Goal: Task Accomplishment & Management: Manage account settings

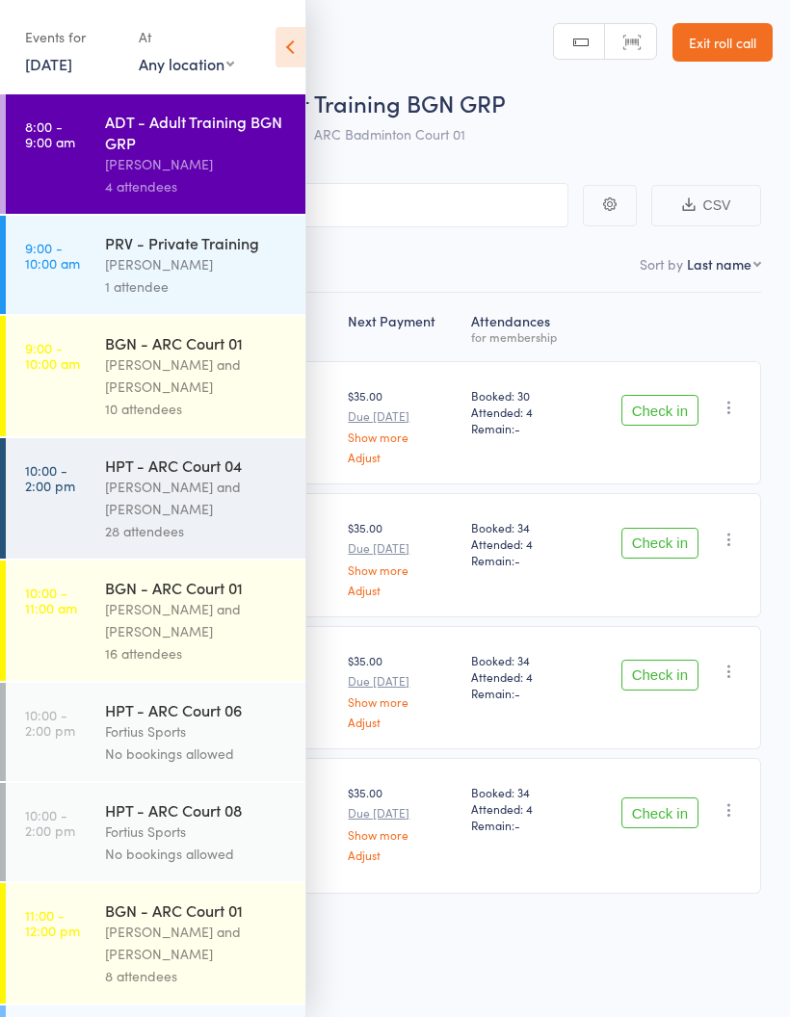
click at [70, 74] on link "[DATE]" at bounding box center [48, 63] width 47 height 21
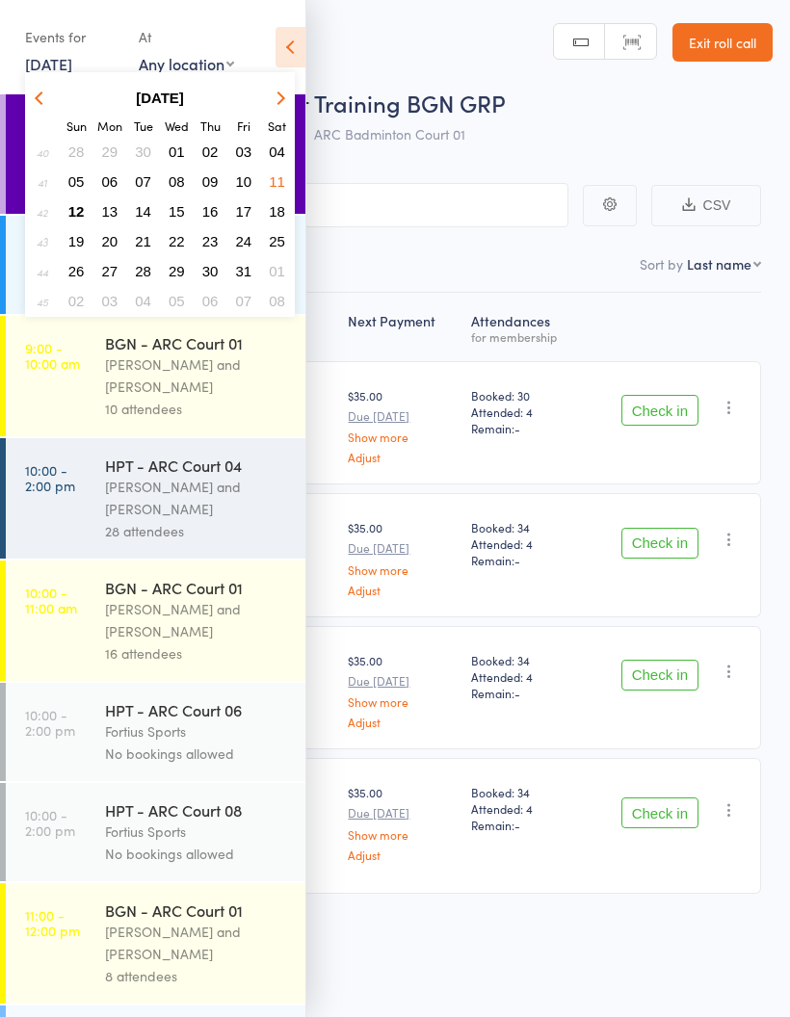
click at [111, 217] on span "13" at bounding box center [110, 211] width 16 height 16
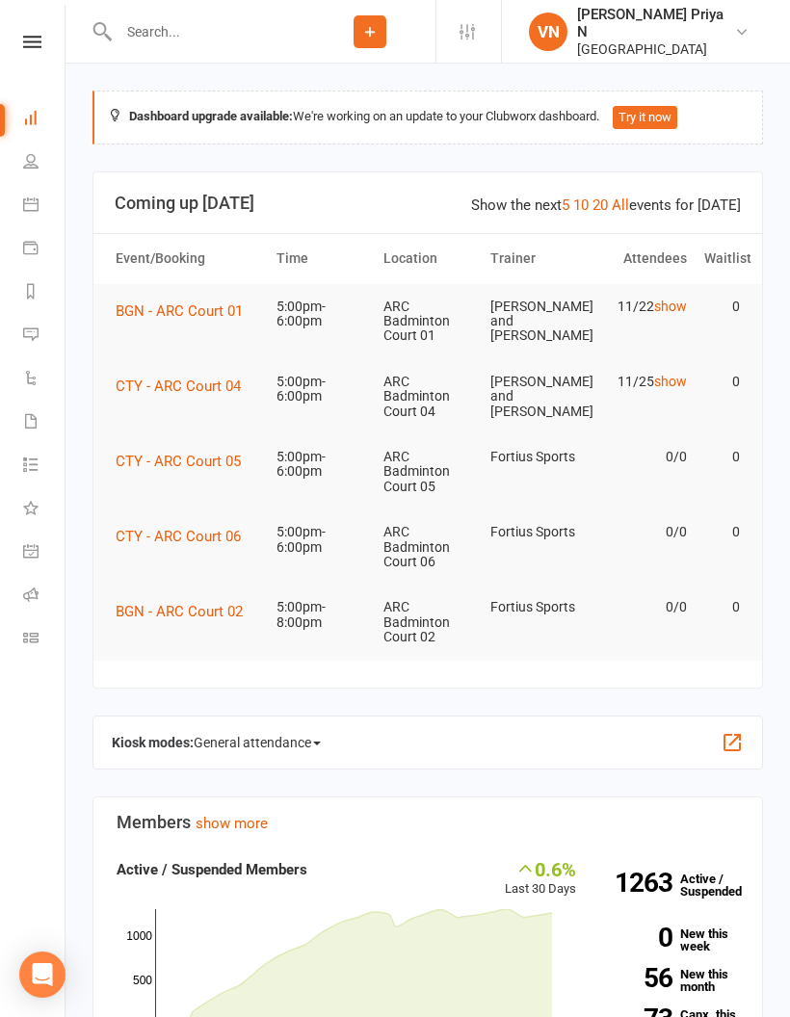
click at [42, 58] on div "Clubworx" at bounding box center [32, 67] width 65 height 63
click at [37, 41] on icon at bounding box center [32, 42] width 18 height 13
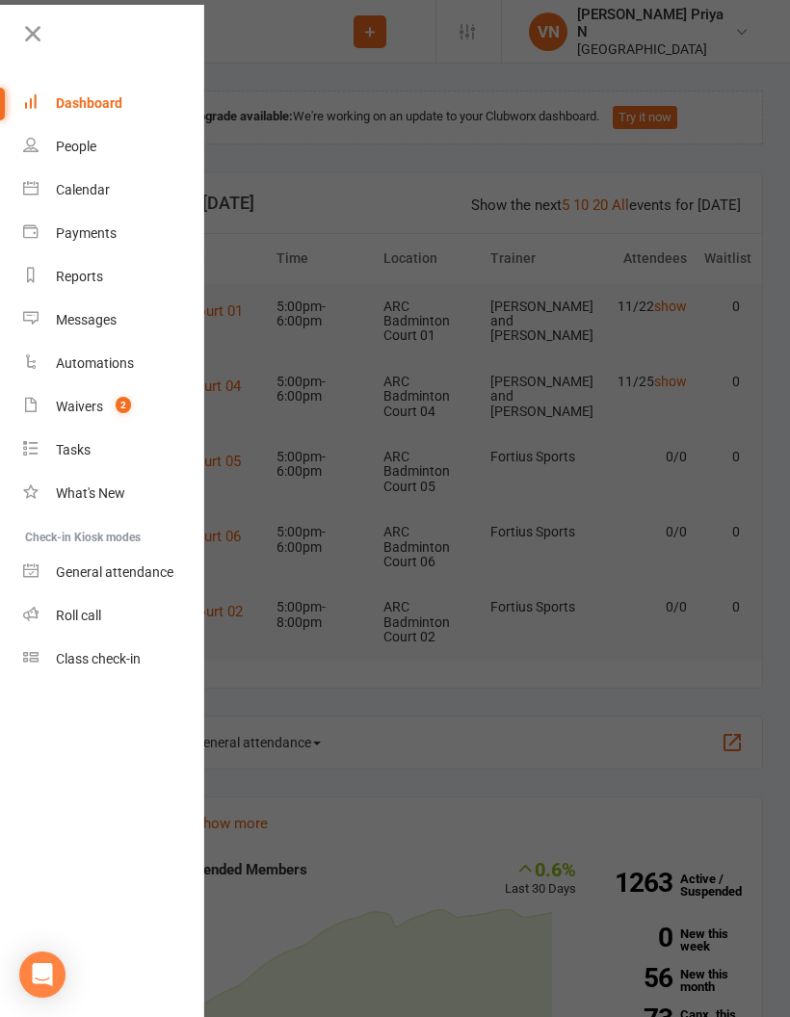
click at [112, 617] on link "Roll call" at bounding box center [114, 615] width 182 height 43
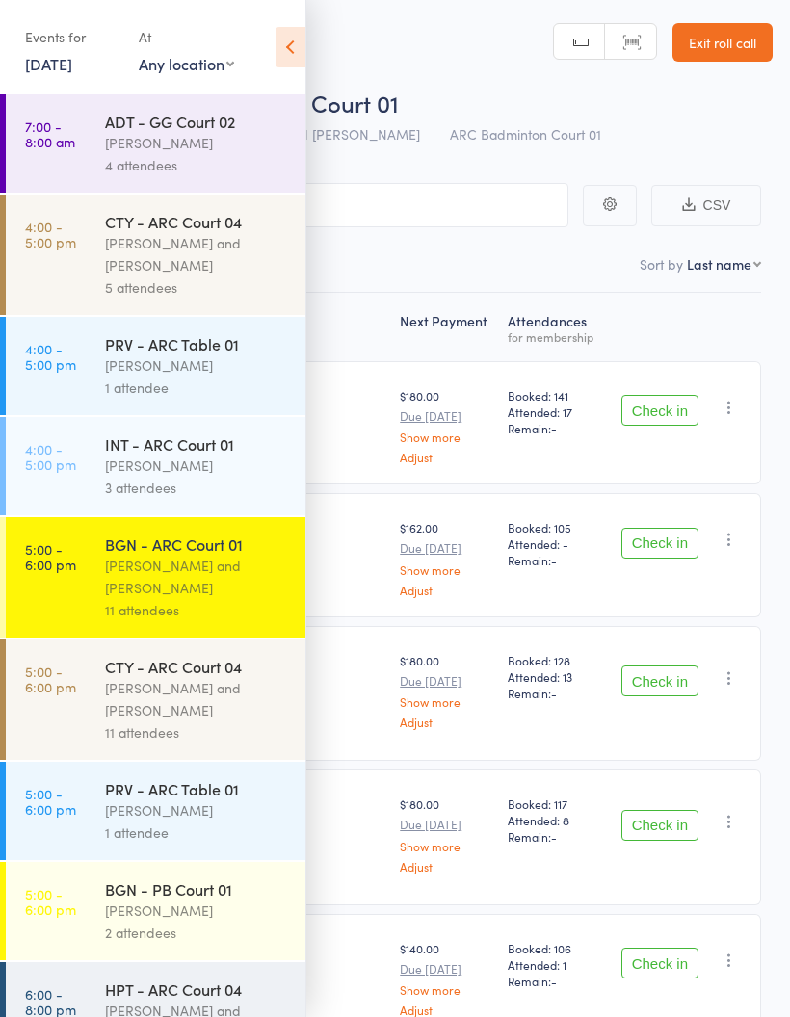
click at [66, 154] on link "7:00 - 8:00 am ADT - GG Court 02 Kathiravun Manivannan 4 attendees" at bounding box center [155, 143] width 299 height 98
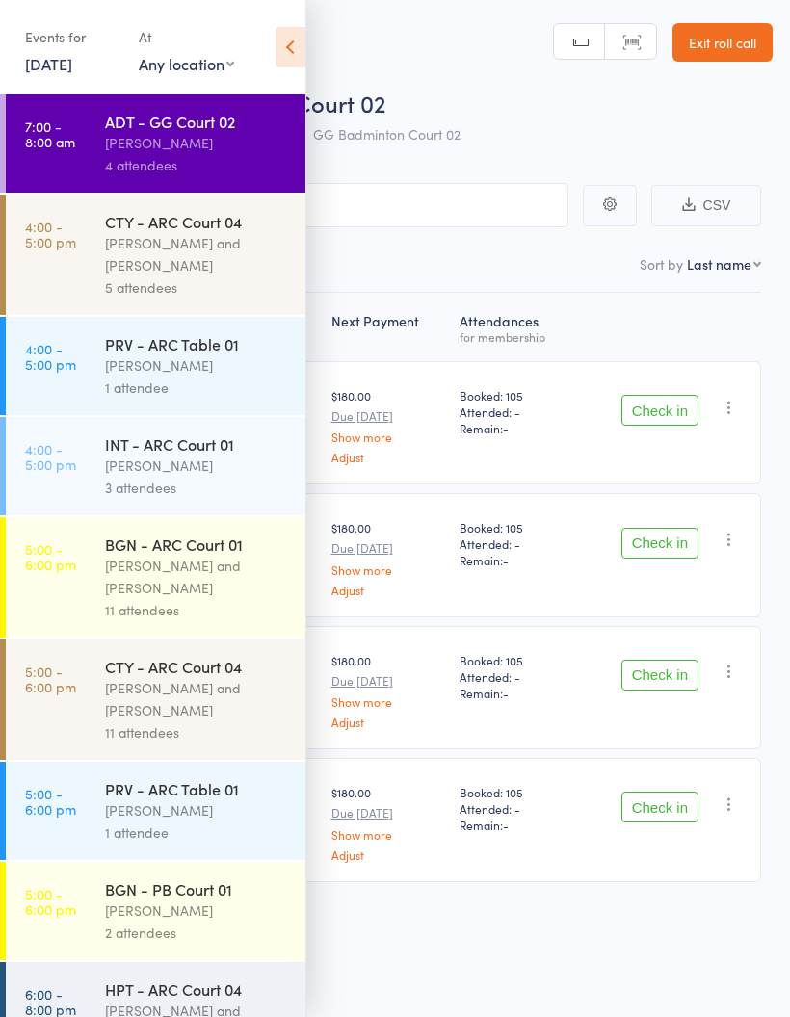
click at [53, 267] on link "4:00 - 5:00 pm CTY - ARC Court 04 Kathiravun Manivannan and Heymard Humblers 5 …" at bounding box center [155, 255] width 299 height 120
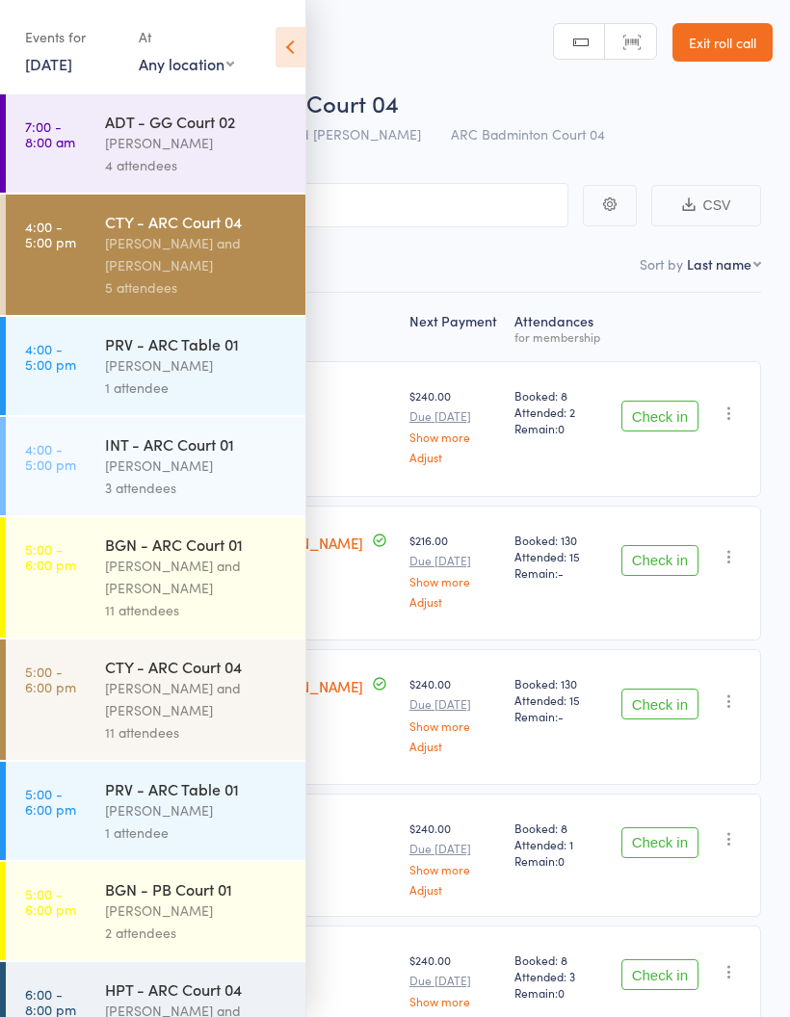
click at [209, 591] on div "[PERSON_NAME] and [PERSON_NAME]" at bounding box center [197, 577] width 184 height 44
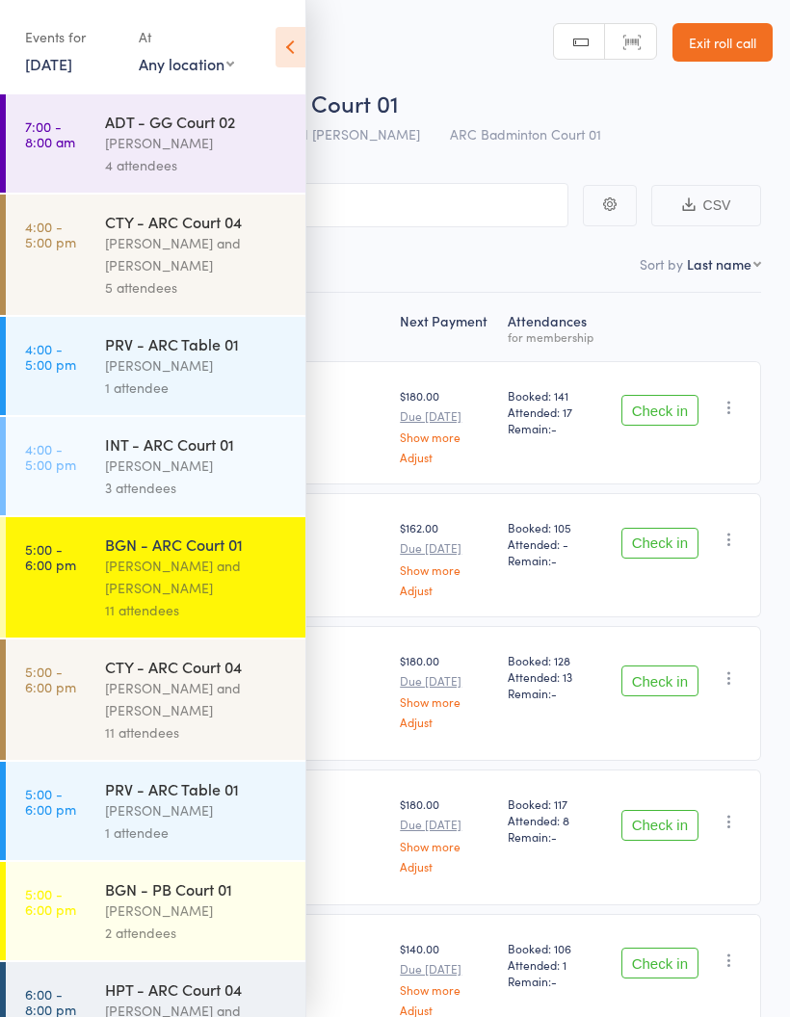
click at [292, 50] on icon at bounding box center [290, 47] width 30 height 40
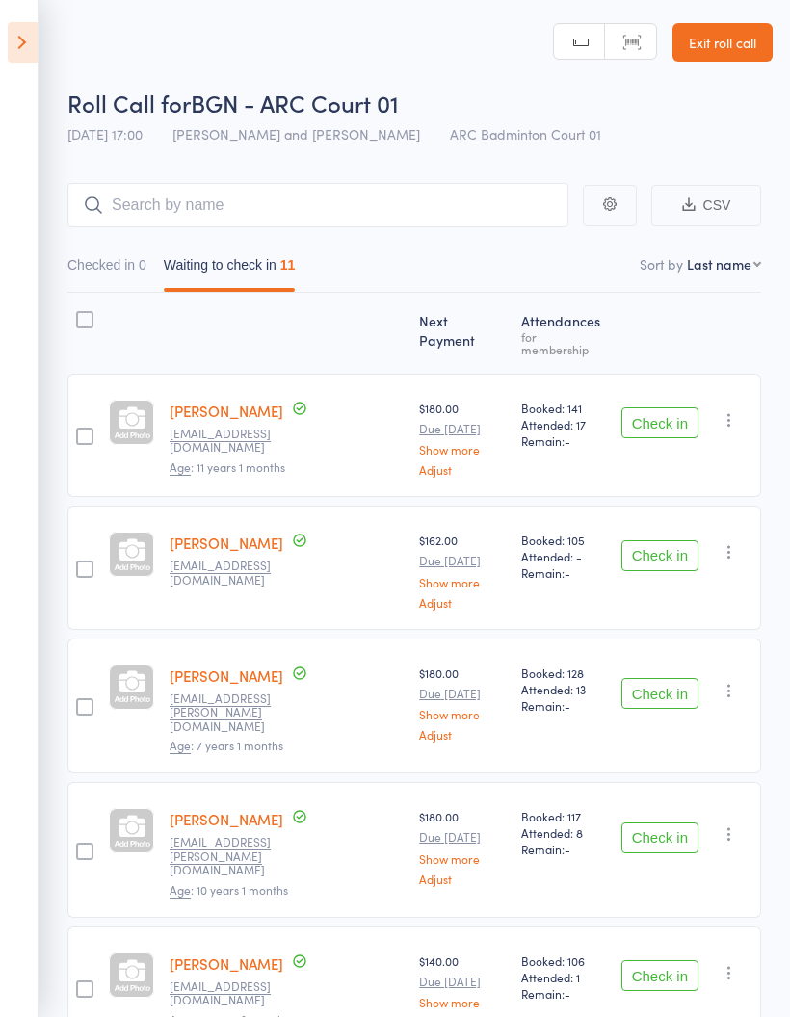
click at [672, 407] on button "Check in" at bounding box center [659, 422] width 77 height 31
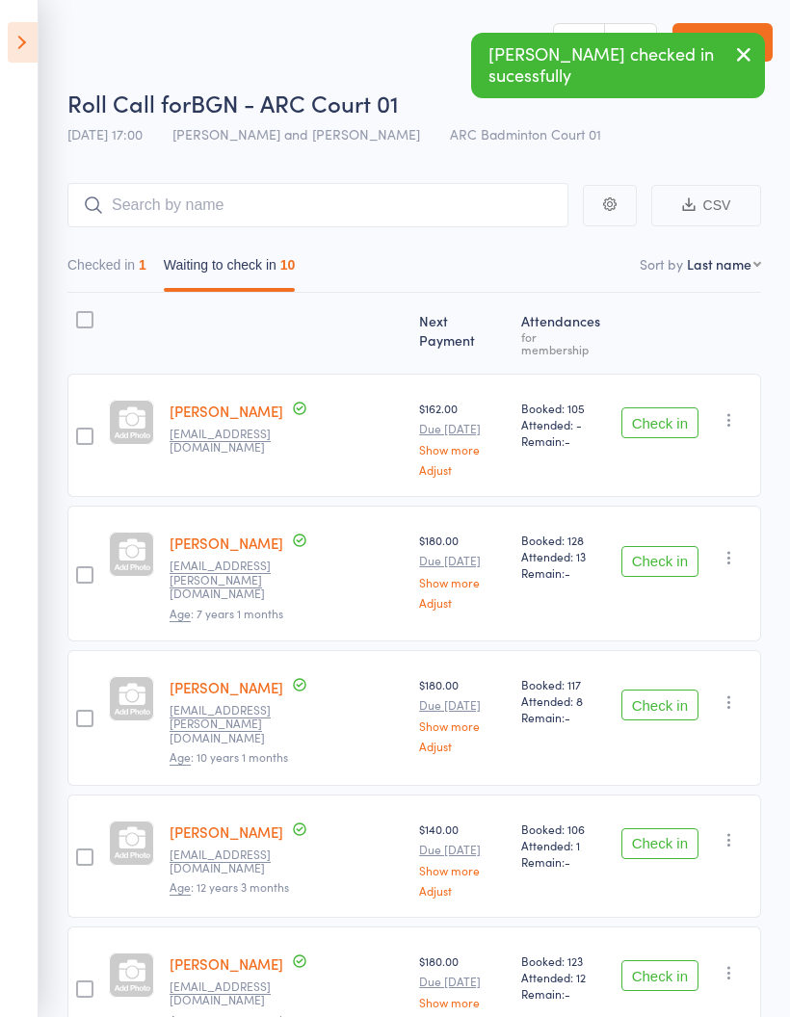
click at [732, 414] on icon "button" at bounding box center [728, 419] width 19 height 19
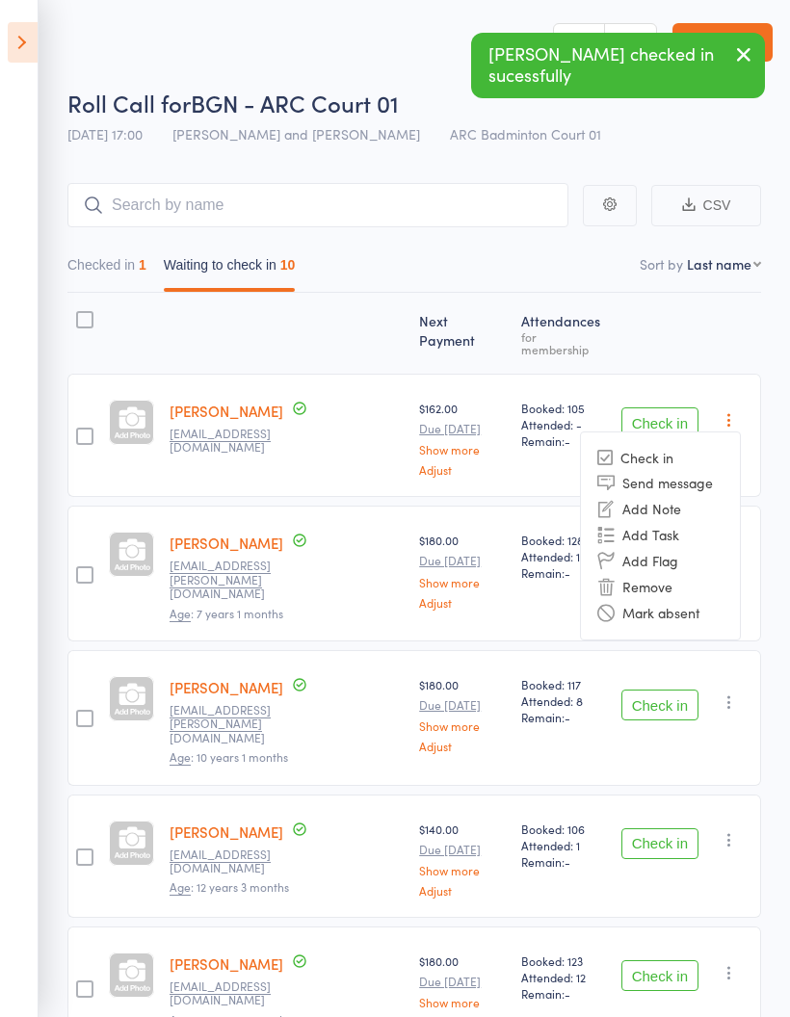
click at [686, 603] on li "Mark absent" at bounding box center [660, 613] width 159 height 26
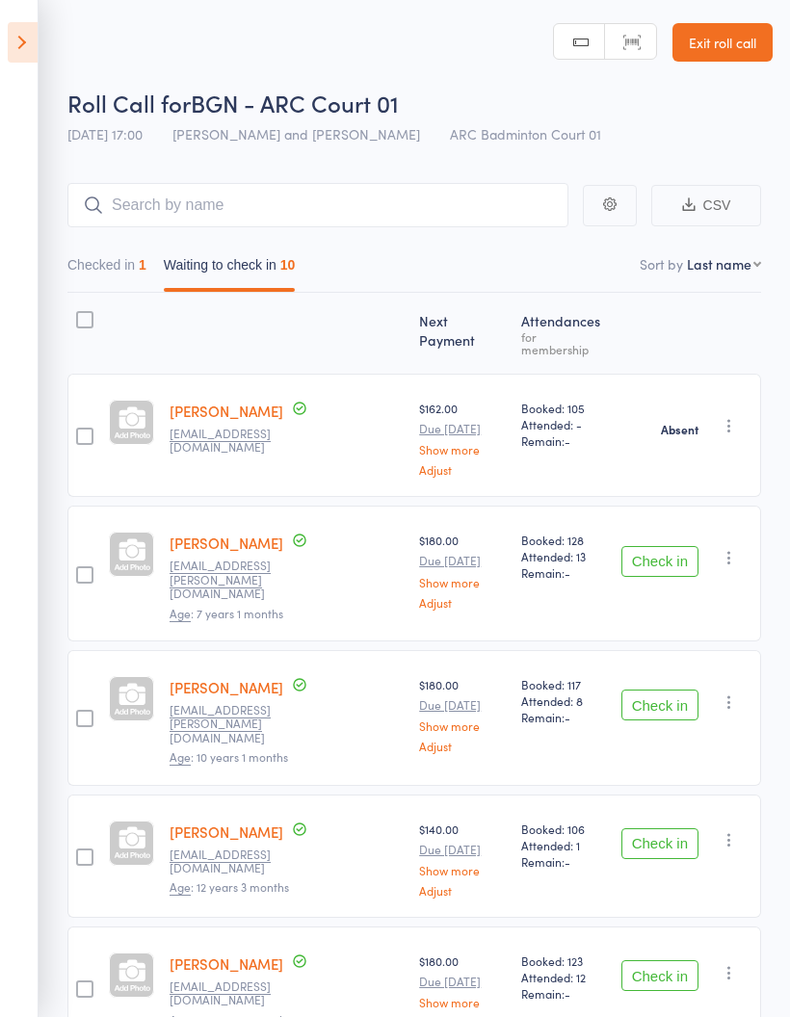
click at [671, 546] on button "Check in" at bounding box center [659, 561] width 77 height 31
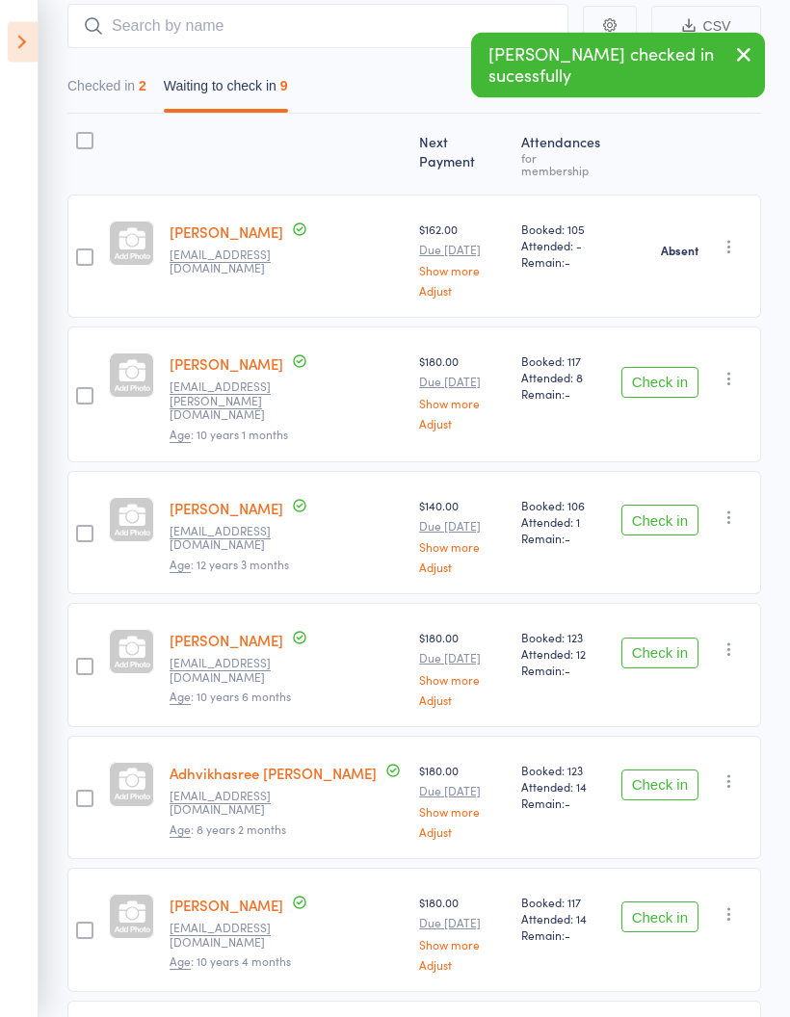
scroll to position [179, 0]
click at [671, 368] on button "Check in" at bounding box center [659, 382] width 77 height 31
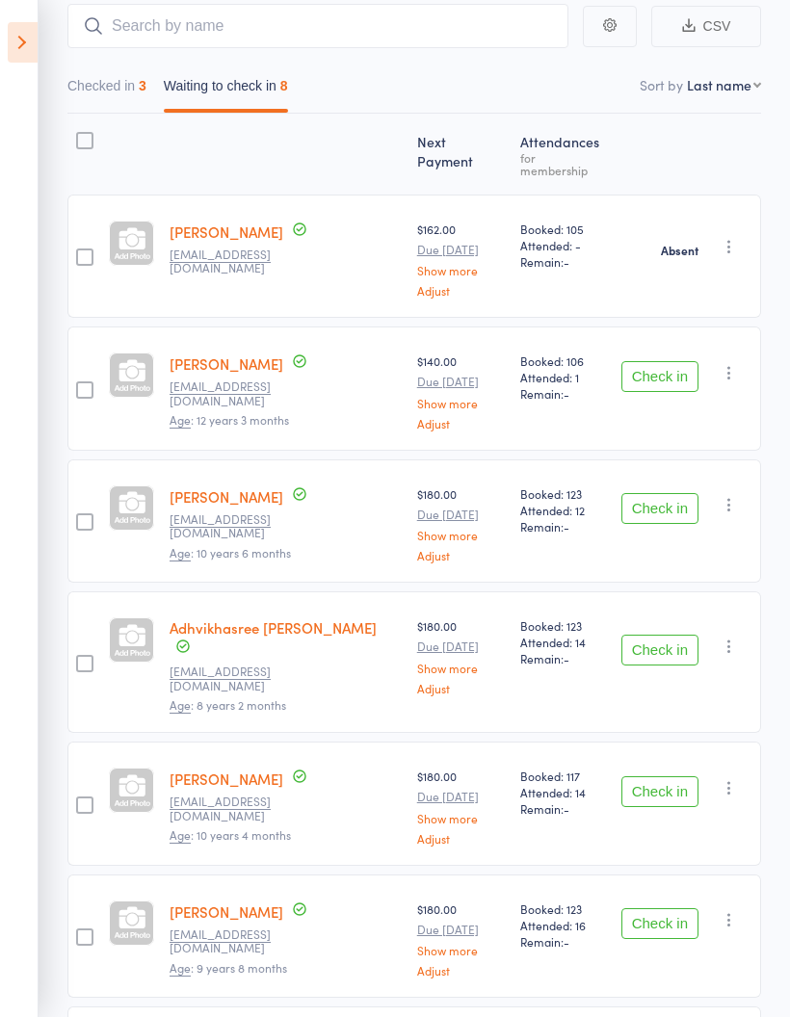
click at [667, 498] on button "Check in" at bounding box center [659, 508] width 77 height 31
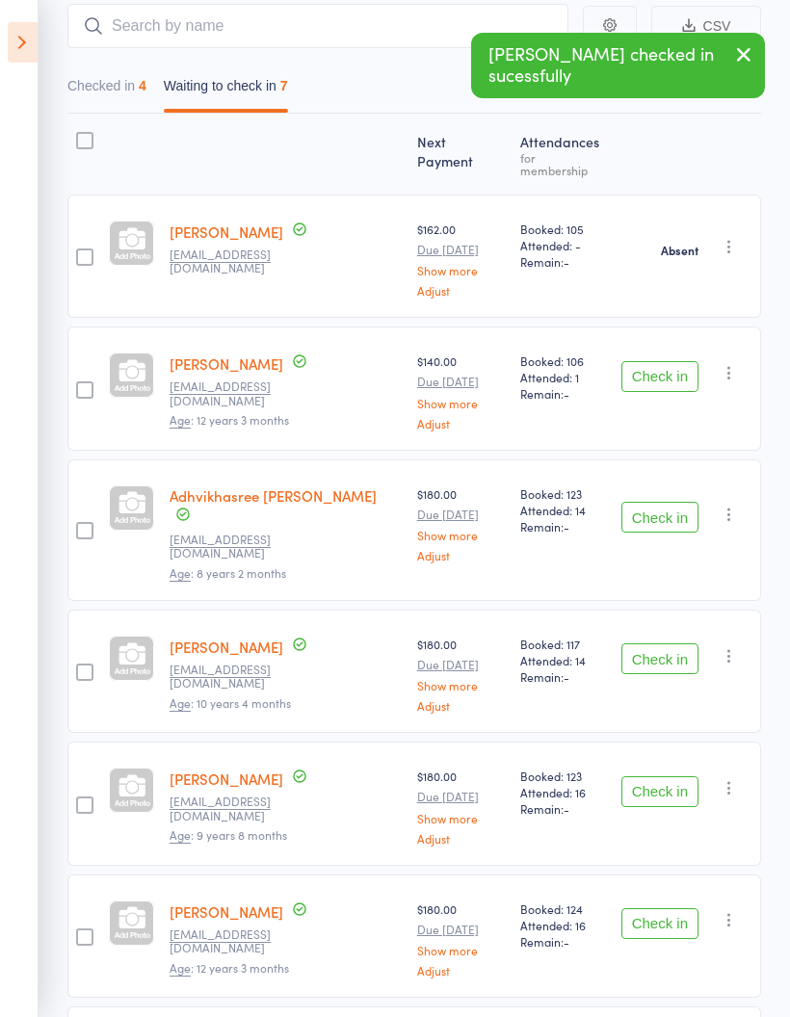
click at [663, 502] on button "Check in" at bounding box center [659, 517] width 77 height 31
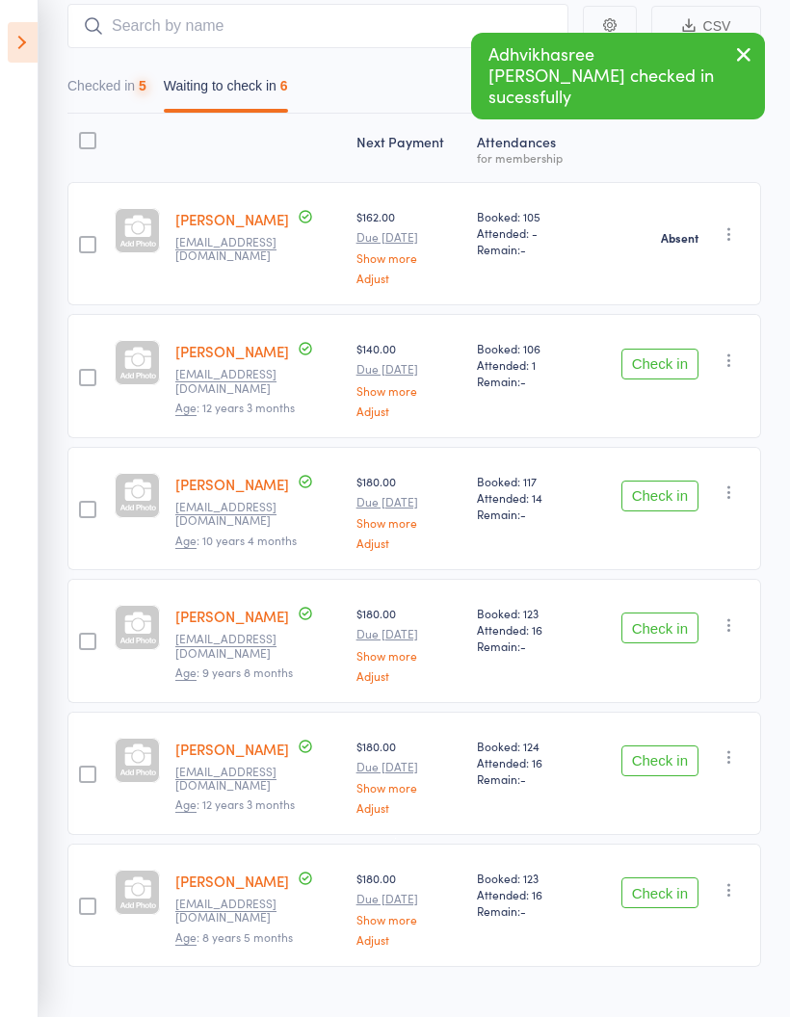
scroll to position [139, 0]
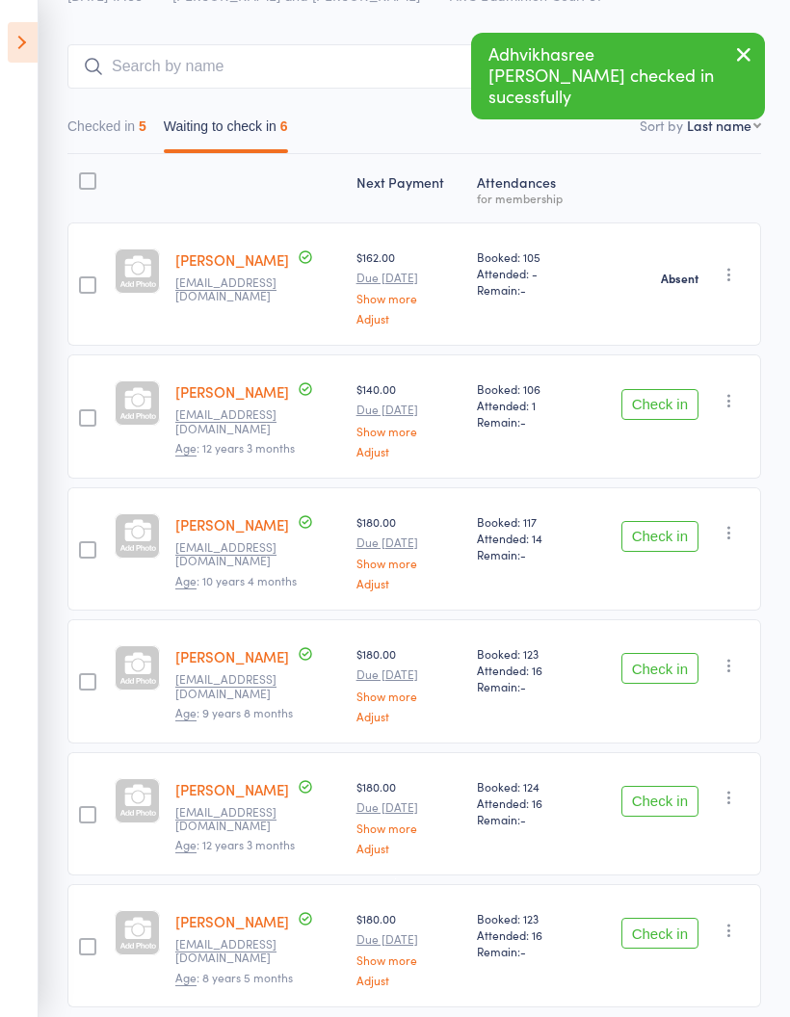
click at [663, 669] on button "Check in" at bounding box center [659, 668] width 77 height 31
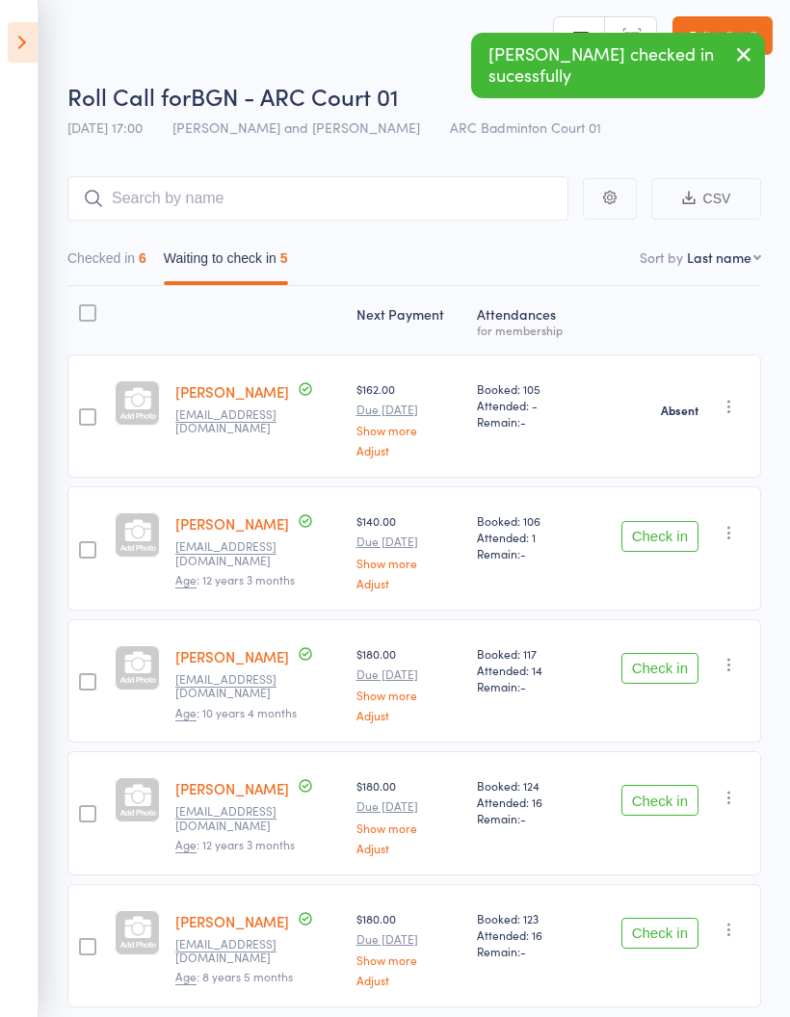
scroll to position [84, 0]
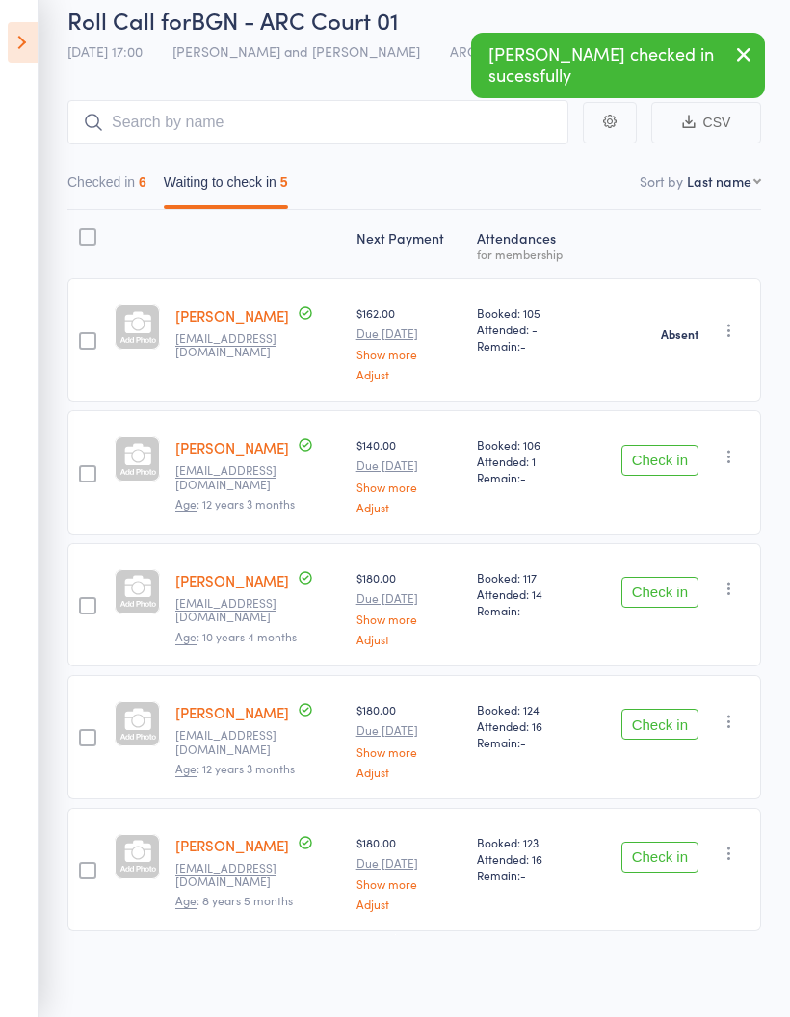
click at [671, 726] on button "Check in" at bounding box center [659, 724] width 77 height 31
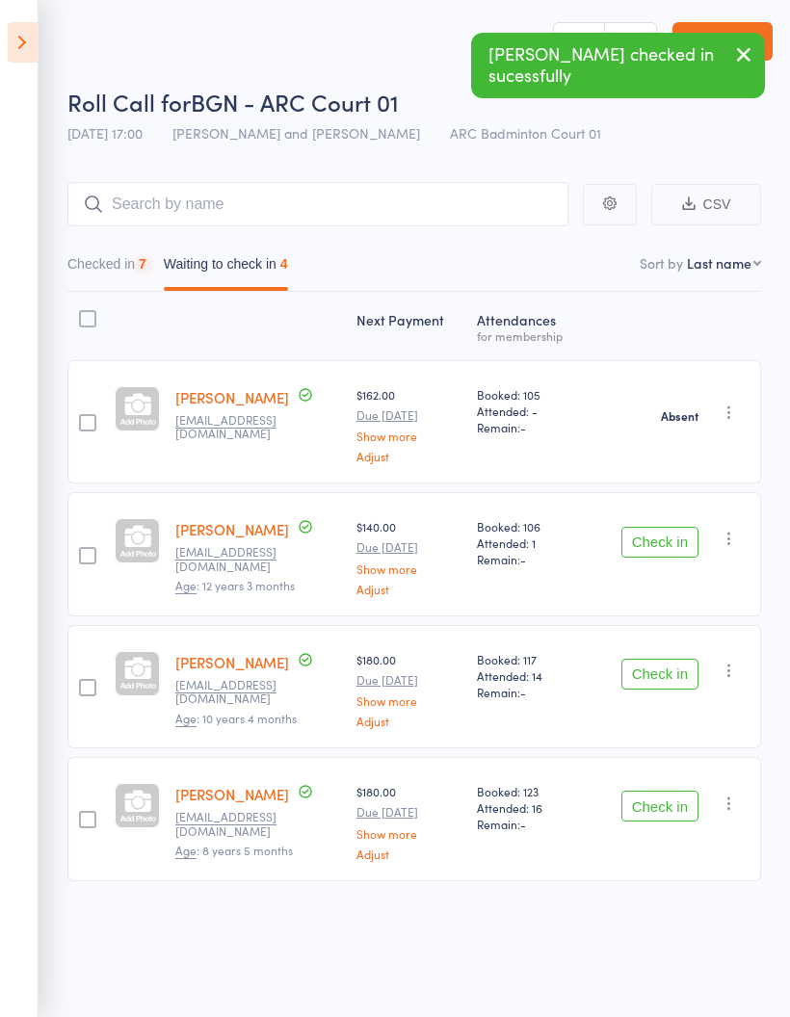
scroll to position [13, 0]
click at [673, 795] on button "Check in" at bounding box center [659, 806] width 77 height 31
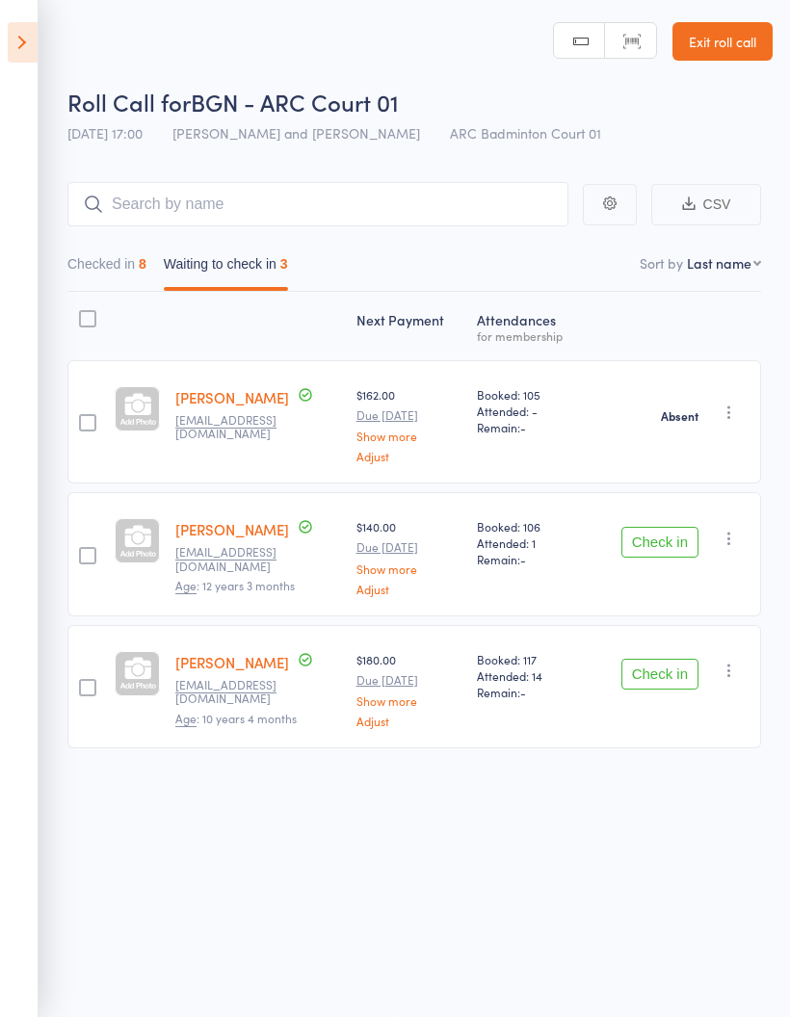
click at [738, 529] on icon "button" at bounding box center [728, 538] width 19 height 19
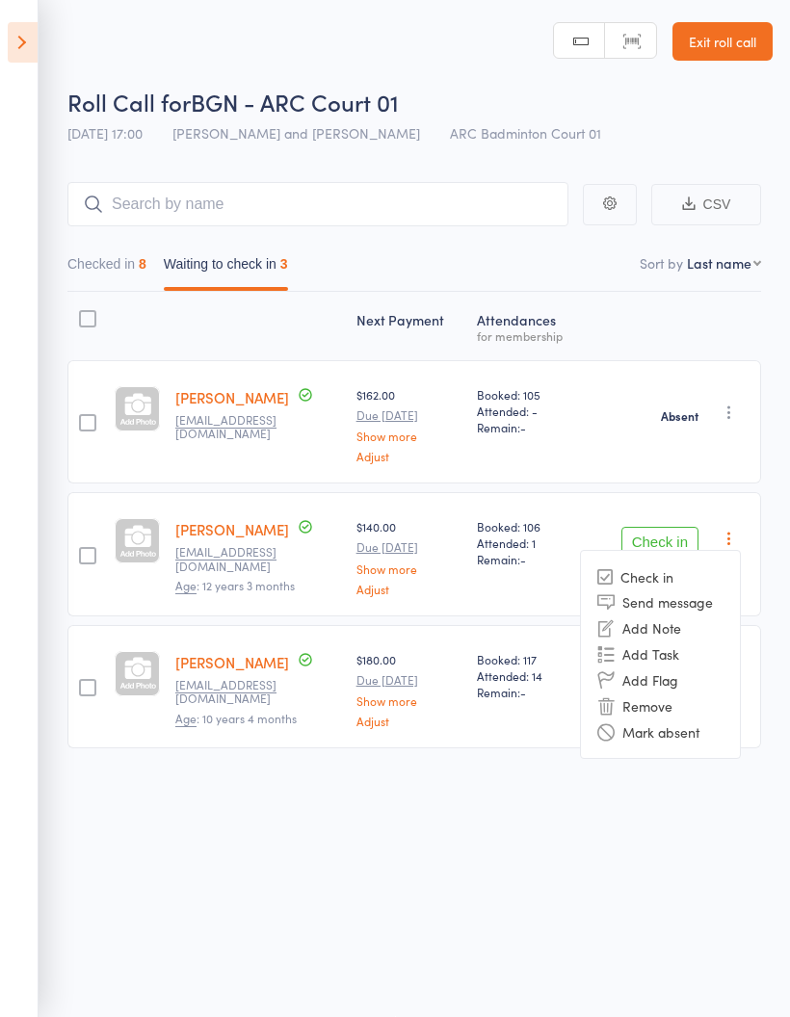
click at [687, 718] on li "Mark absent" at bounding box center [660, 731] width 159 height 26
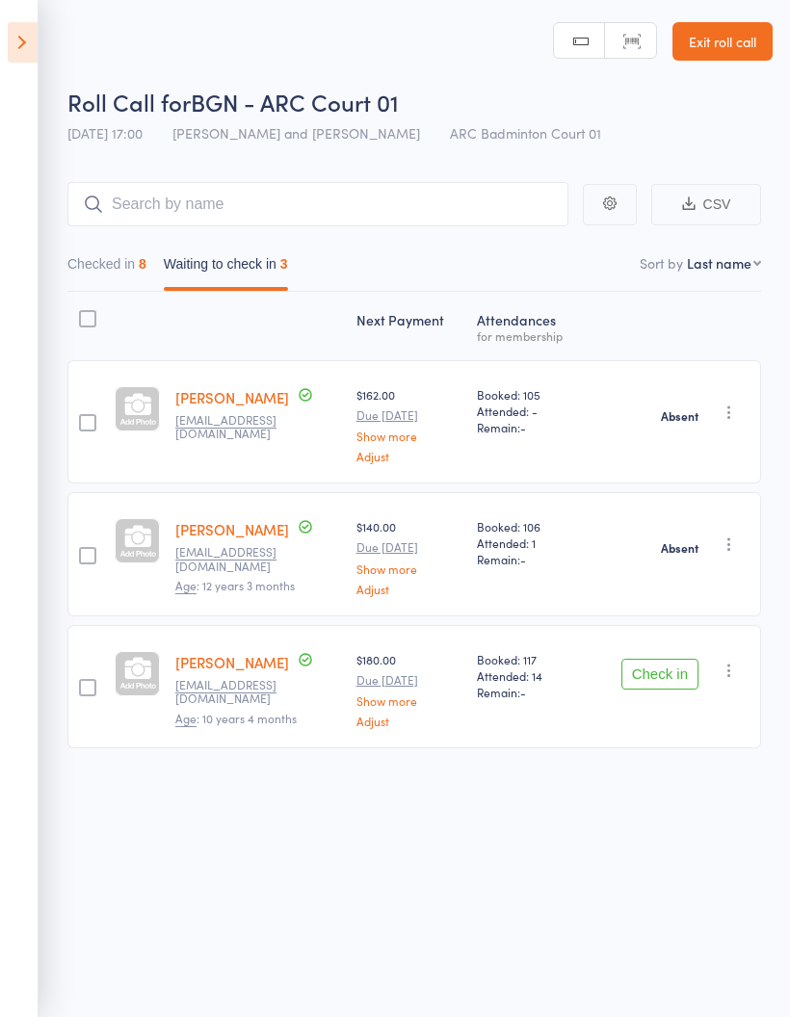
click at [738, 661] on icon "button" at bounding box center [728, 670] width 19 height 19
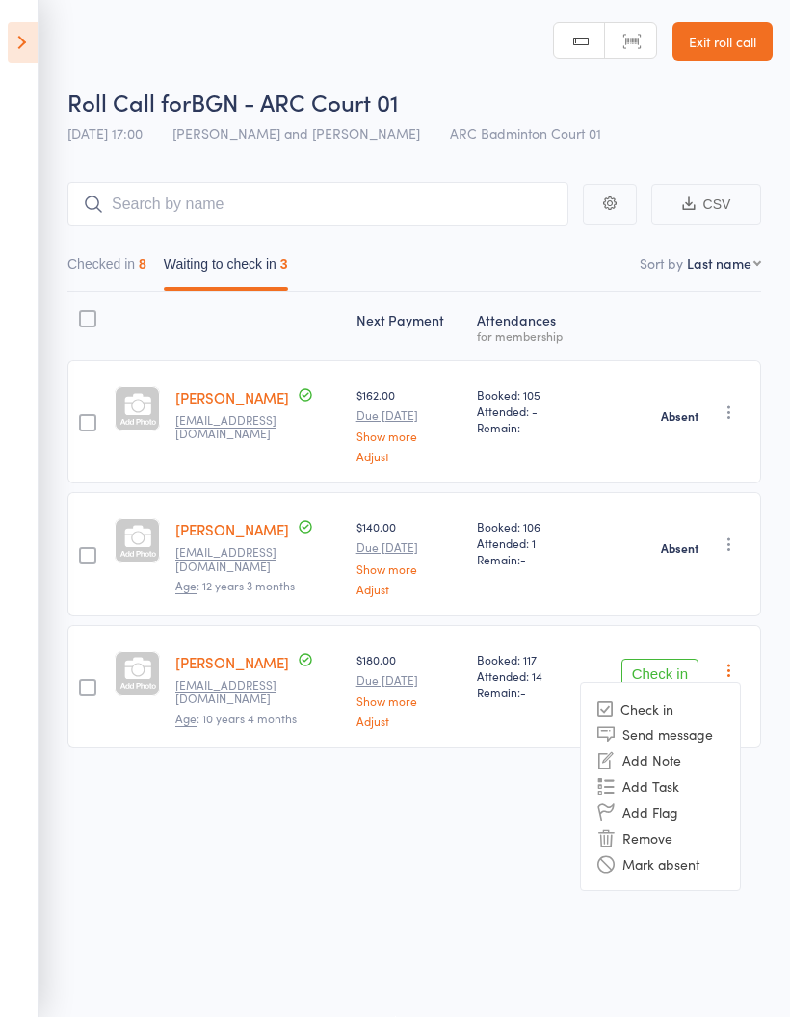
click at [677, 829] on li "Remove" at bounding box center [660, 837] width 159 height 26
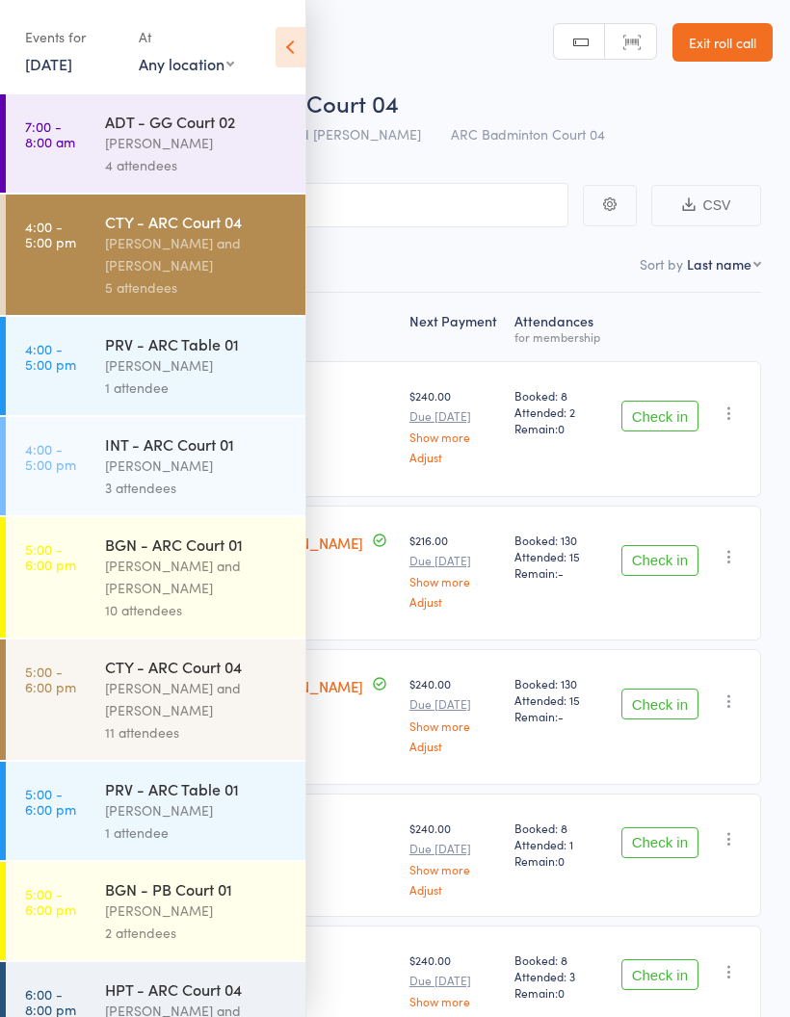
click at [76, 478] on link "4:00 - 5:00 pm INT - ARC Court 01 Vinh Nguyen 3 attendees" at bounding box center [155, 466] width 299 height 98
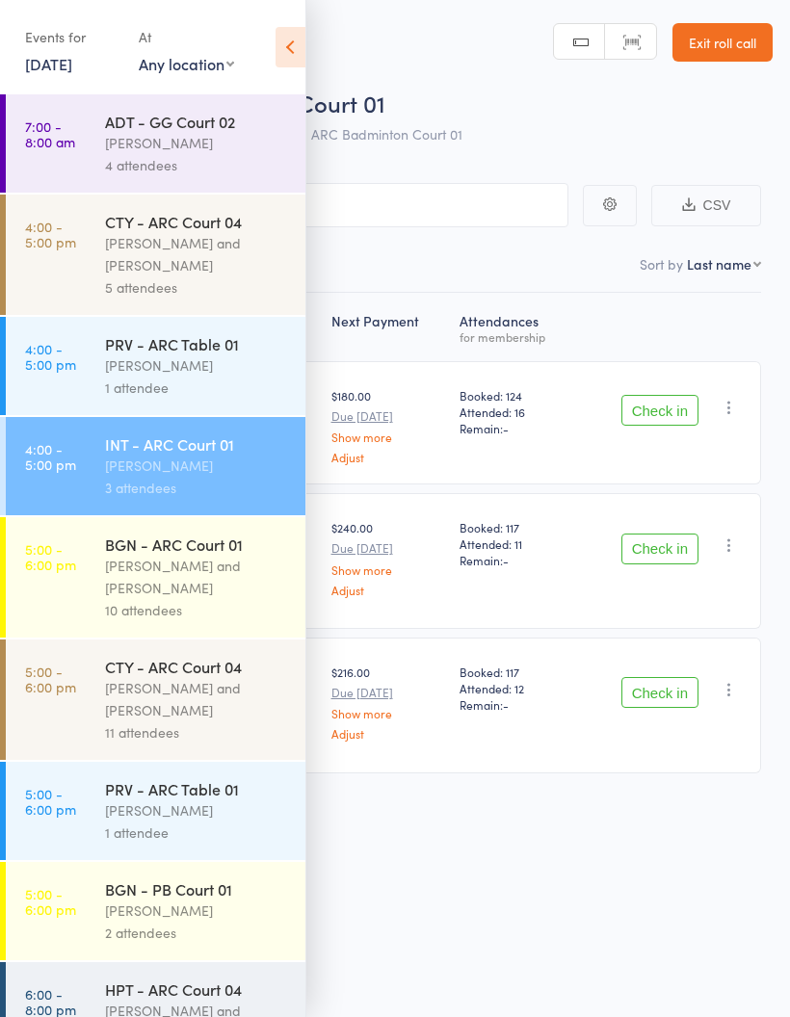
click at [288, 48] on icon at bounding box center [290, 47] width 30 height 40
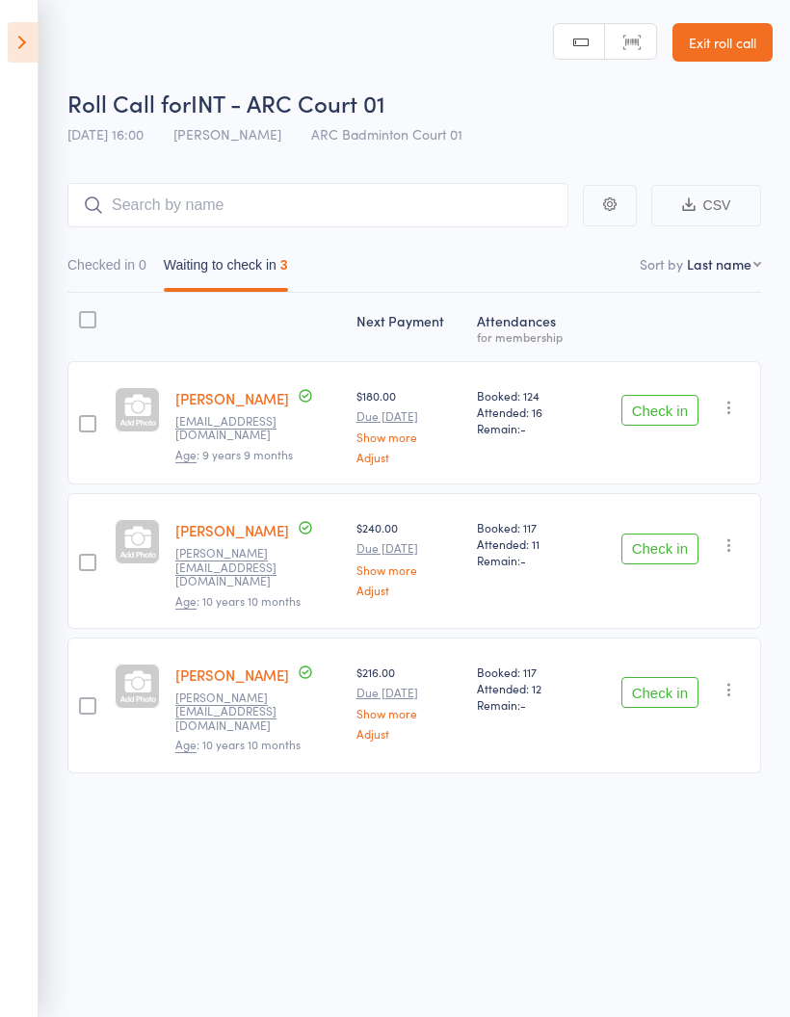
click at [671, 404] on button "Check in" at bounding box center [659, 410] width 77 height 31
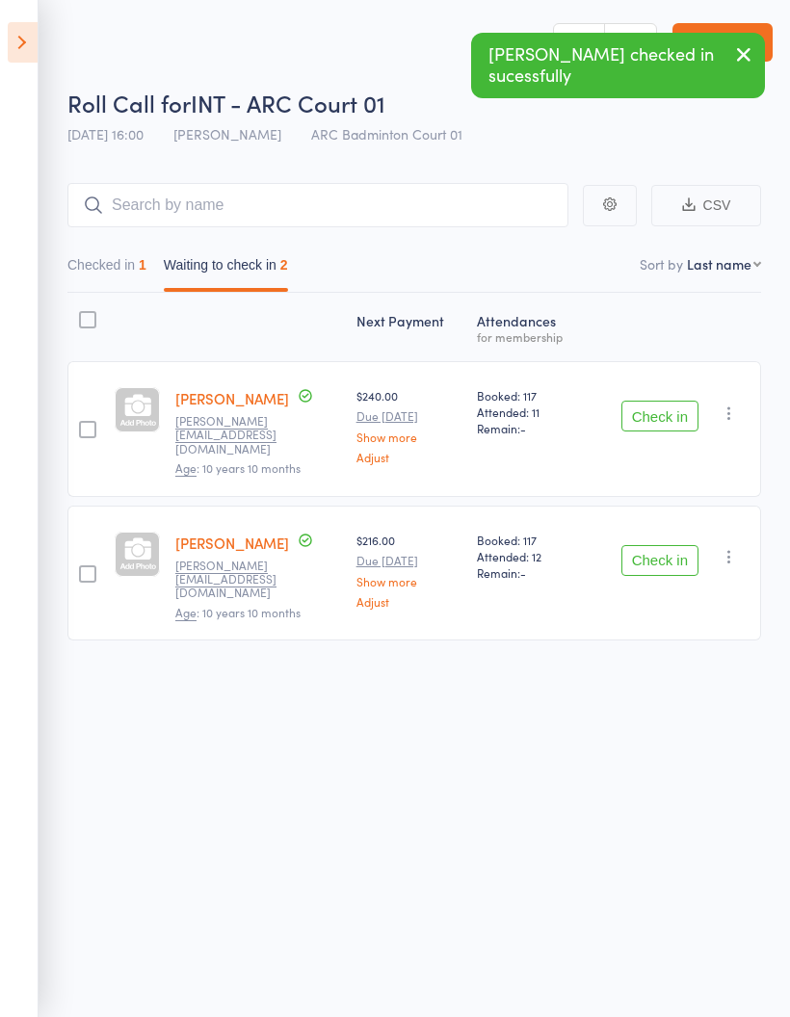
click at [726, 409] on icon "button" at bounding box center [728, 412] width 19 height 19
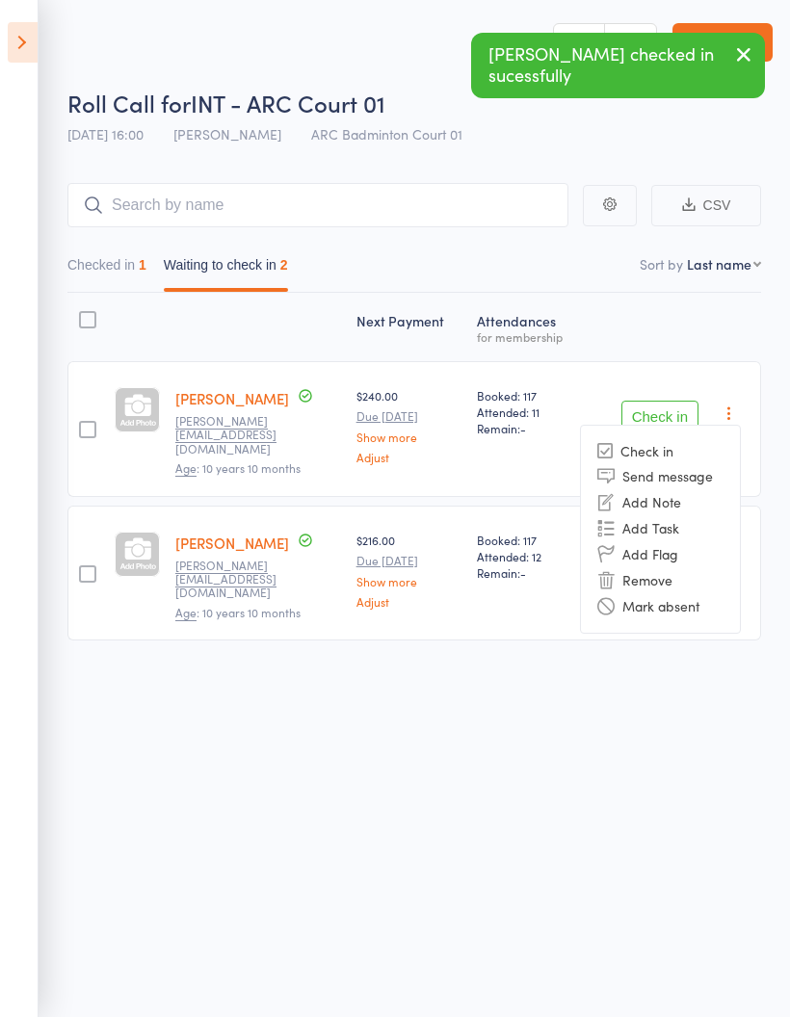
click at [663, 579] on li "Remove" at bounding box center [660, 580] width 159 height 26
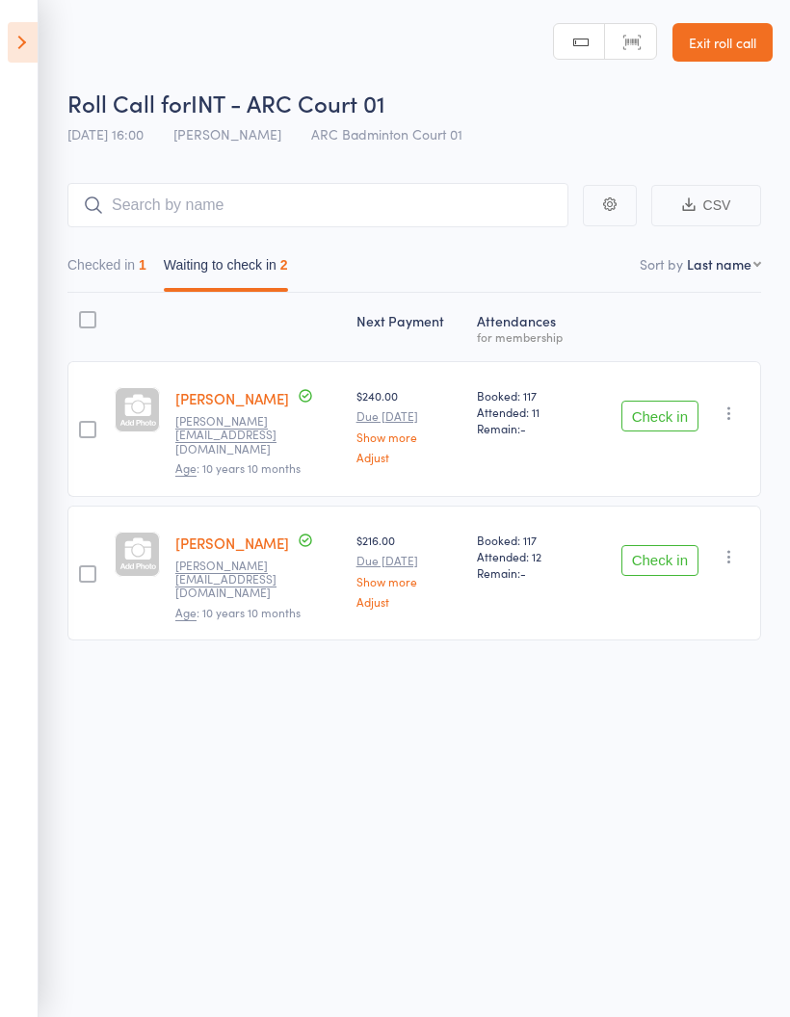
click at [737, 414] on icon "button" at bounding box center [728, 412] width 19 height 19
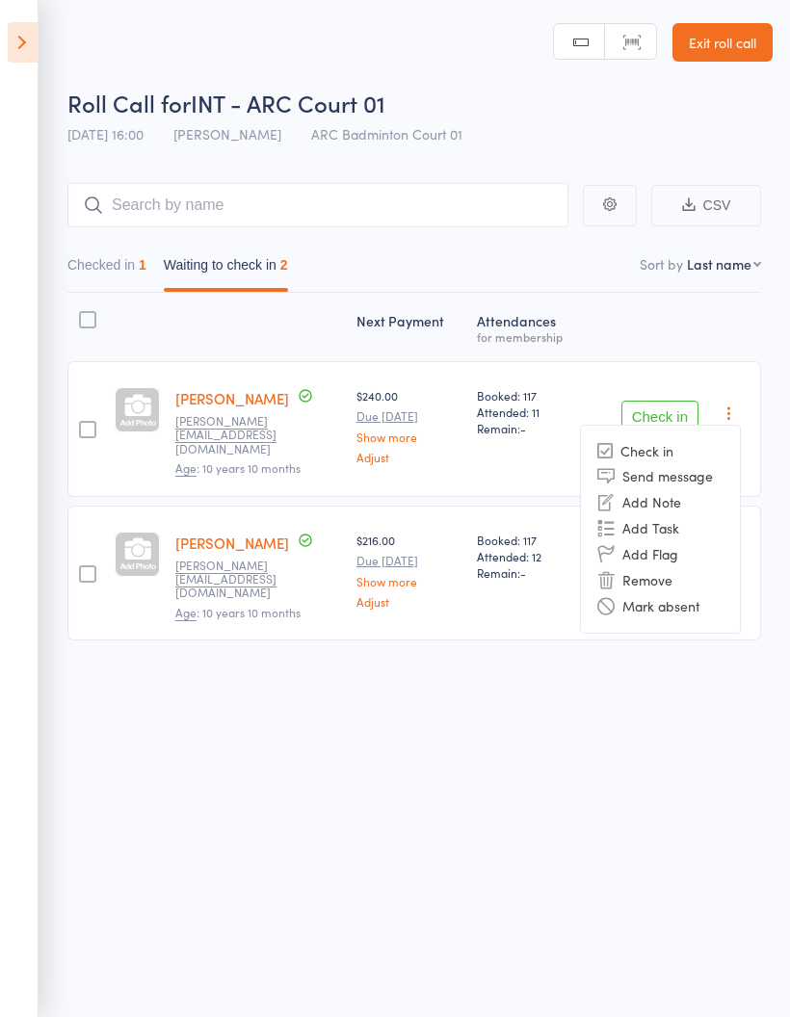
click at [692, 608] on li "Mark absent" at bounding box center [660, 606] width 159 height 26
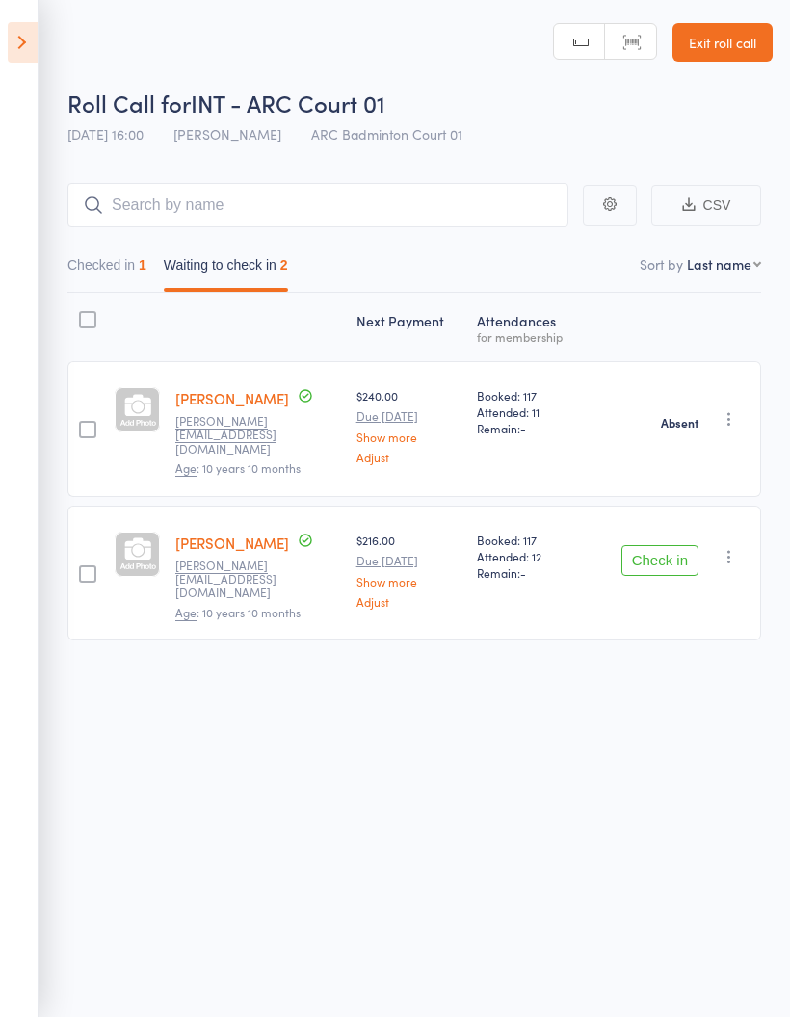
click at [734, 549] on icon "button" at bounding box center [728, 556] width 19 height 19
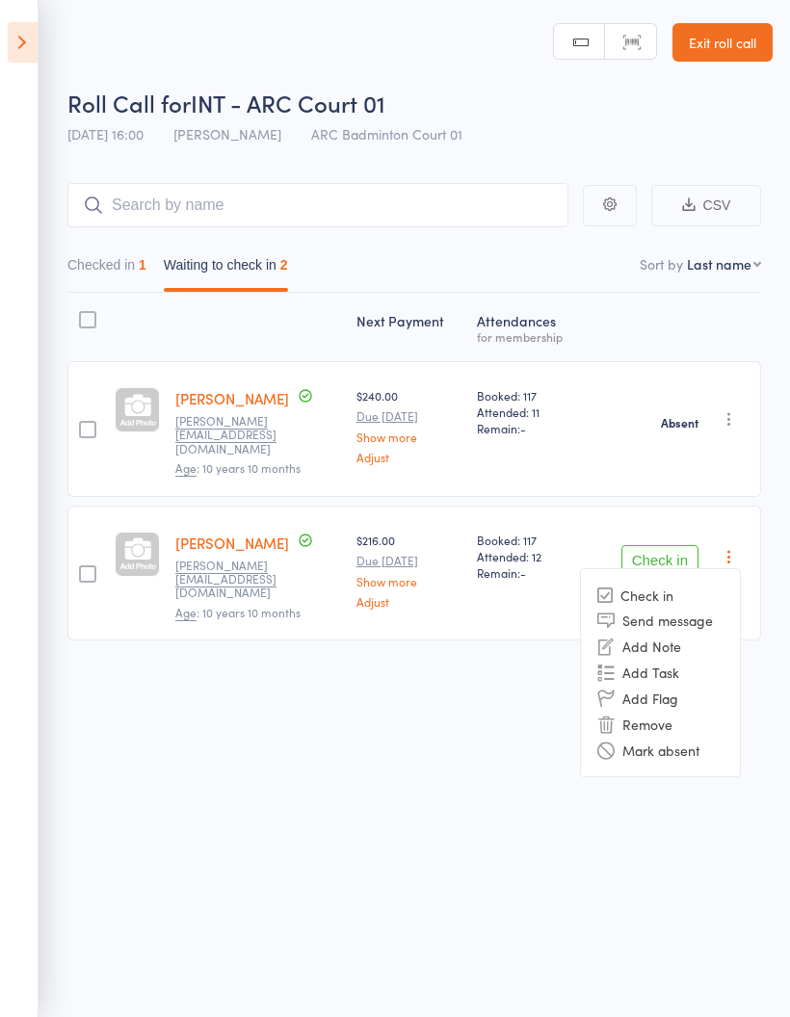
click at [679, 737] on li "Mark absent" at bounding box center [660, 750] width 159 height 26
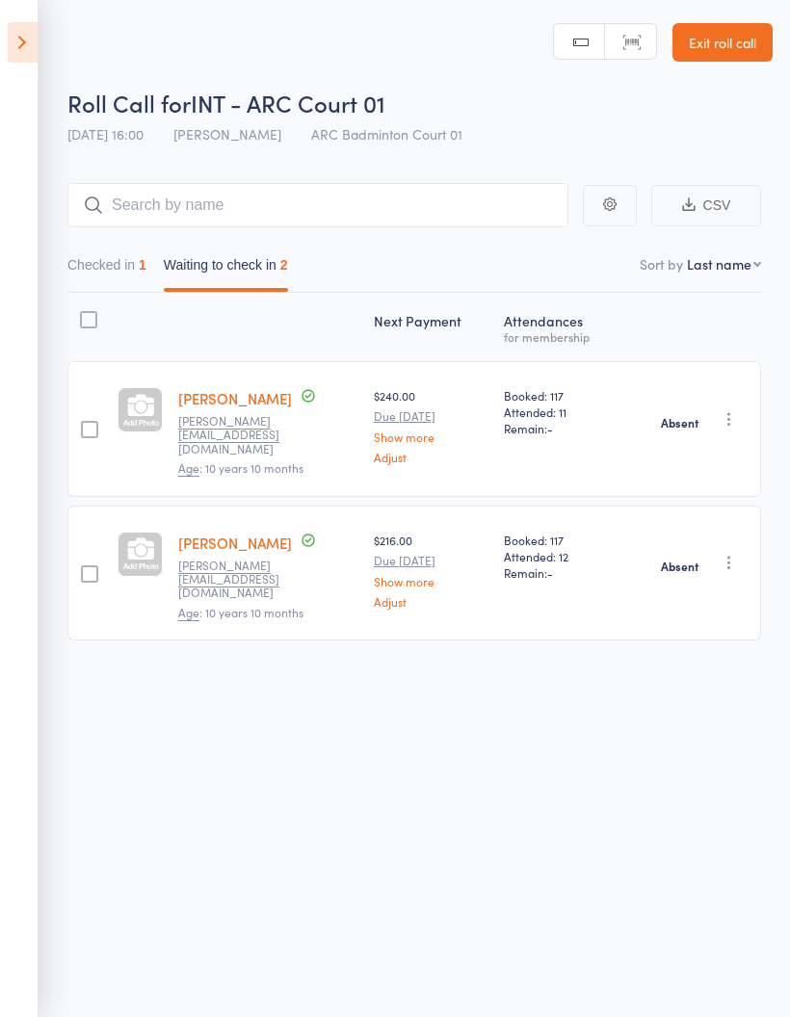
click at [26, 44] on icon at bounding box center [23, 42] width 30 height 40
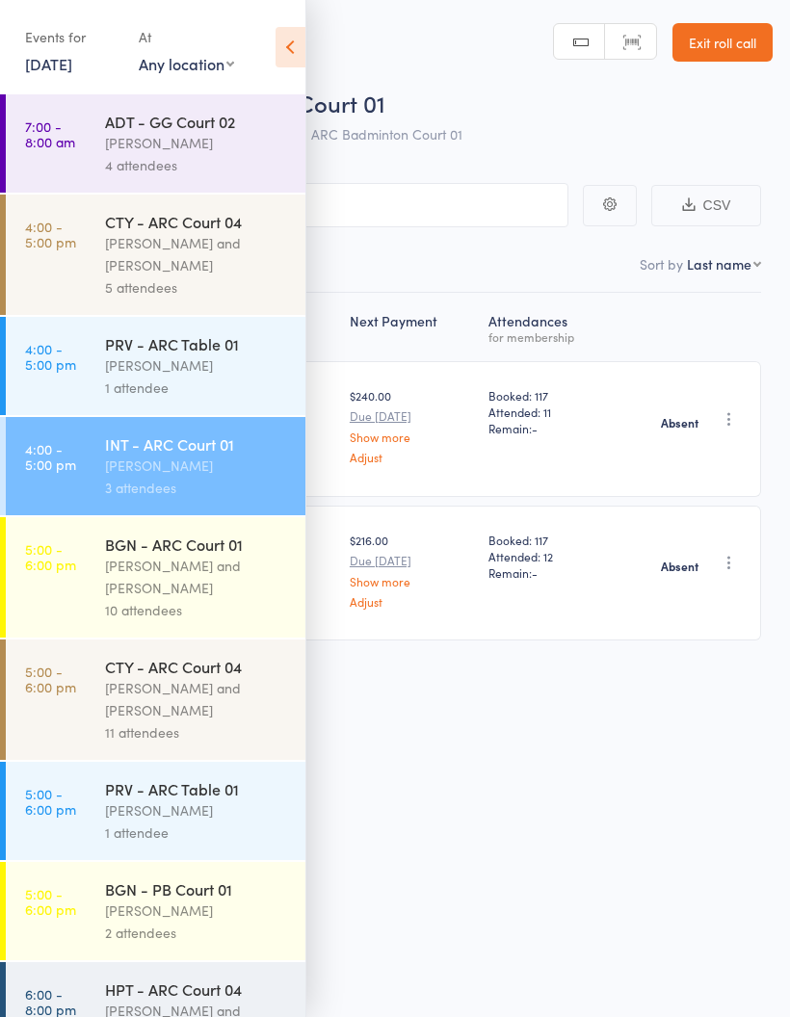
click at [221, 585] on div "[PERSON_NAME] and [PERSON_NAME]" at bounding box center [197, 577] width 184 height 44
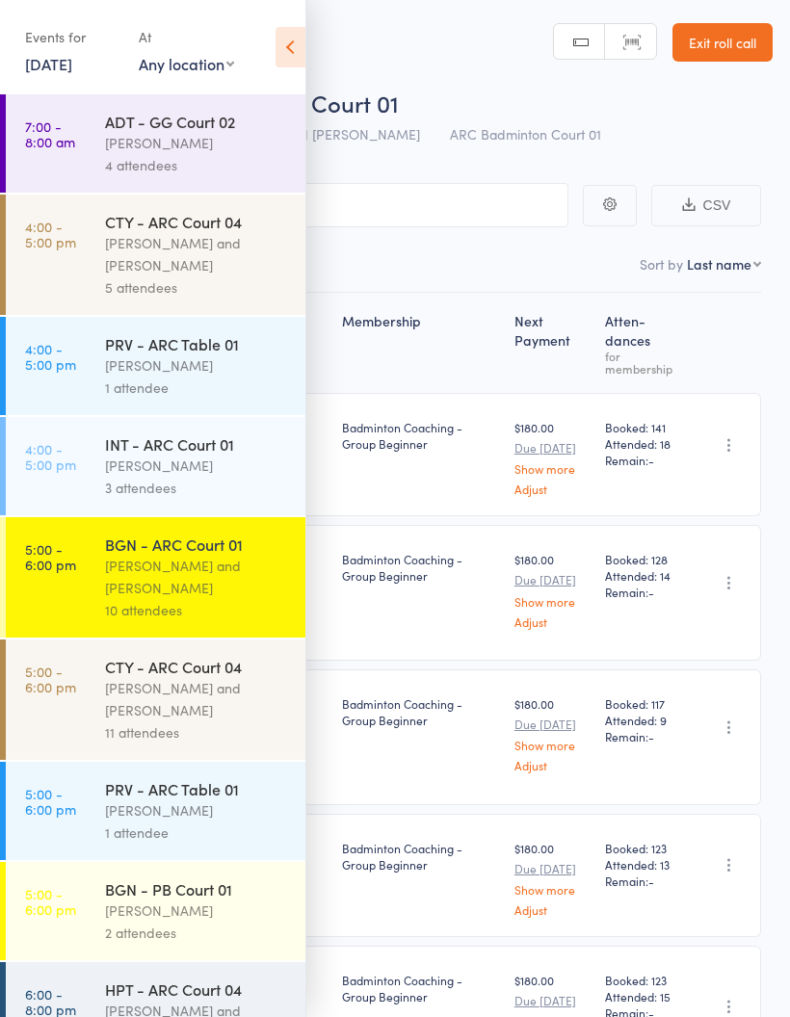
click at [652, 117] on div "Roll Call for BGN - ARC Court 01" at bounding box center [419, 103] width 705 height 32
click at [290, 53] on icon at bounding box center [290, 47] width 30 height 40
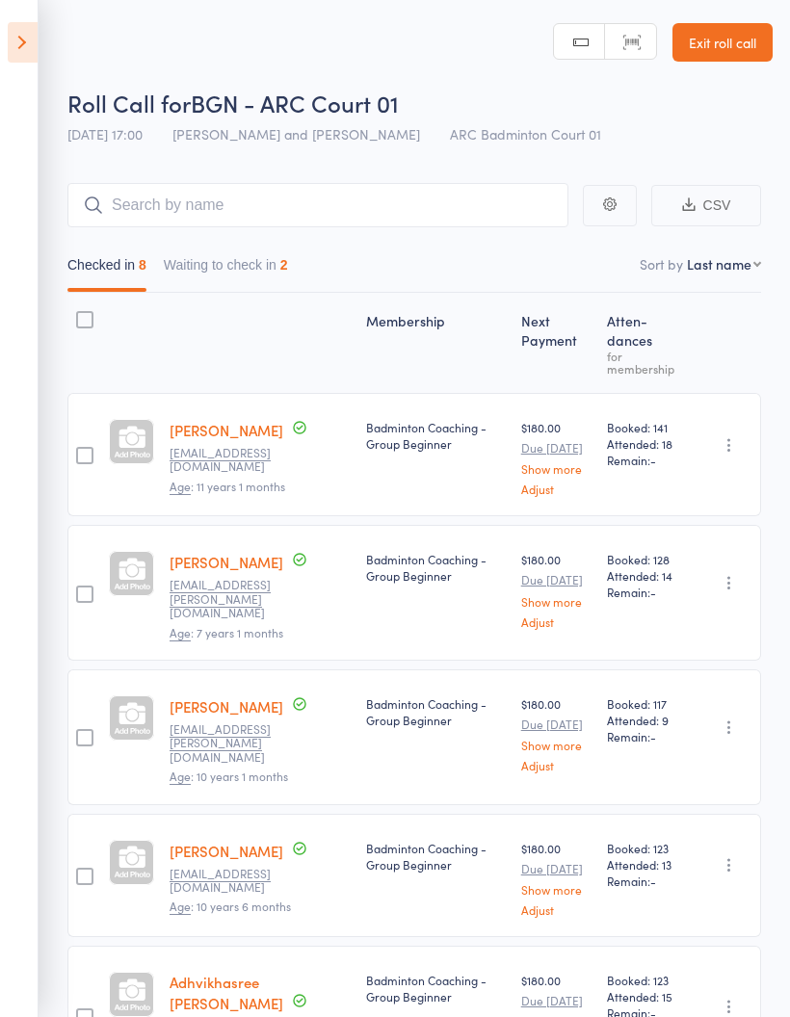
click at [255, 265] on button "Waiting to check in 2" at bounding box center [226, 269] width 124 height 44
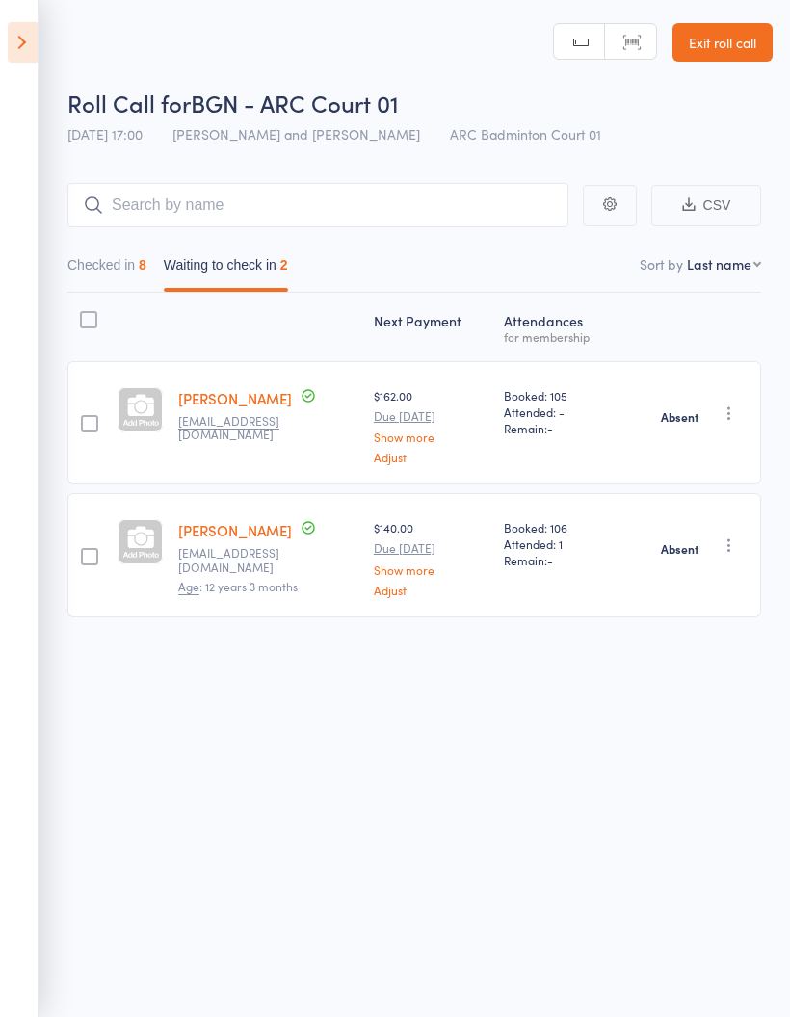
click at [728, 555] on icon "button" at bounding box center [728, 544] width 19 height 19
click at [671, 588] on li "Check in" at bounding box center [660, 583] width 159 height 24
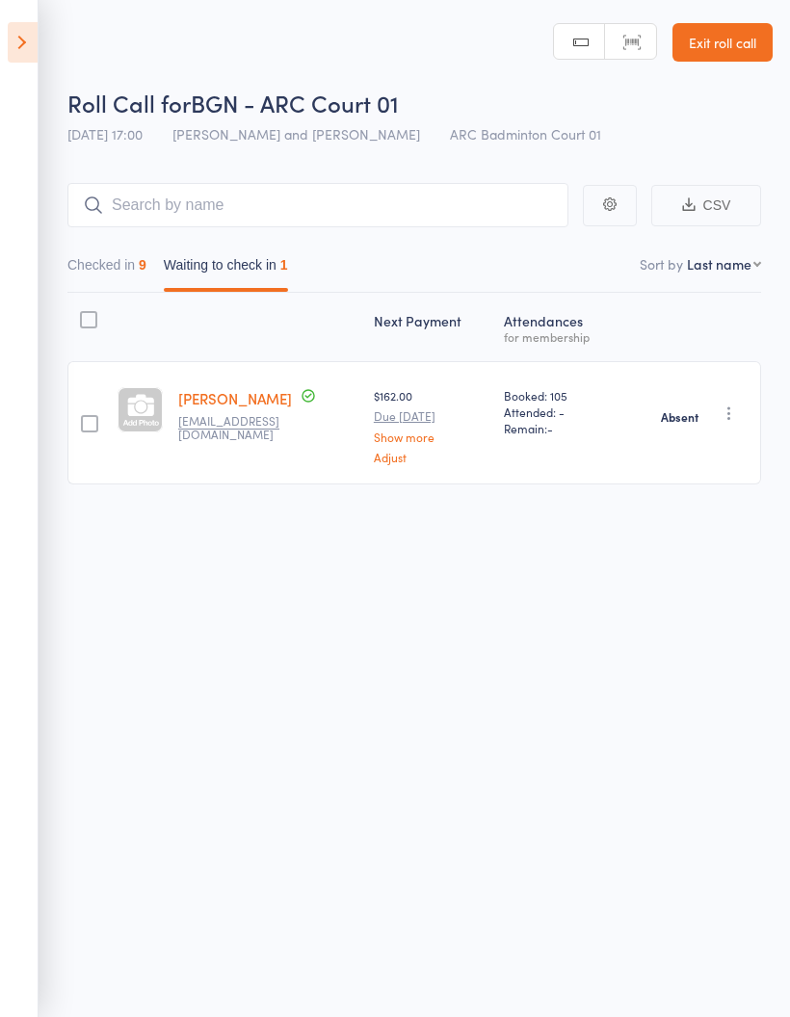
click at [14, 41] on icon at bounding box center [23, 42] width 30 height 40
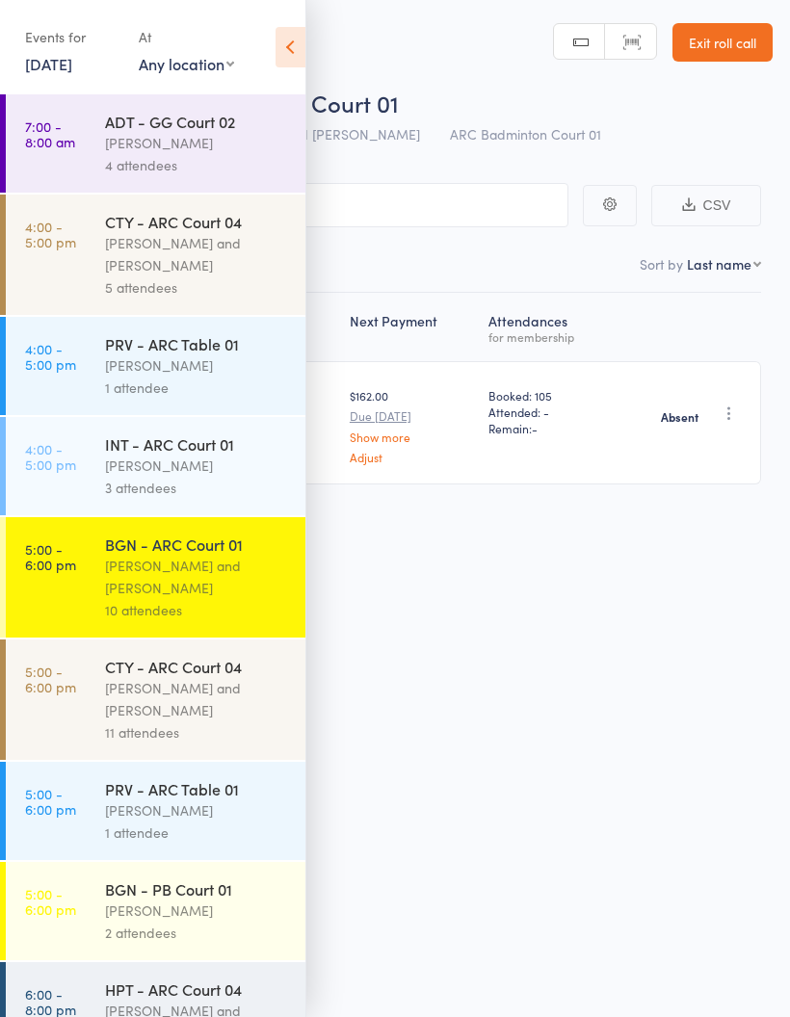
click at [200, 261] on div "[PERSON_NAME] and [PERSON_NAME]" at bounding box center [197, 254] width 184 height 44
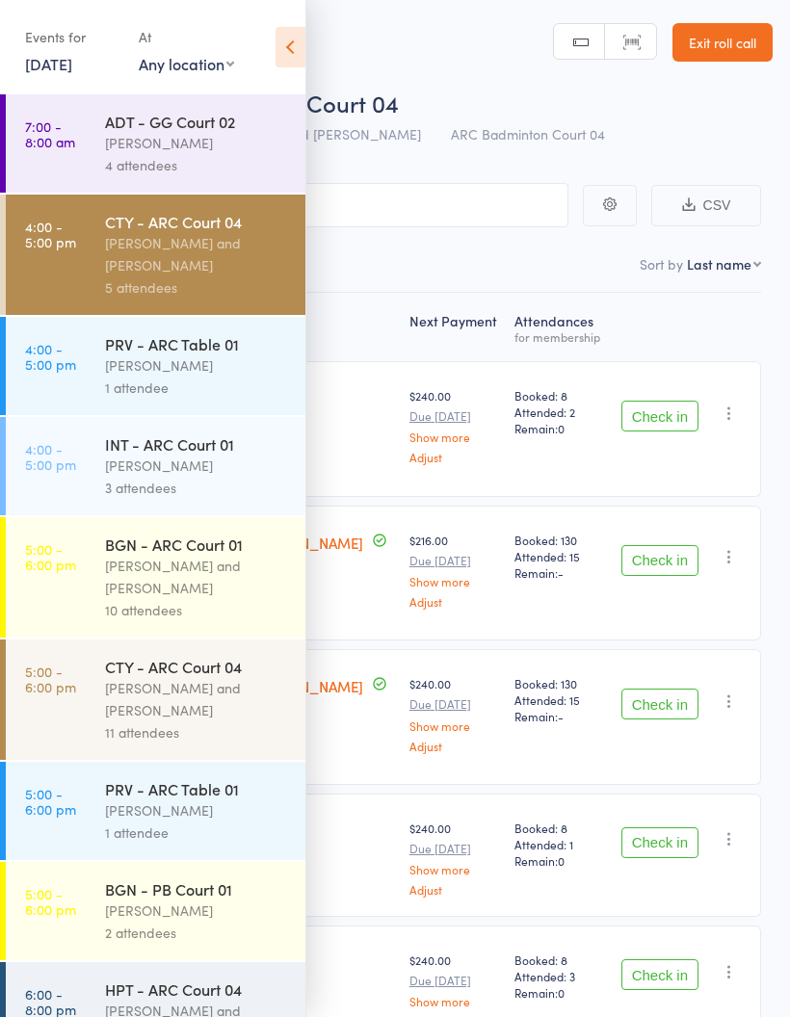
click at [711, 136] on div "Roll Call for CTY - ARC Court 04 13 Oct 16:00 Kathiravun Manivannan and Heymard…" at bounding box center [419, 120] width 705 height 67
click at [279, 54] on icon at bounding box center [290, 47] width 30 height 40
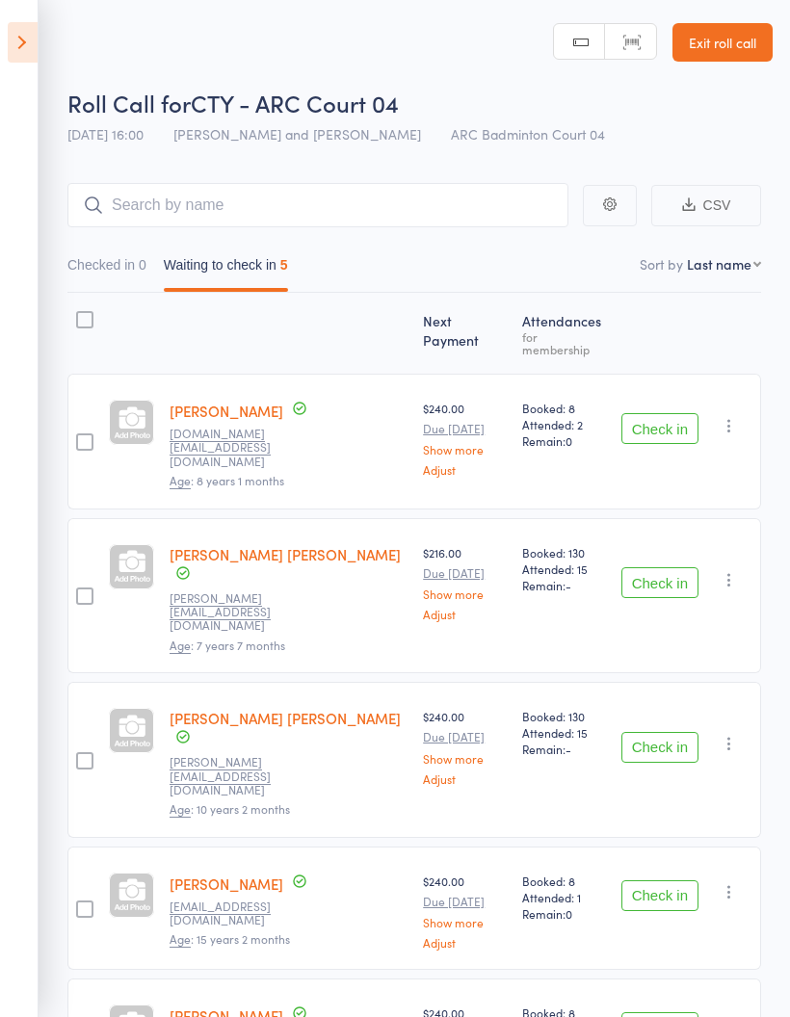
click at [670, 413] on button "Check in" at bounding box center [659, 428] width 77 height 31
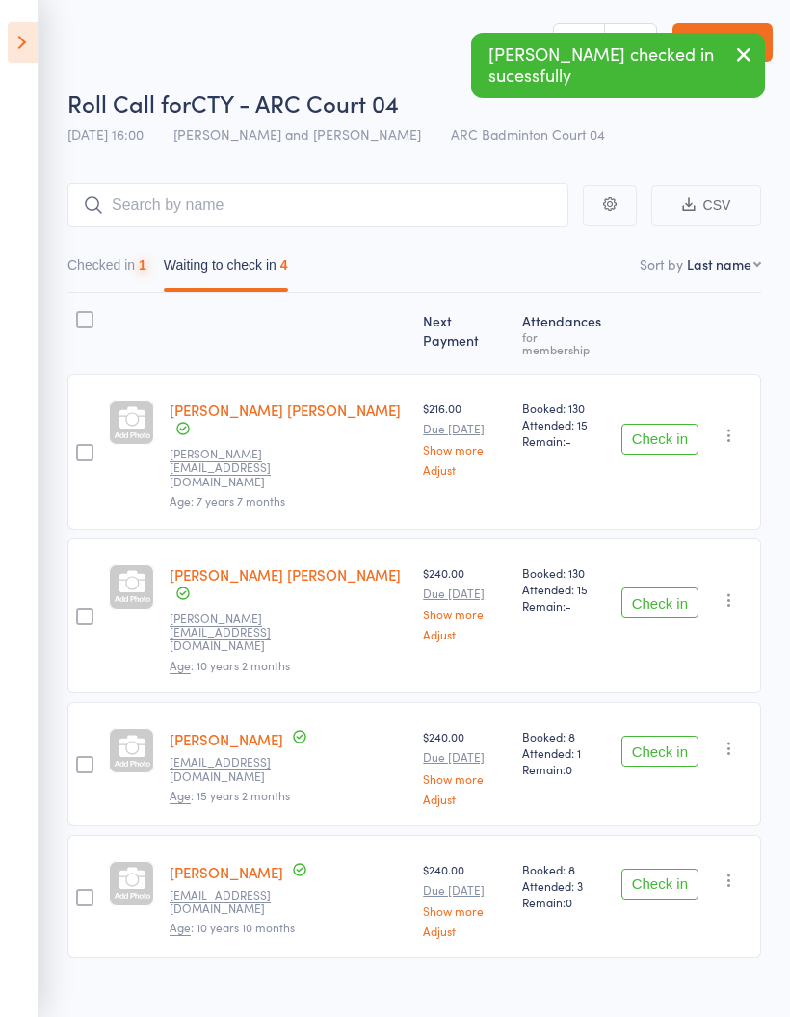
click at [671, 424] on button "Check in" at bounding box center [659, 439] width 77 height 31
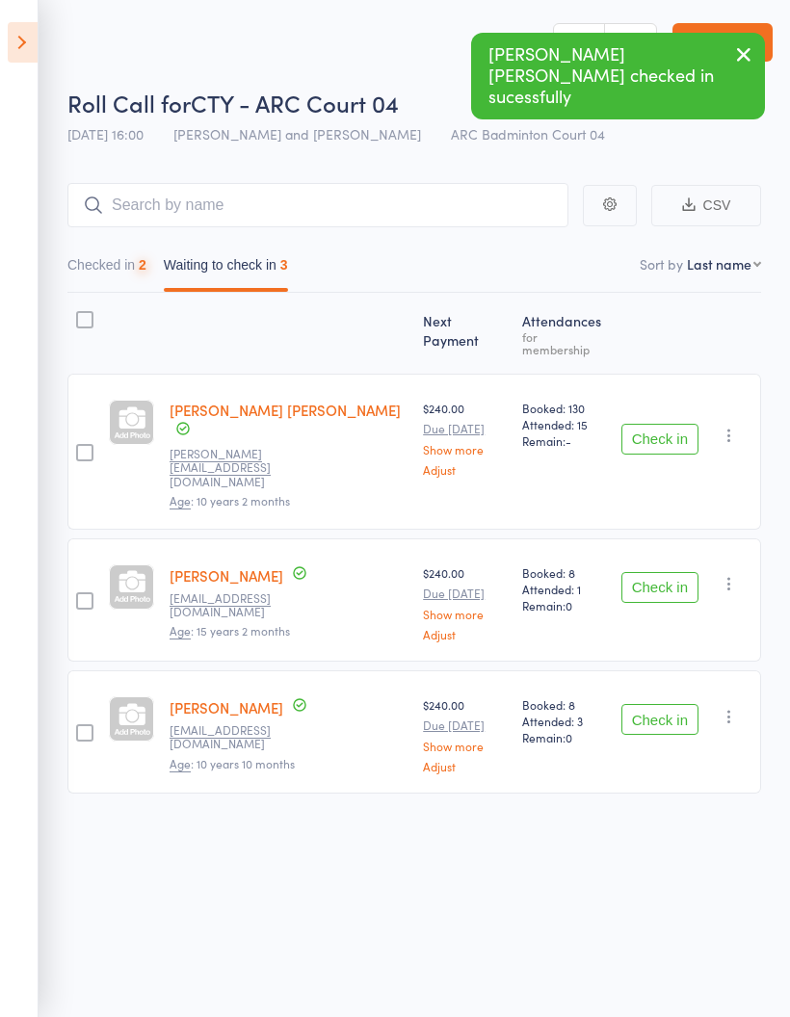
click at [688, 424] on button "Check in" at bounding box center [659, 439] width 77 height 31
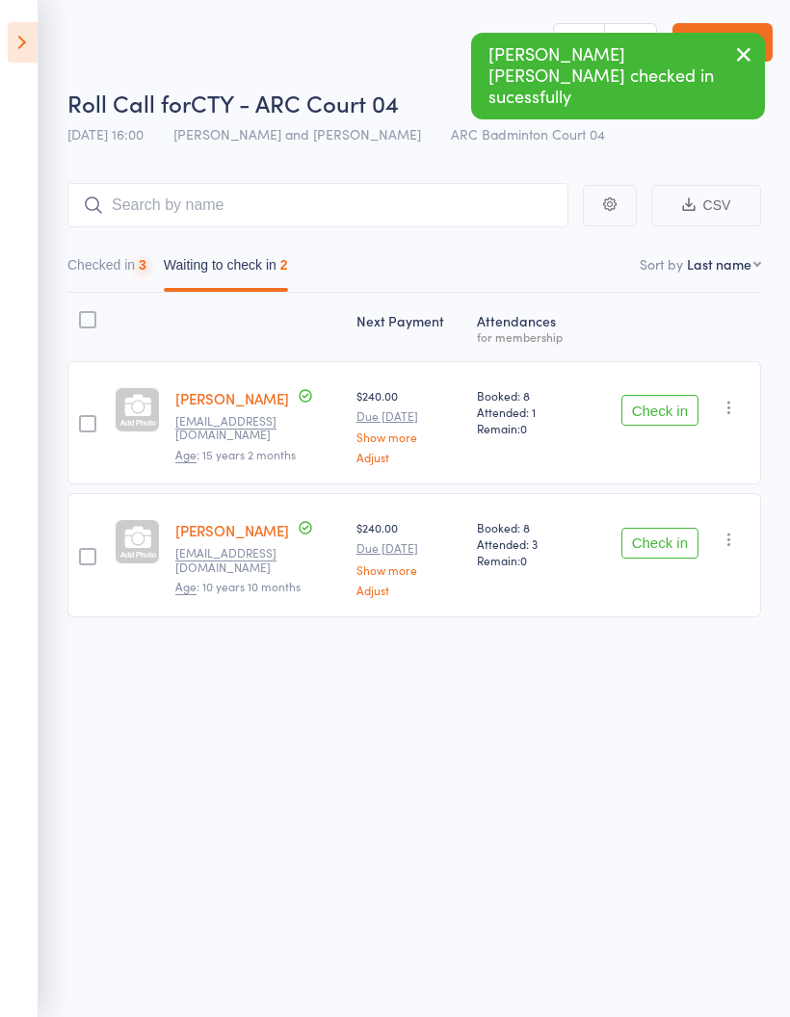
click at [681, 412] on button "Check in" at bounding box center [659, 410] width 77 height 31
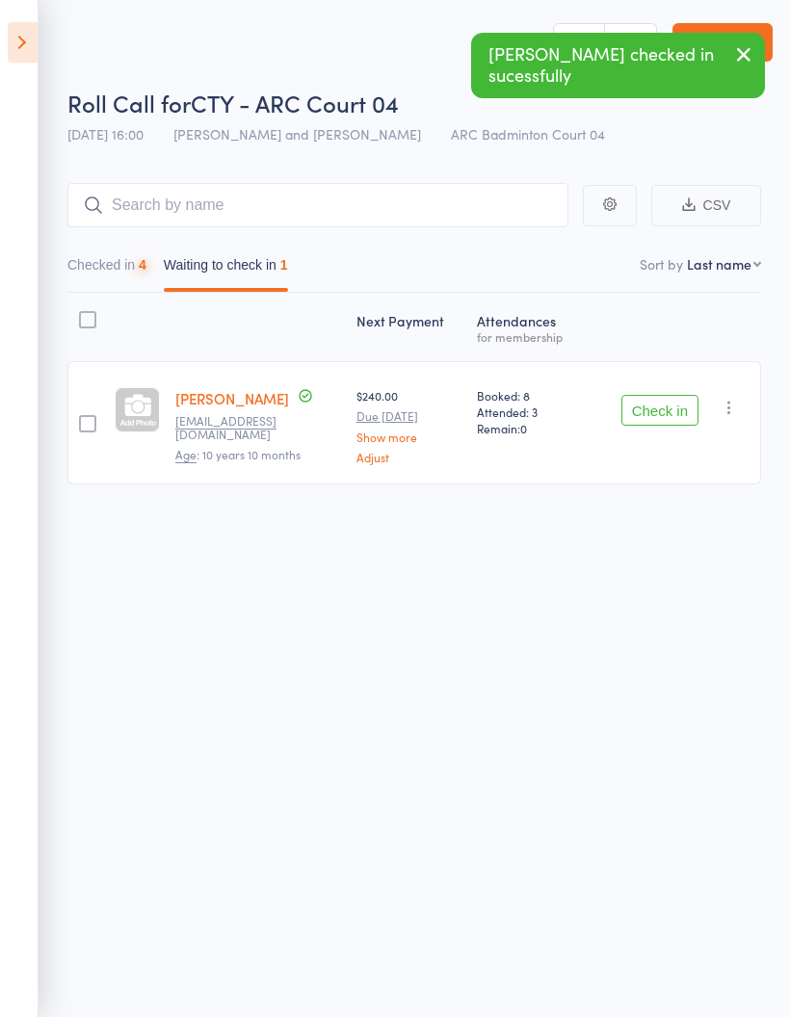
click at [663, 410] on button "Check in" at bounding box center [659, 410] width 77 height 31
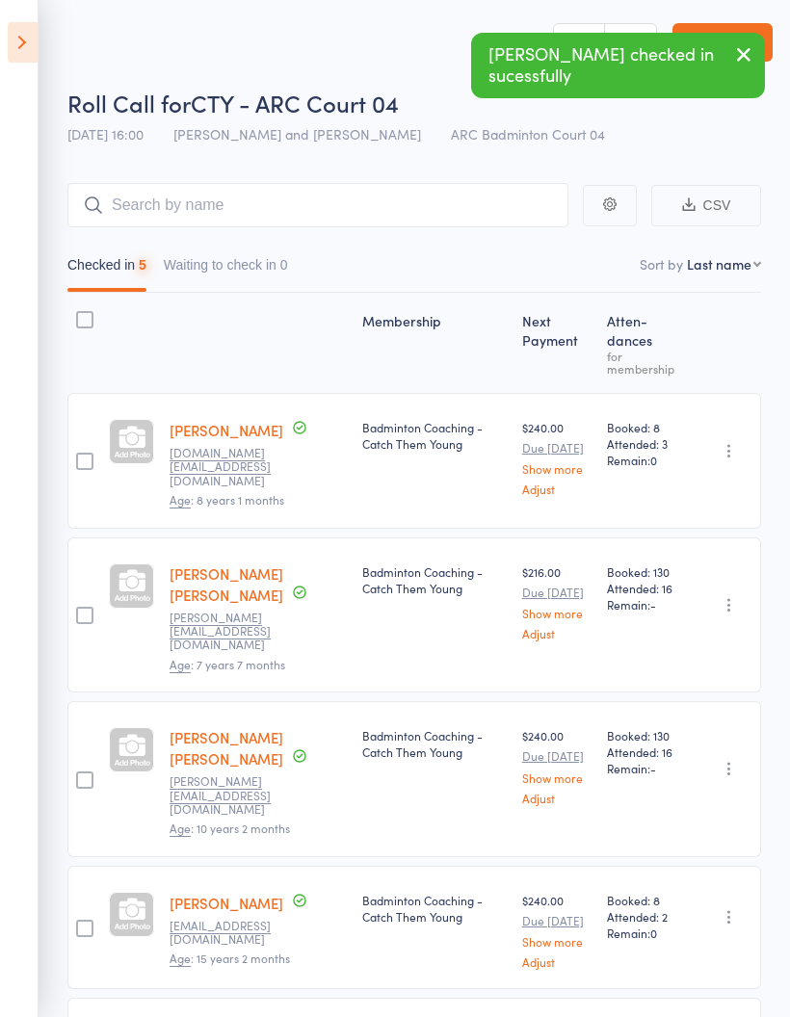
click at [15, 49] on icon at bounding box center [23, 42] width 30 height 40
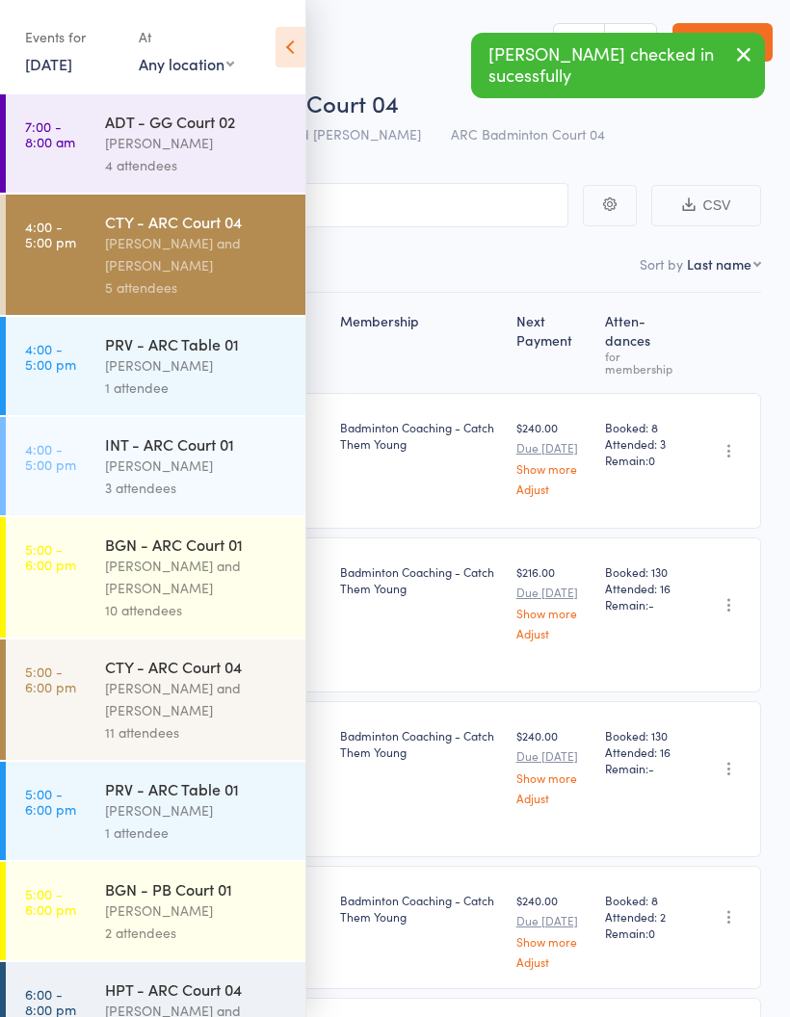
click at [37, 589] on link "5:00 - 6:00 pm BGN - ARC Court 01 Antonio Emanuel and Vinh Nguyen 10 attendees" at bounding box center [155, 577] width 299 height 120
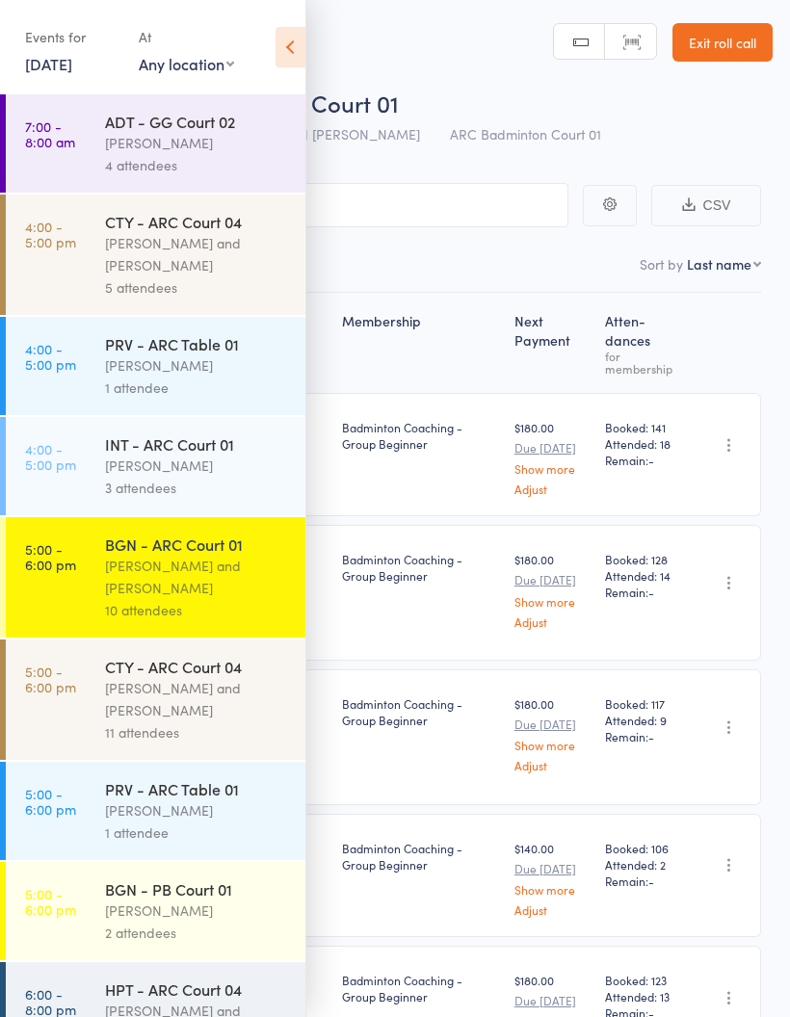
click at [287, 56] on icon at bounding box center [290, 47] width 30 height 40
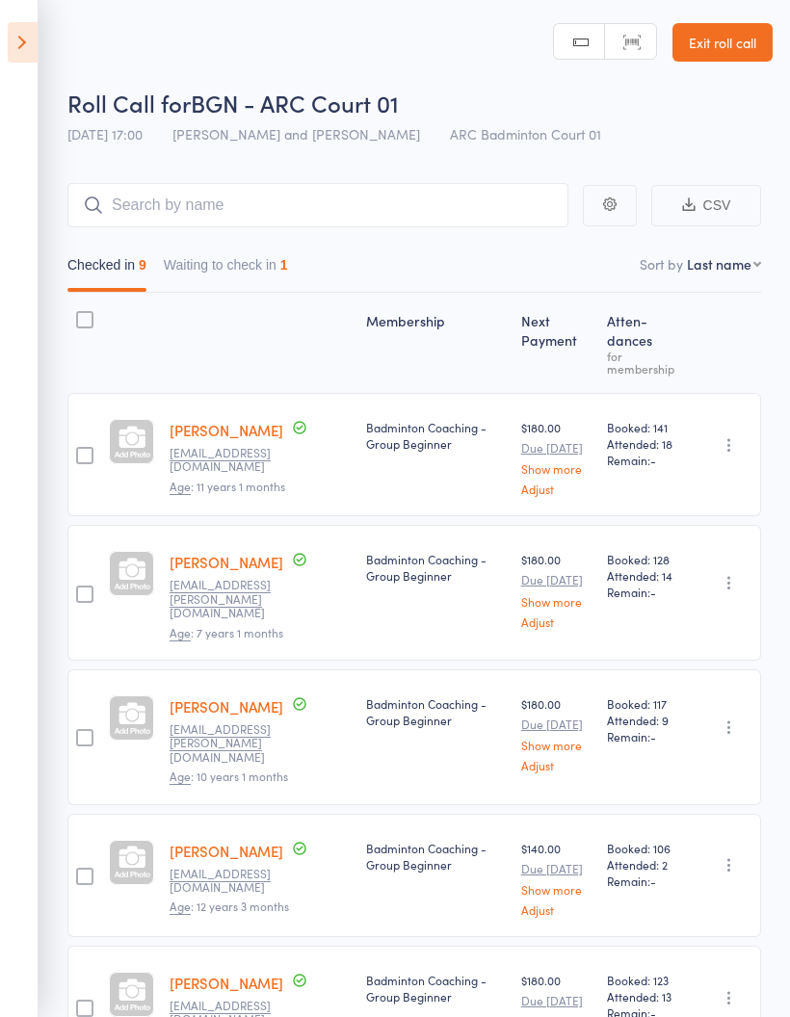
click at [18, 39] on icon at bounding box center [23, 42] width 30 height 40
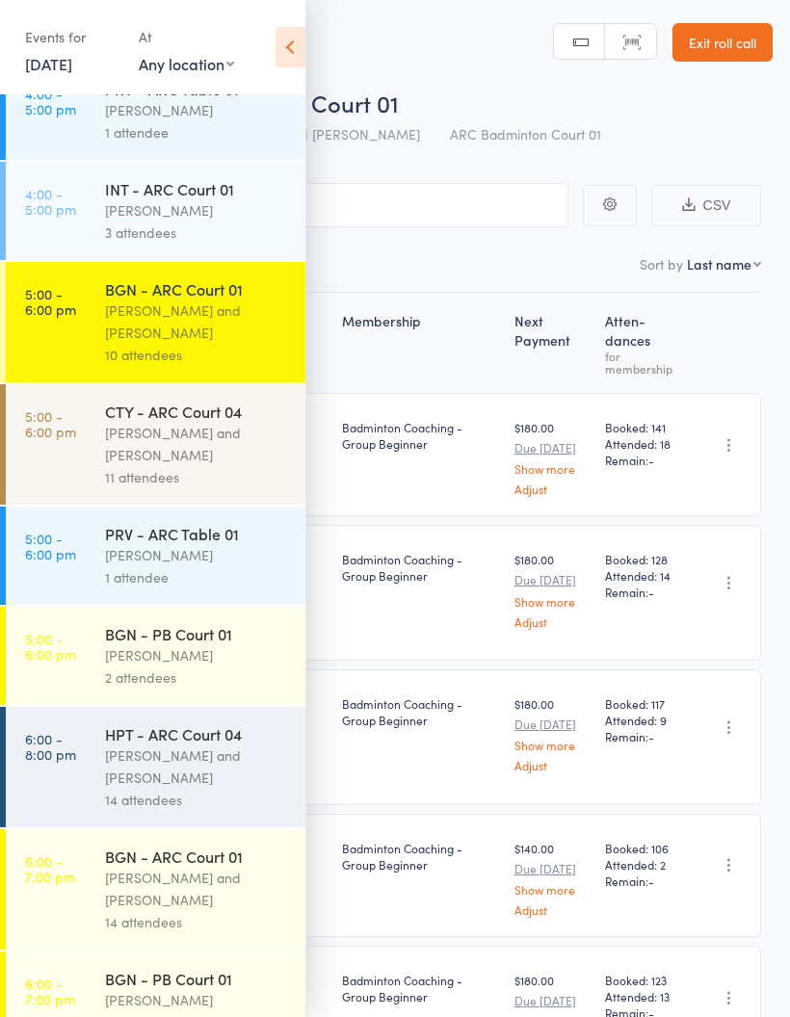
scroll to position [258, 0]
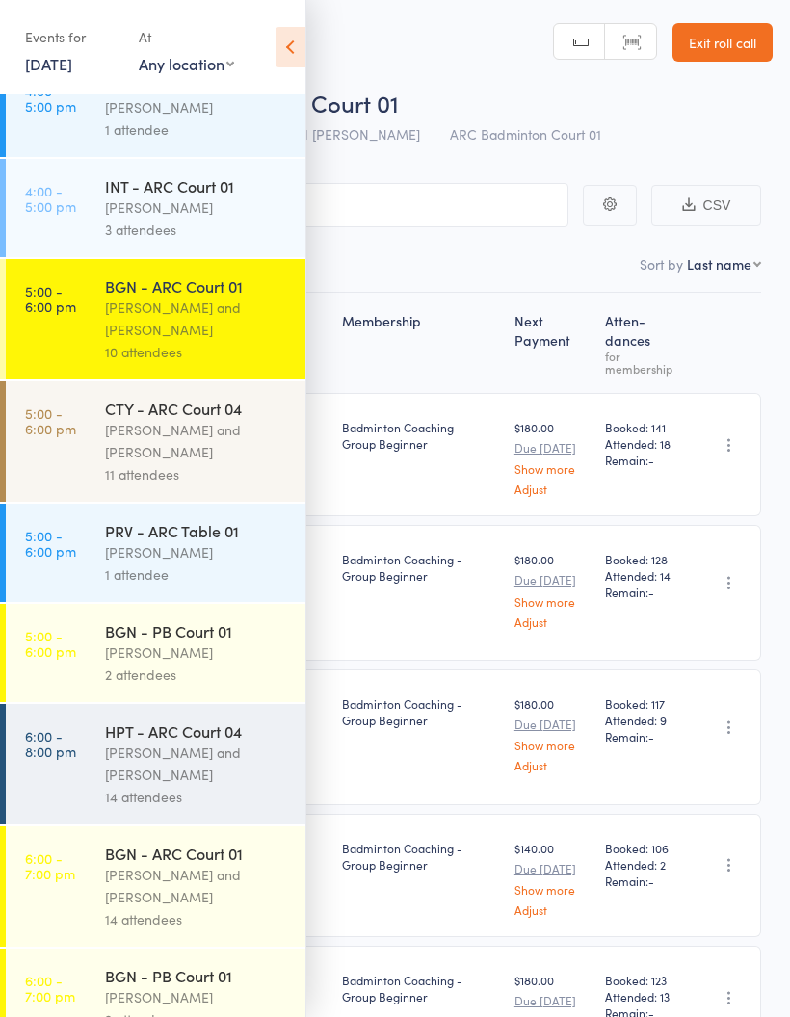
click at [69, 468] on link "5:00 - 6:00 pm CTY - ARC Court 04 Kathiravun Manivannan and Heymard Humblers 11…" at bounding box center [155, 441] width 299 height 120
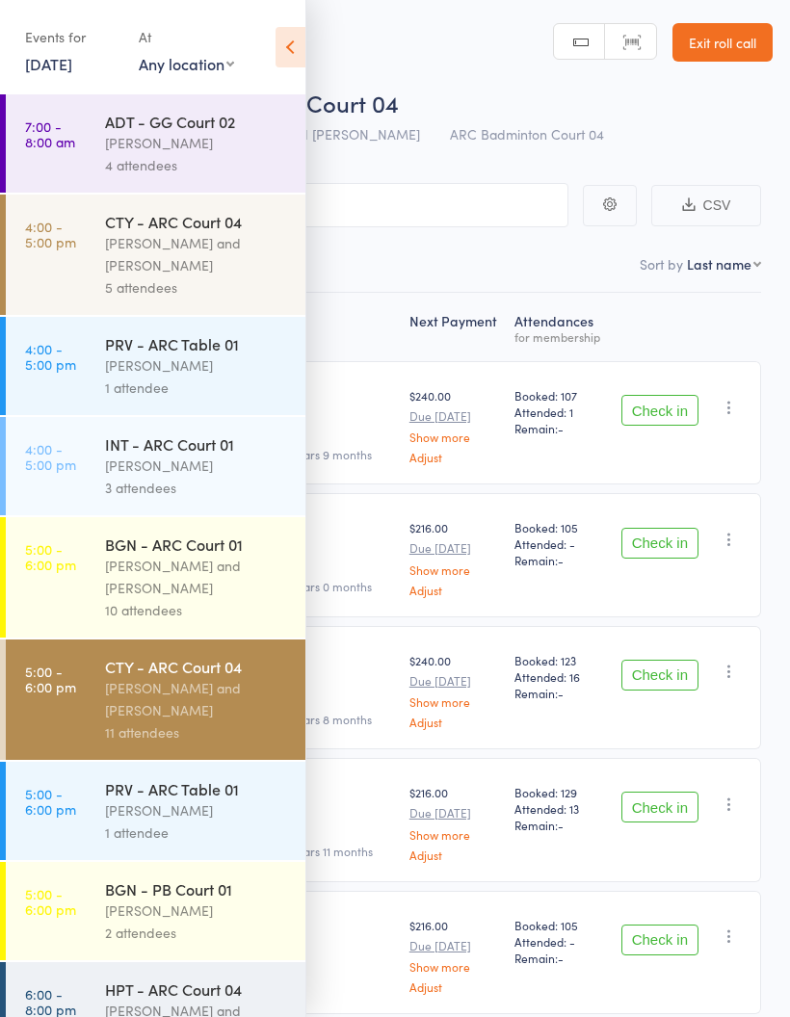
click at [279, 60] on icon at bounding box center [290, 47] width 30 height 40
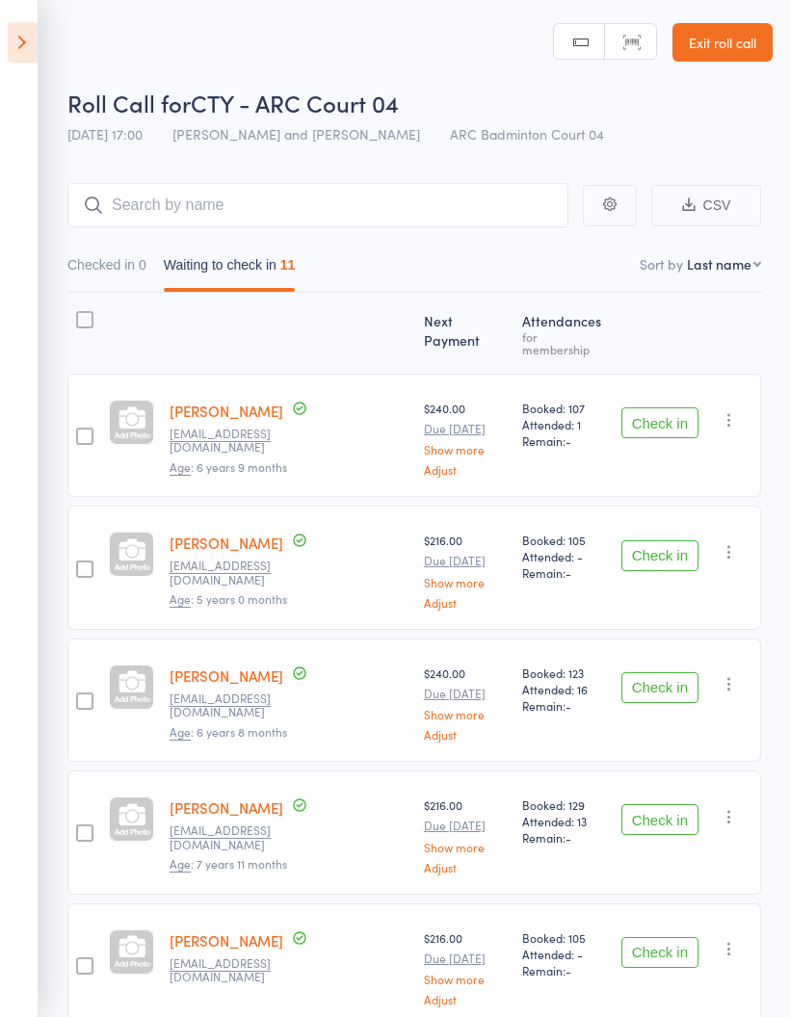
click at [663, 412] on button "Check in" at bounding box center [659, 422] width 77 height 31
click at [668, 409] on button "Check in" at bounding box center [659, 422] width 77 height 31
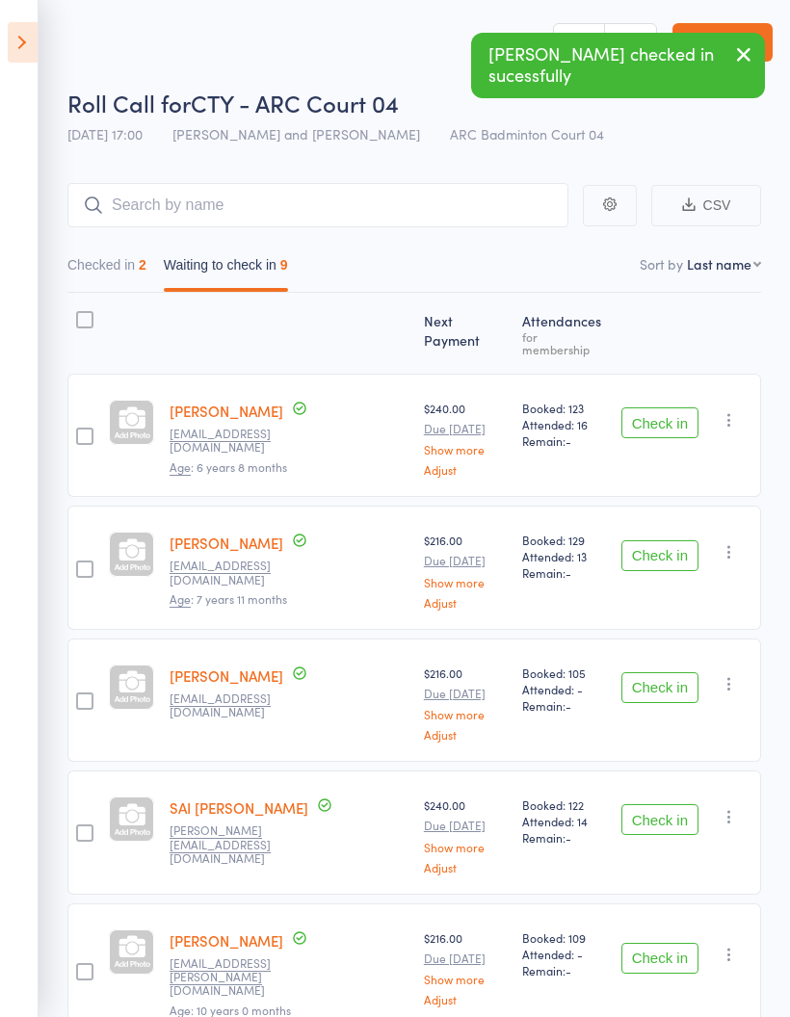
click at [679, 408] on button "Check in" at bounding box center [659, 422] width 77 height 31
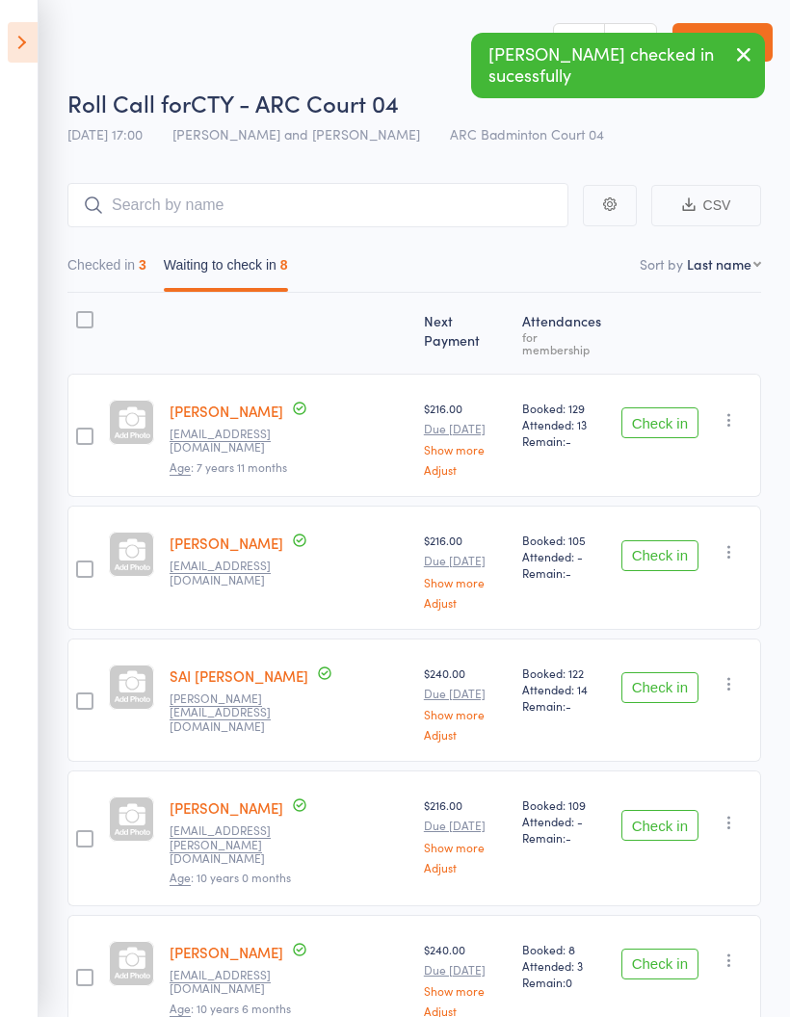
click at [671, 418] on button "Check in" at bounding box center [659, 422] width 77 height 31
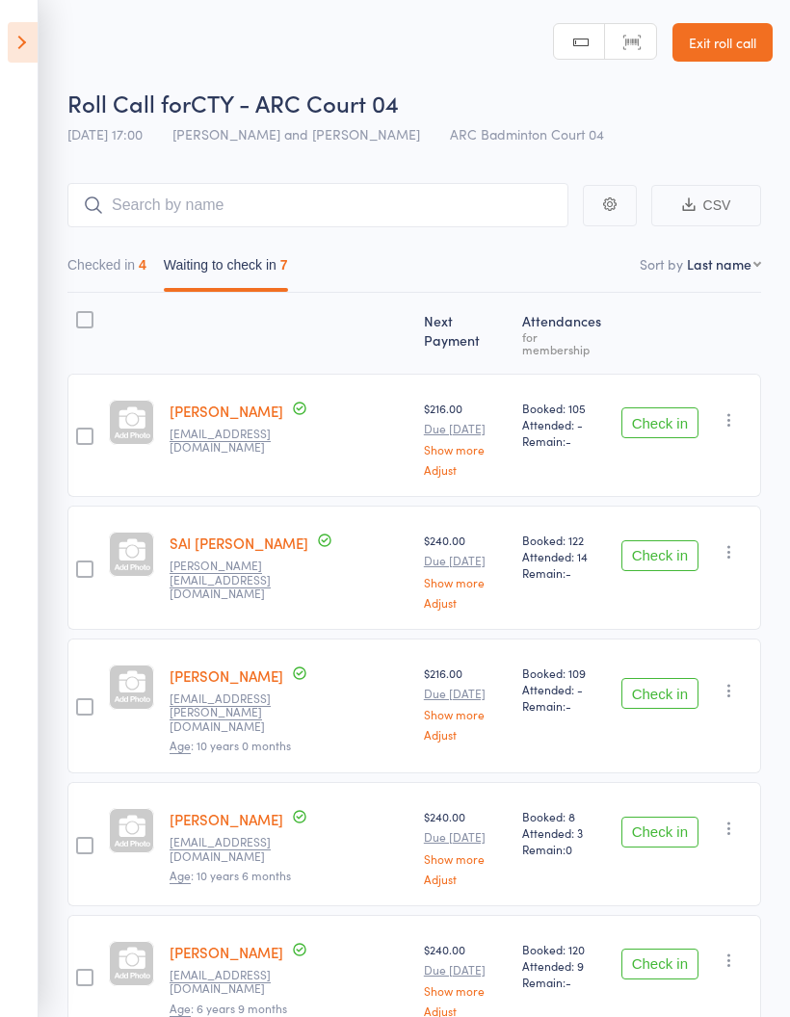
click at [739, 410] on icon "button" at bounding box center [728, 419] width 19 height 19
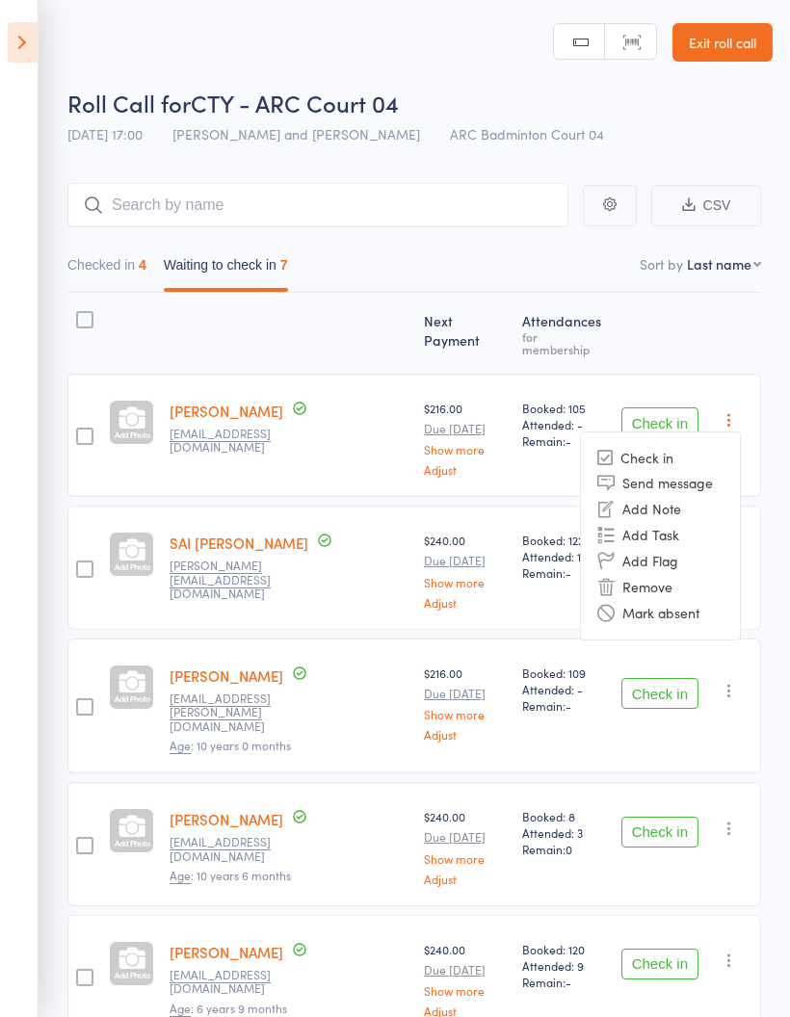
click at [689, 602] on li "Mark absent" at bounding box center [660, 613] width 159 height 26
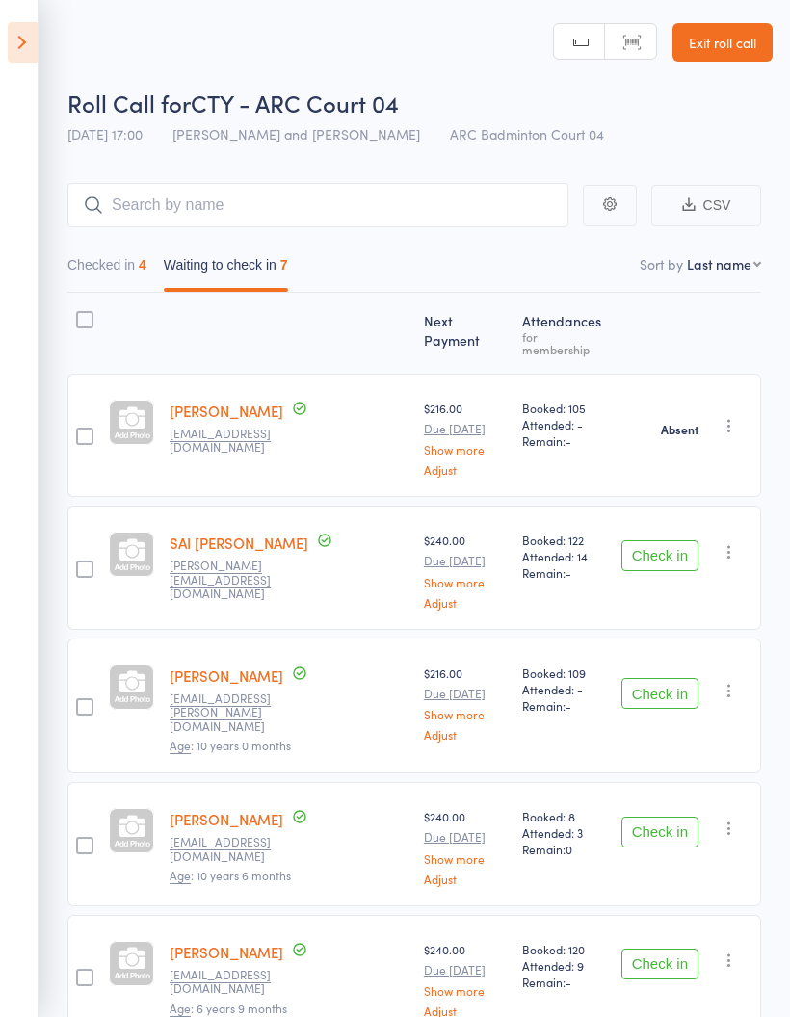
click at [675, 546] on button "Check in" at bounding box center [659, 555] width 77 height 31
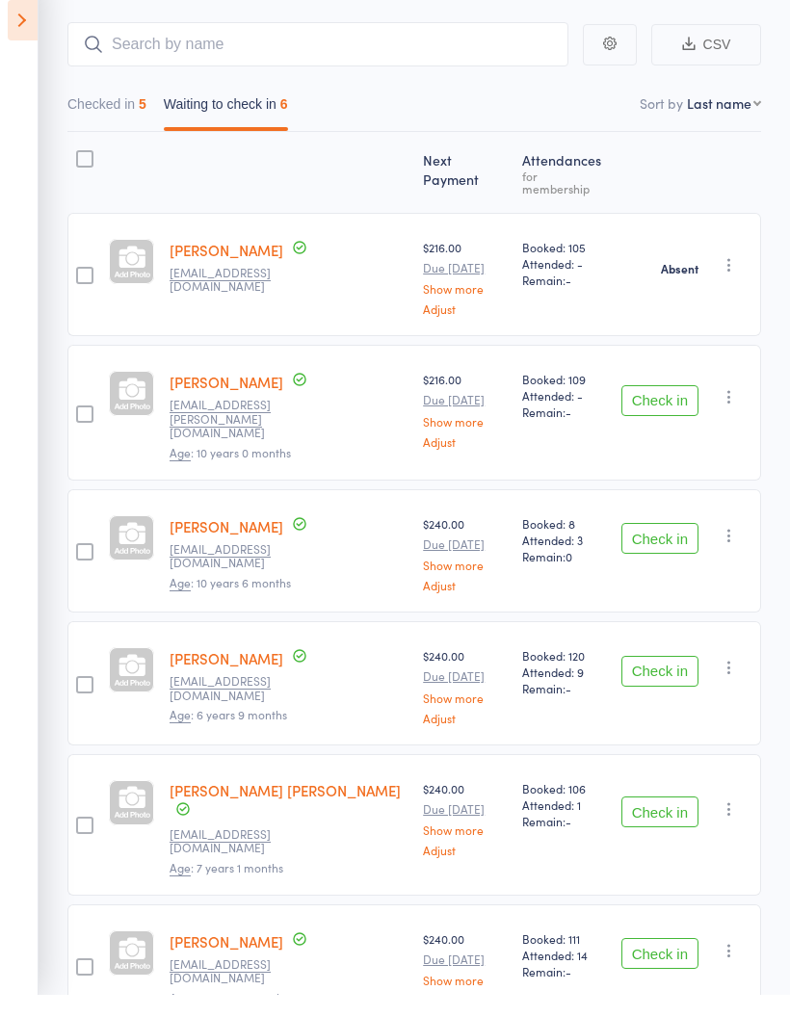
scroll to position [139, 0]
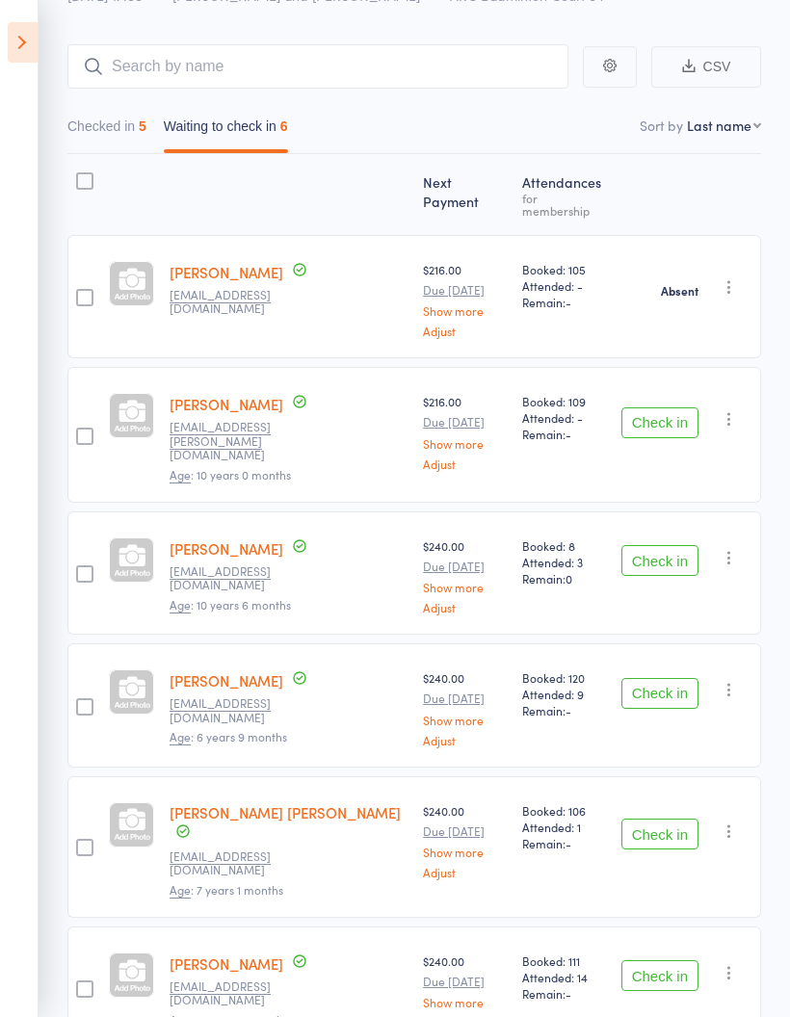
click at [670, 545] on button "Check in" at bounding box center [659, 560] width 77 height 31
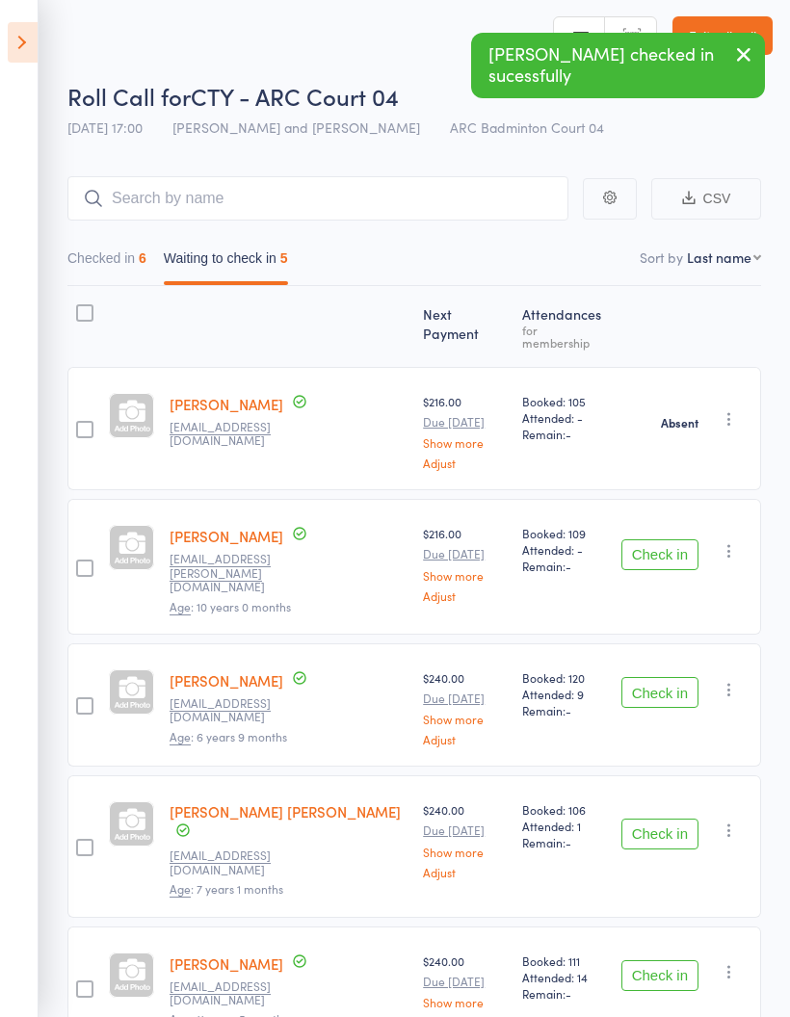
scroll to position [84, 0]
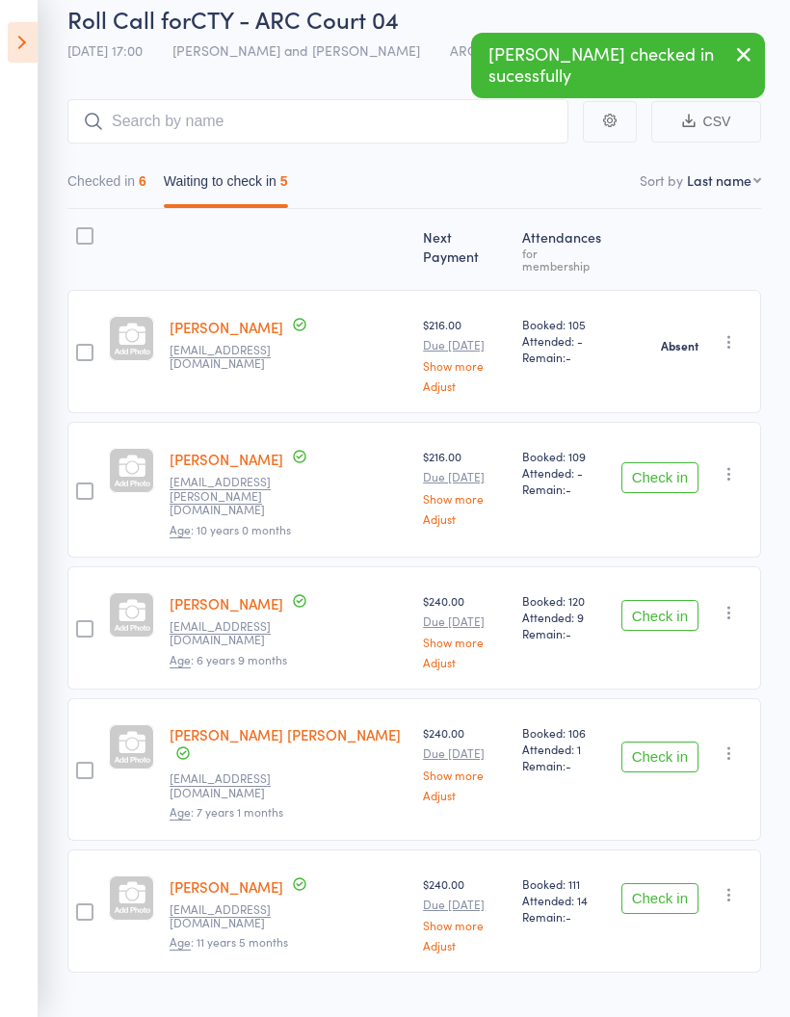
click at [666, 600] on button "Check in" at bounding box center [659, 615] width 77 height 31
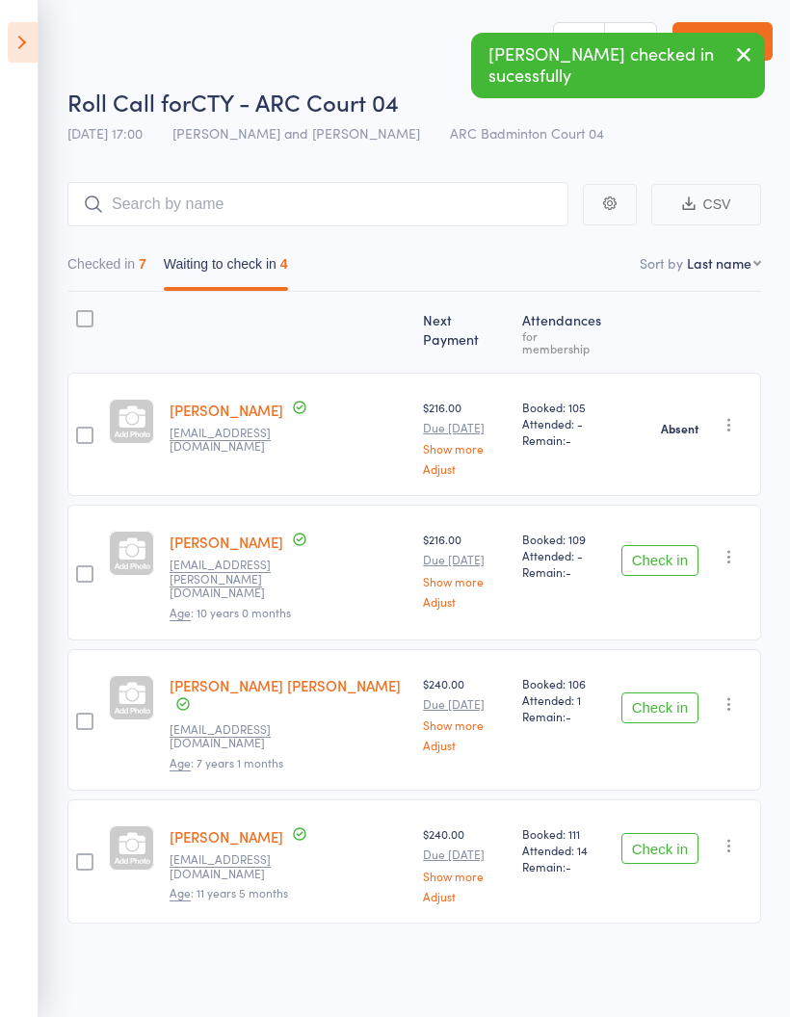
click at [677, 692] on button "Check in" at bounding box center [659, 707] width 77 height 31
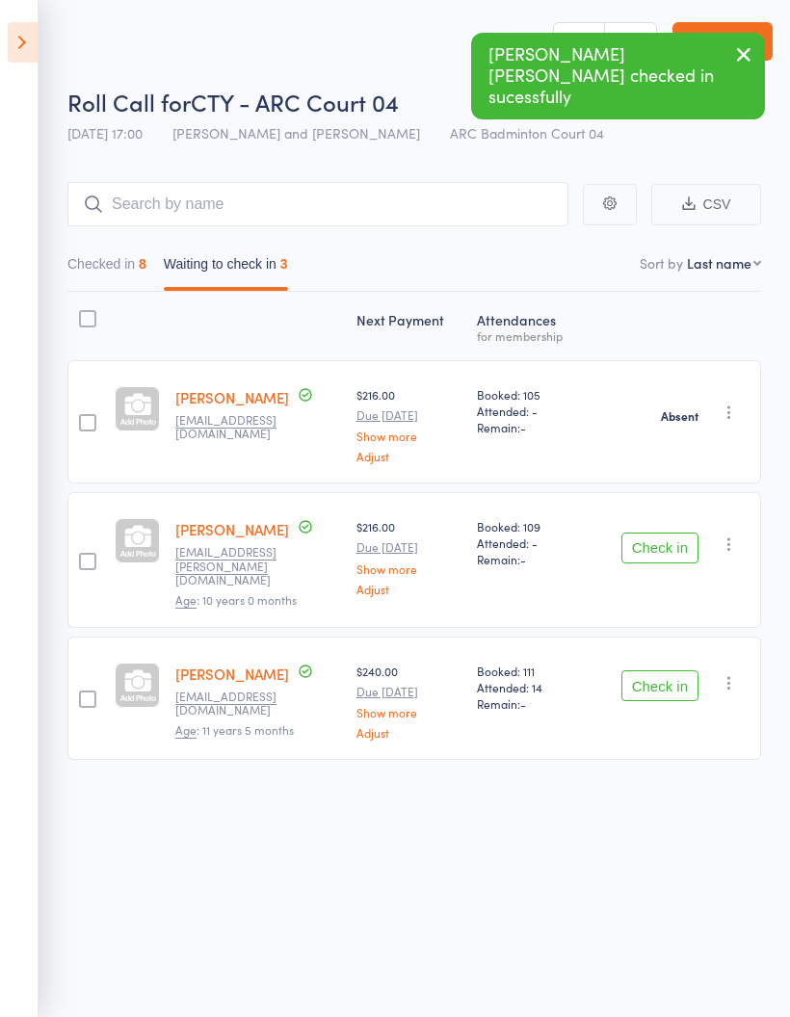
click at [669, 670] on button "Check in" at bounding box center [659, 685] width 77 height 31
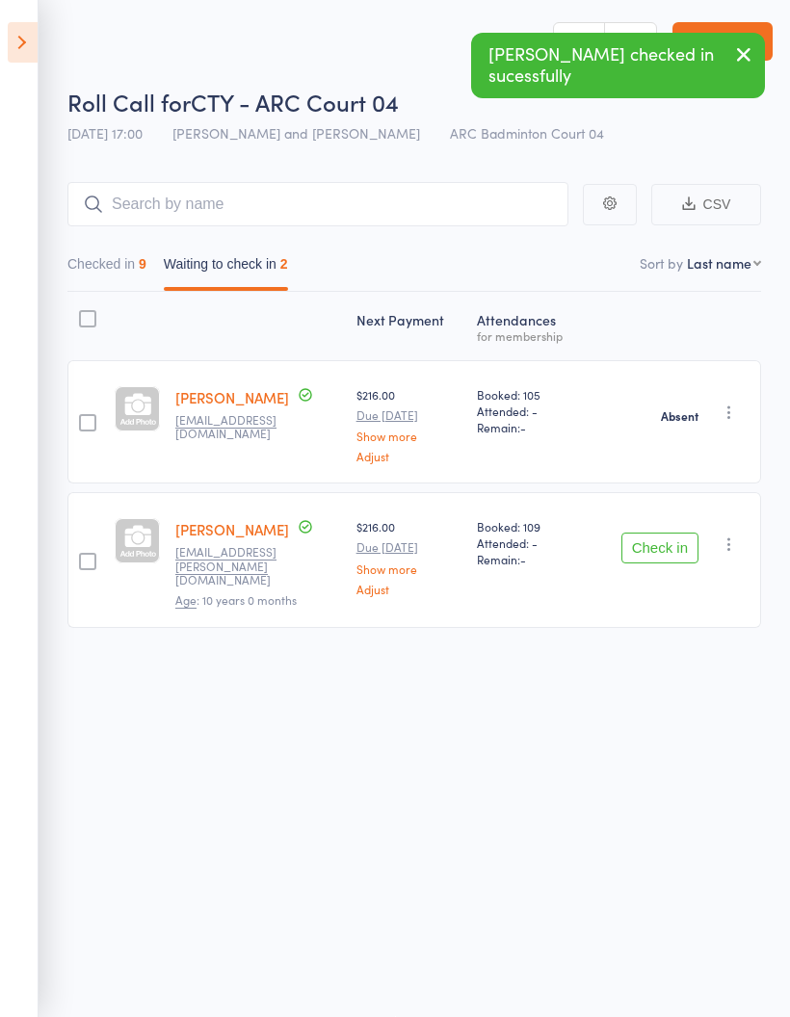
click at [27, 34] on icon at bounding box center [23, 42] width 30 height 40
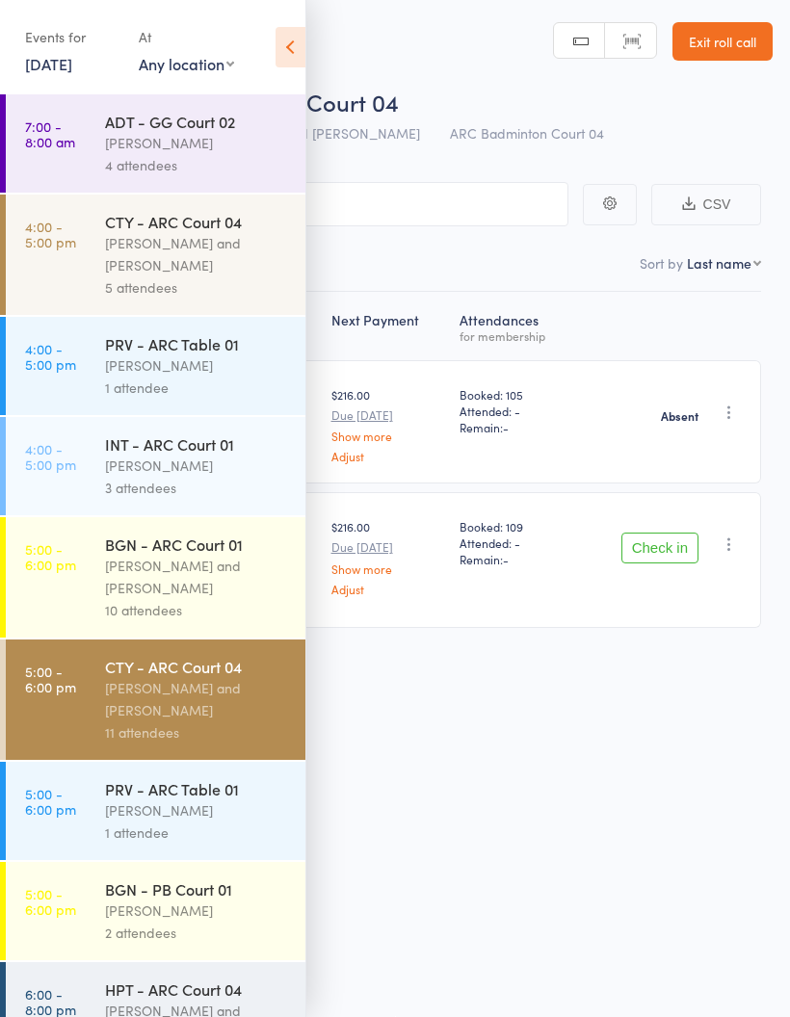
scroll to position [0, 0]
click at [55, 387] on link "4:00 - 5:00 pm PRV - ARC Table 01 Michael Chu 1 attendee" at bounding box center [155, 366] width 299 height 98
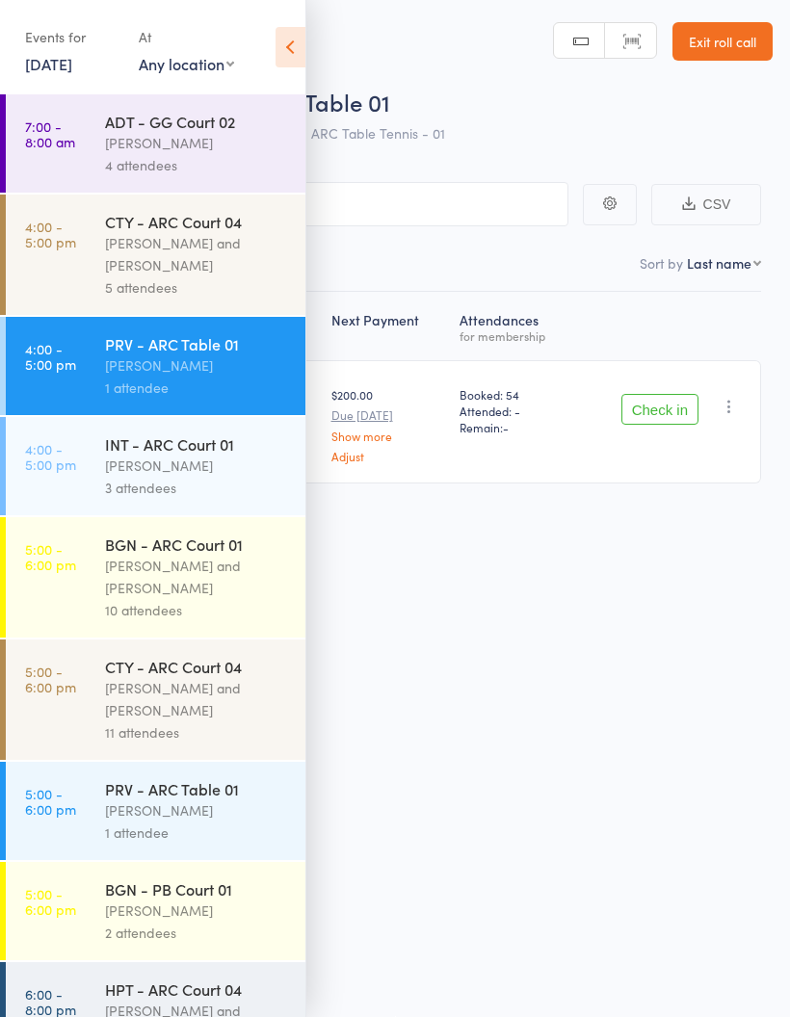
click at [408, 585] on div "Roll Call for PRV - ARC Table 01 13 Oct 16:00 Michael Chu ARC Table Tennis - 01…" at bounding box center [395, 507] width 790 height 1017
click at [291, 44] on icon at bounding box center [290, 47] width 30 height 40
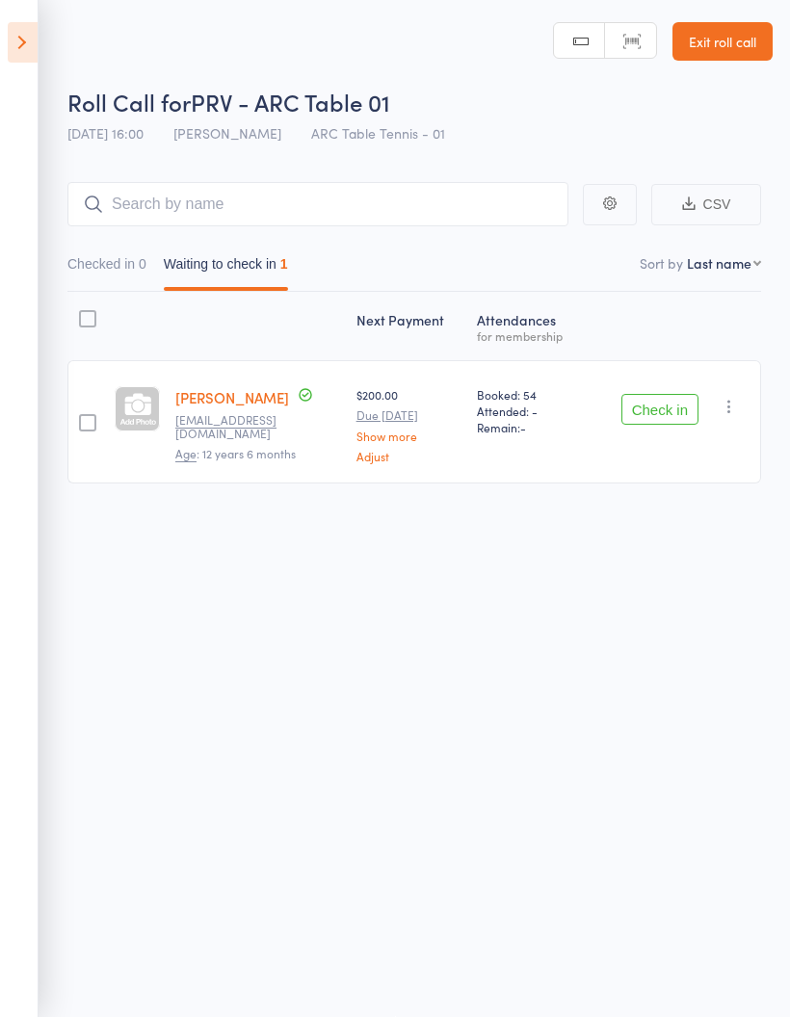
click at [24, 42] on icon at bounding box center [23, 42] width 30 height 40
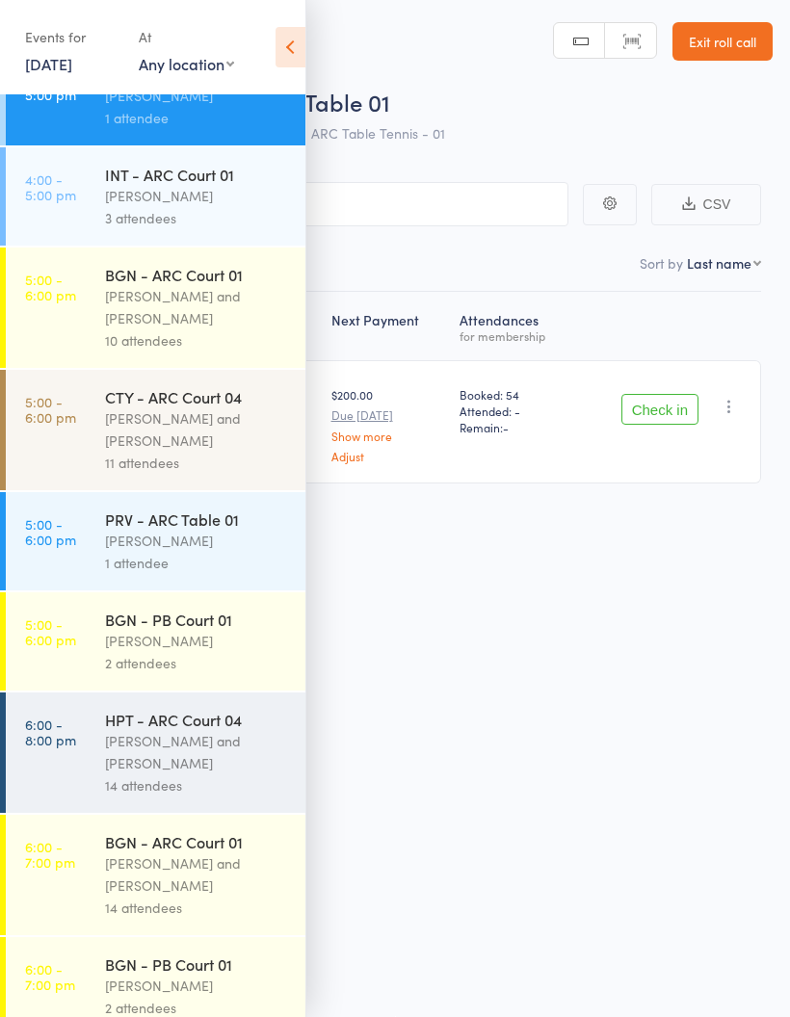
scroll to position [271, 0]
click at [97, 564] on link "5:00 - 6:00 pm PRV - ARC Table 01 Michael Chu 1 attendee" at bounding box center [155, 540] width 299 height 98
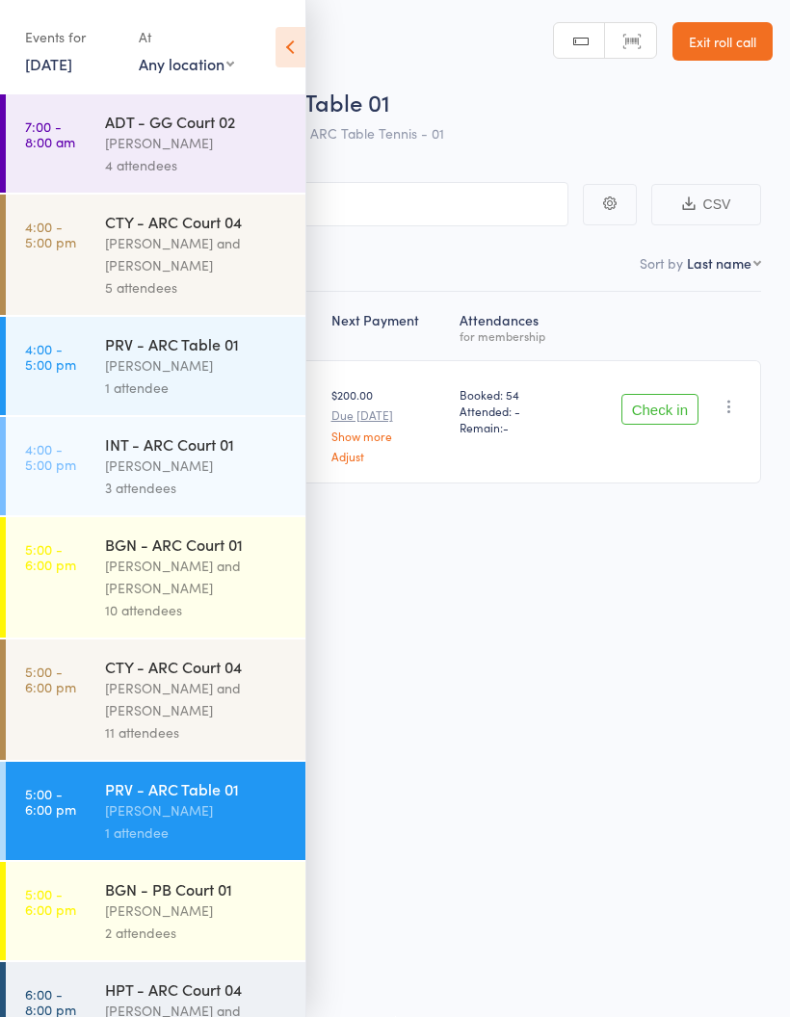
click at [657, 650] on div "Roll Call for PRV - ARC Table 01 13 Oct 17:00 Michael Chu ARC Table Tennis - 01…" at bounding box center [395, 507] width 790 height 1017
click at [293, 52] on icon at bounding box center [290, 47] width 30 height 40
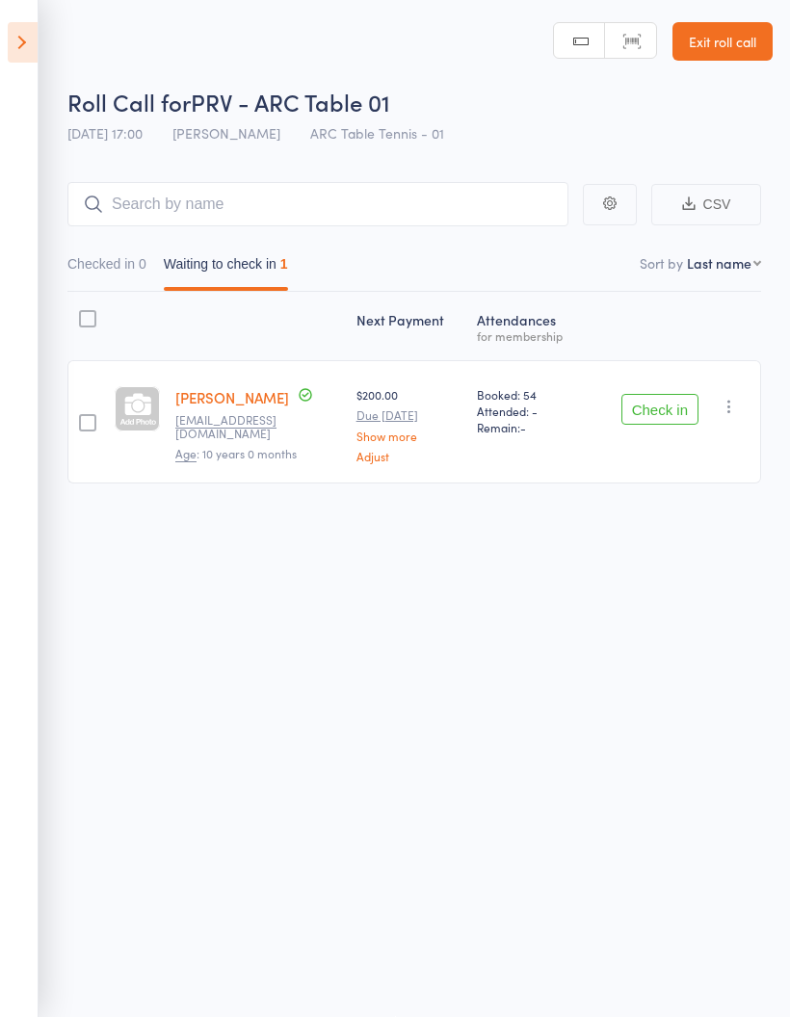
click at [675, 397] on button "Check in" at bounding box center [659, 409] width 77 height 31
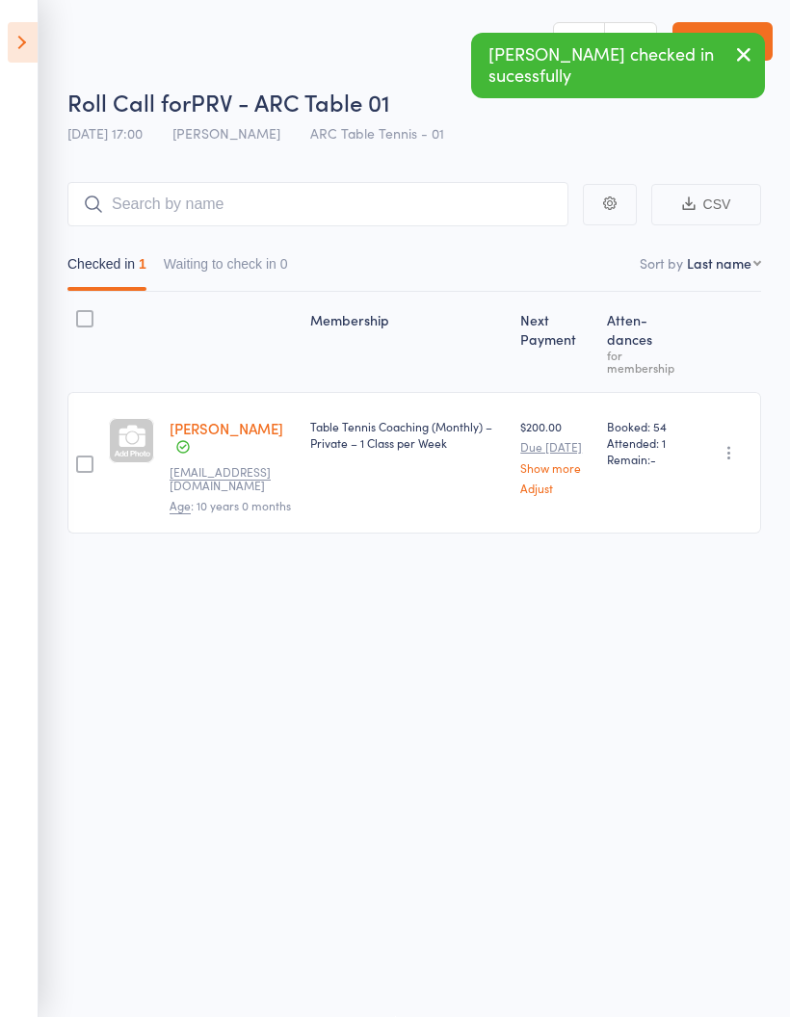
click at [19, 49] on icon at bounding box center [23, 42] width 30 height 40
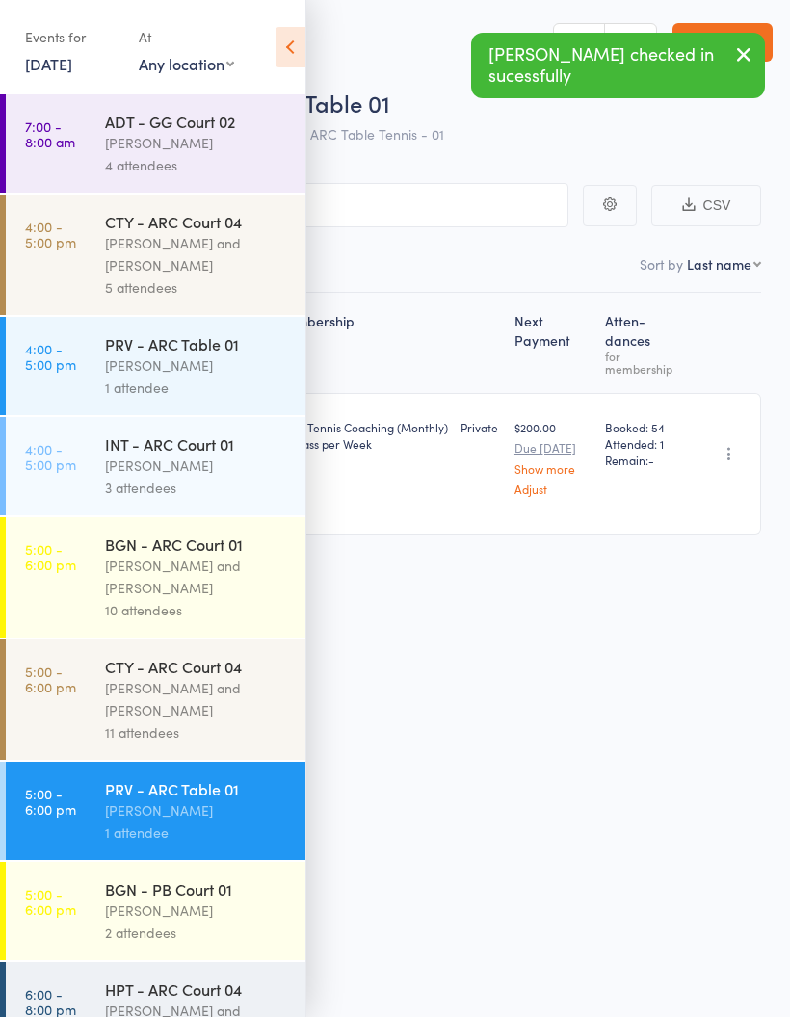
click at [66, 366] on time "4:00 - 5:00 pm" at bounding box center [50, 356] width 51 height 31
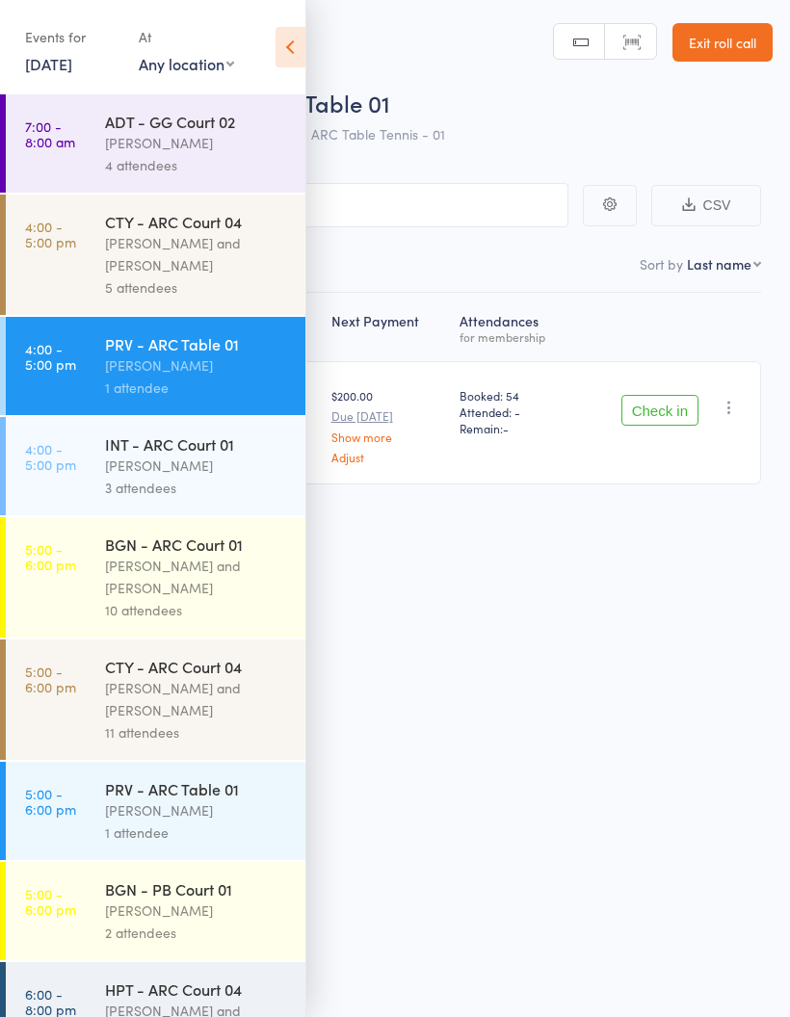
click at [627, 515] on div "Next Payment Atten­dances for membership Deven Goswami Neela.goswamimd@gmail.co…" at bounding box center [395, 431] width 732 height 277
click at [290, 54] on icon at bounding box center [290, 47] width 30 height 40
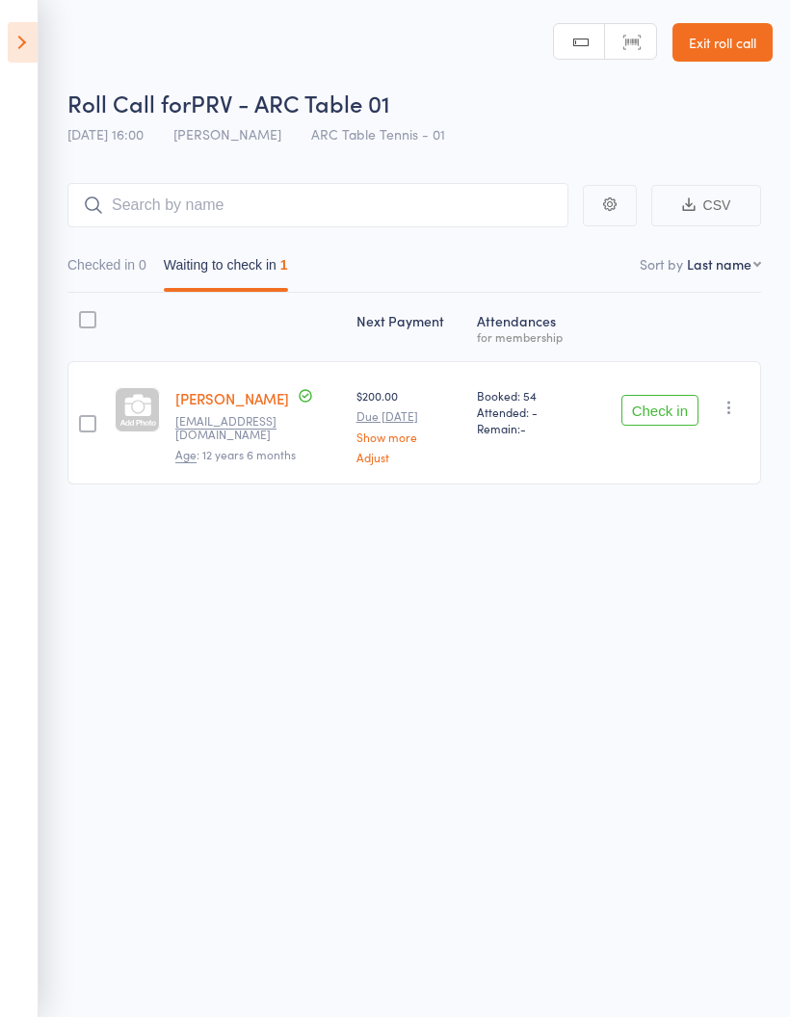
click at [672, 422] on button "Check in" at bounding box center [659, 410] width 77 height 31
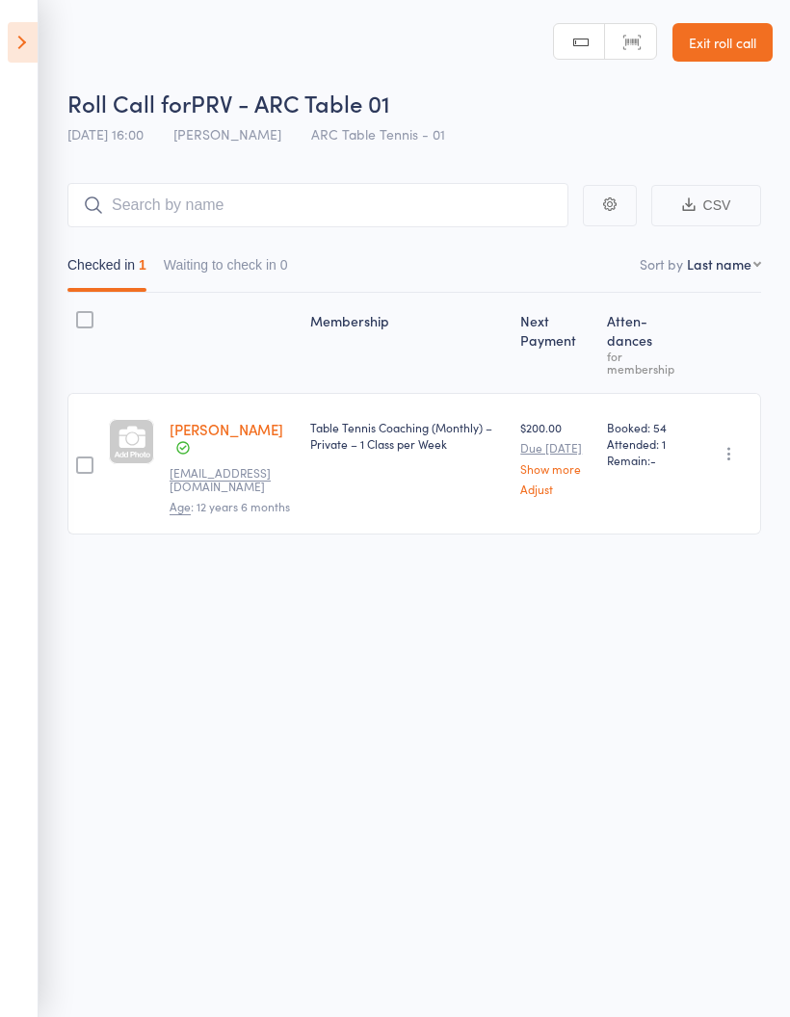
click at [29, 48] on icon at bounding box center [23, 42] width 30 height 40
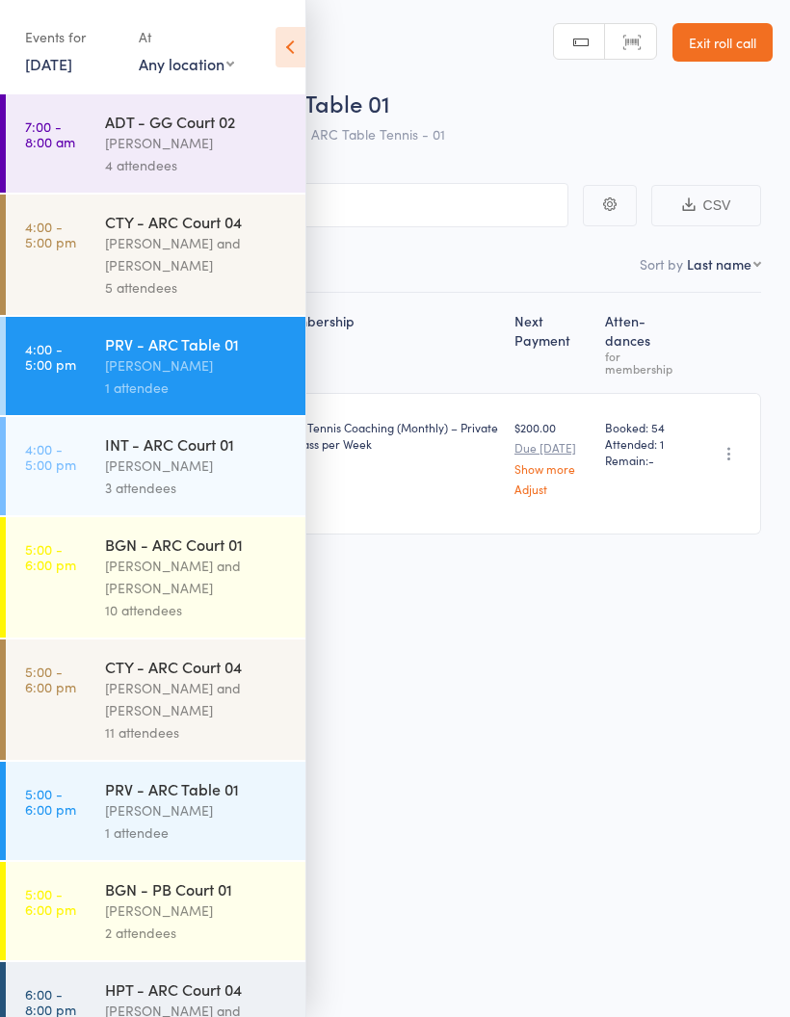
click at [230, 590] on div "[PERSON_NAME] and [PERSON_NAME]" at bounding box center [197, 577] width 184 height 44
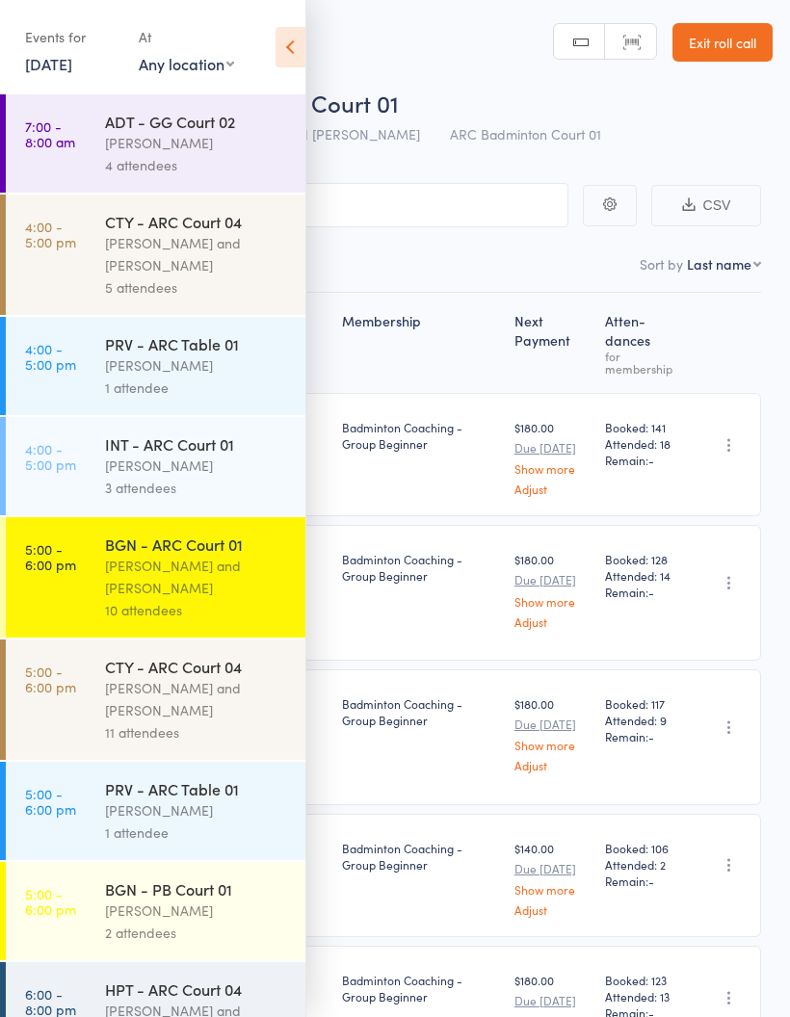
click at [294, 46] on icon at bounding box center [290, 47] width 30 height 40
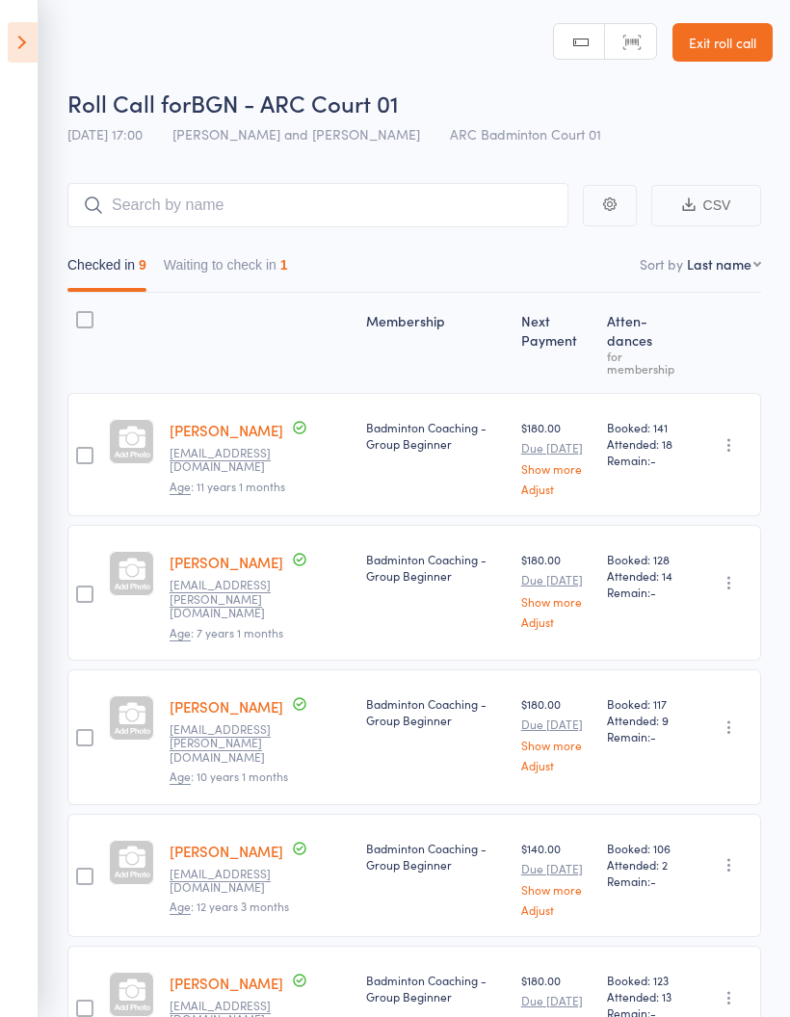
click at [257, 274] on button "Waiting to check in 1" at bounding box center [226, 269] width 124 height 44
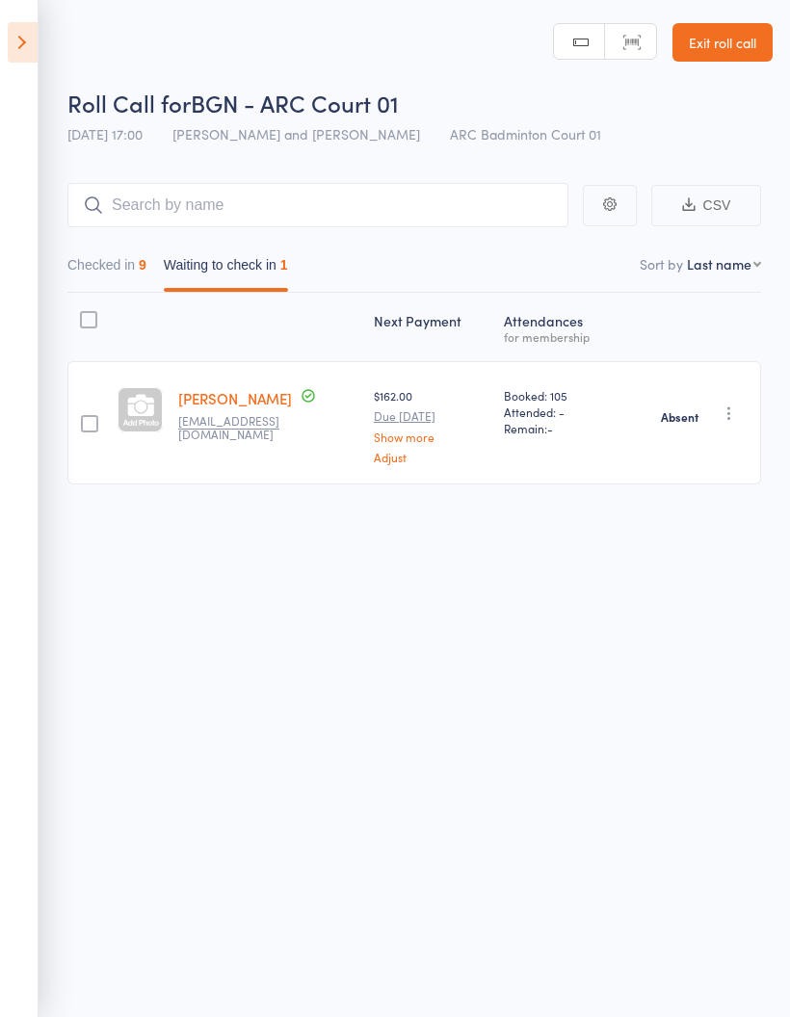
click at [125, 261] on button "Checked in 9" at bounding box center [106, 269] width 79 height 44
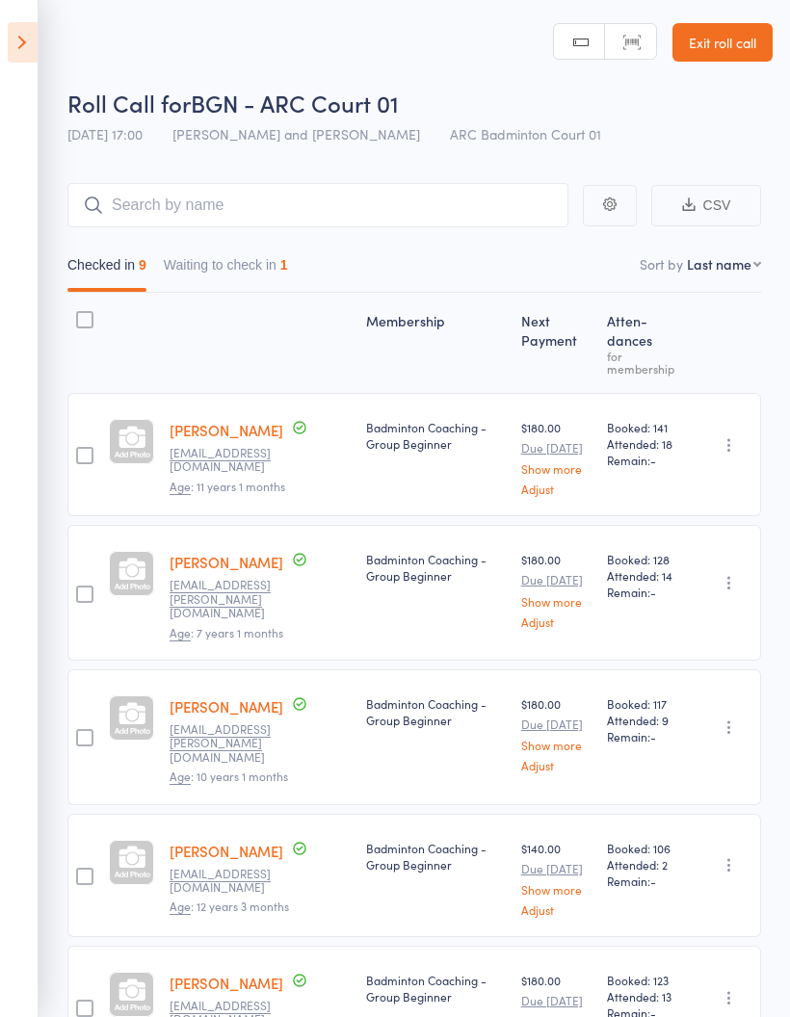
click at [24, 39] on icon at bounding box center [23, 42] width 30 height 40
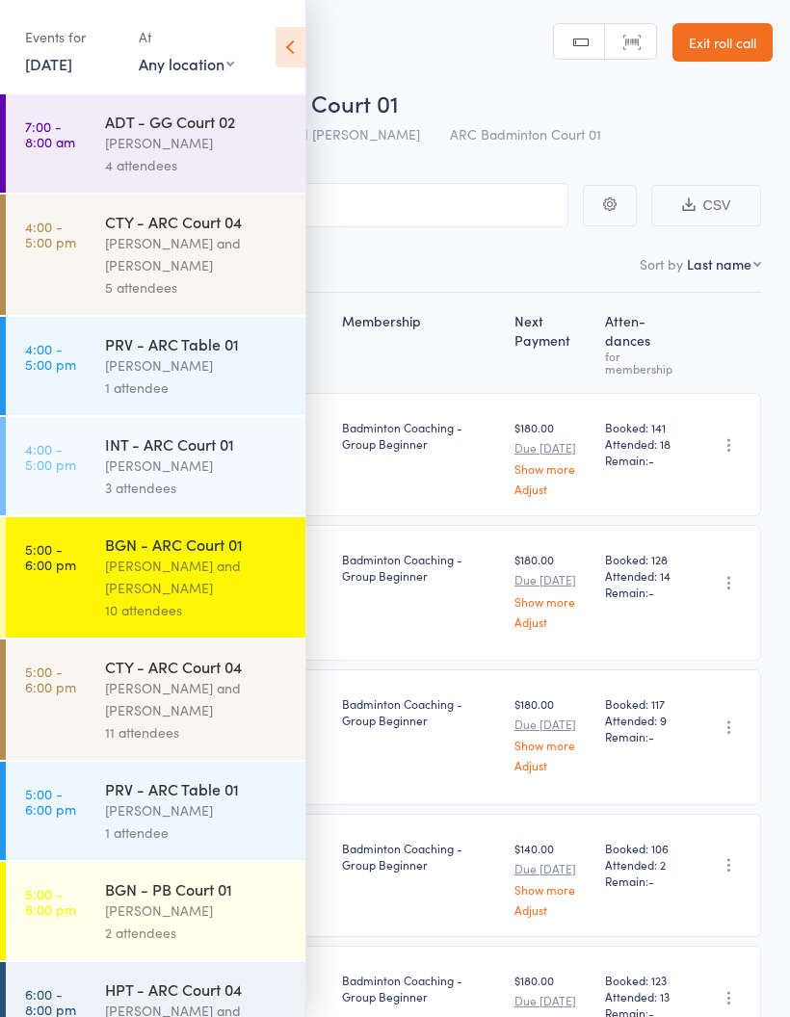
click at [72, 60] on link "[DATE]" at bounding box center [48, 63] width 47 height 21
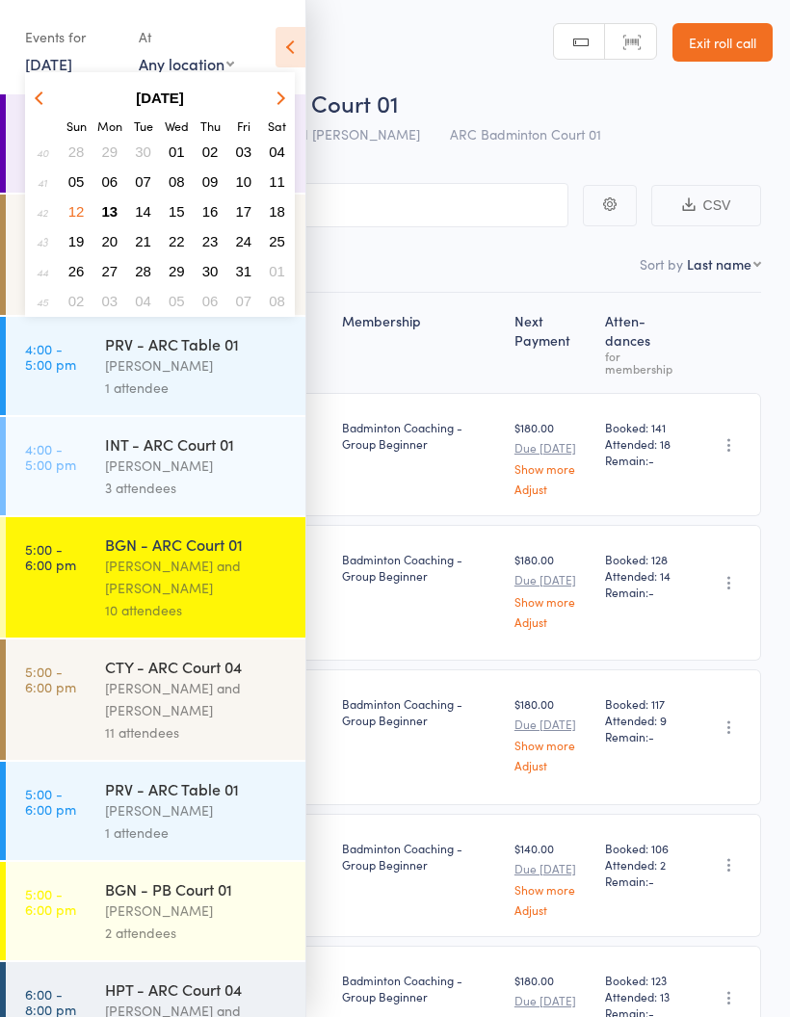
click at [153, 214] on button "14" at bounding box center [143, 211] width 30 height 26
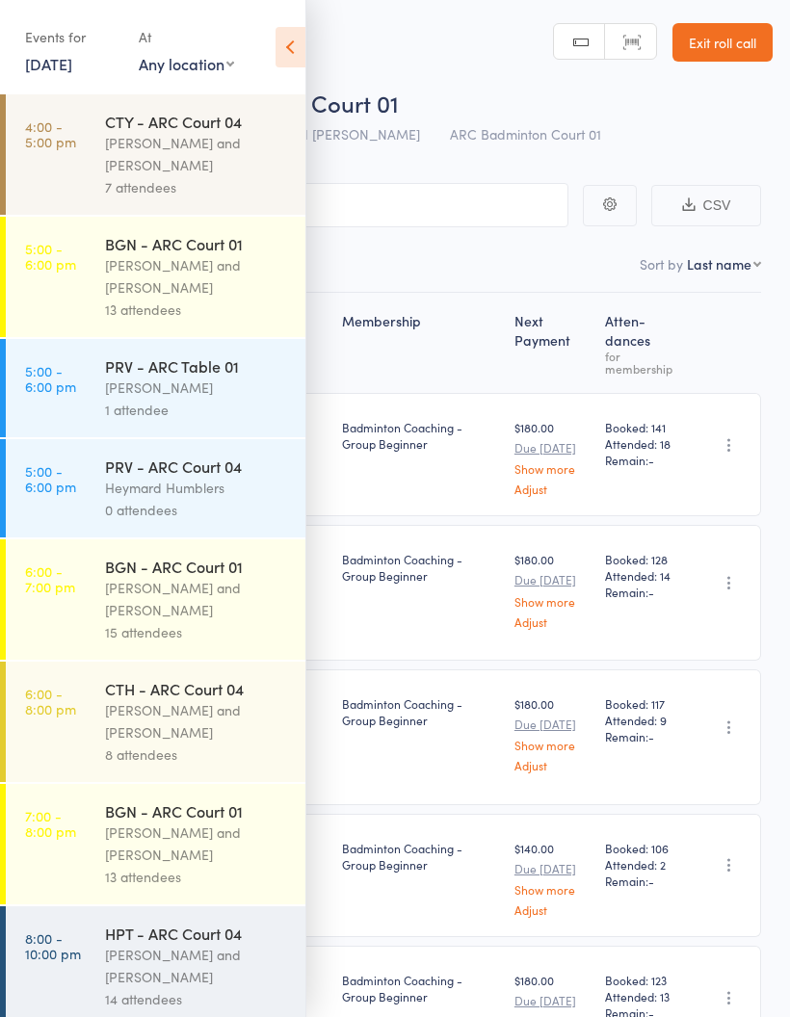
click at [237, 294] on div "[PERSON_NAME] and [PERSON_NAME]" at bounding box center [197, 276] width 184 height 44
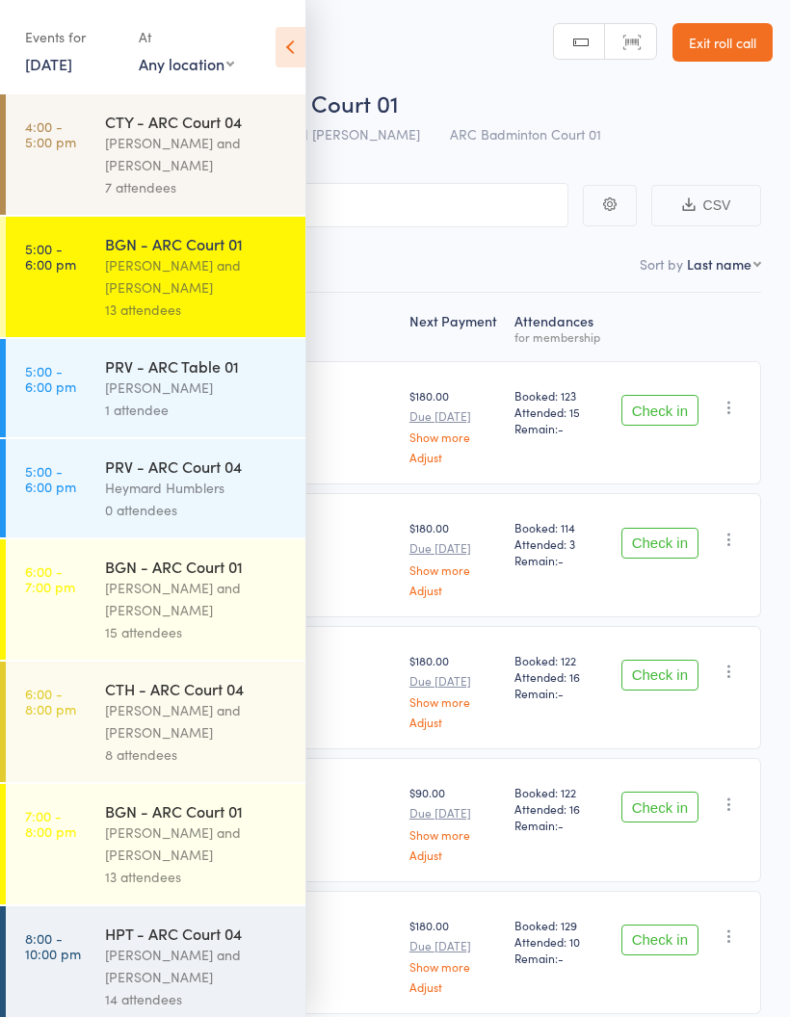
click at [294, 48] on icon at bounding box center [290, 47] width 30 height 40
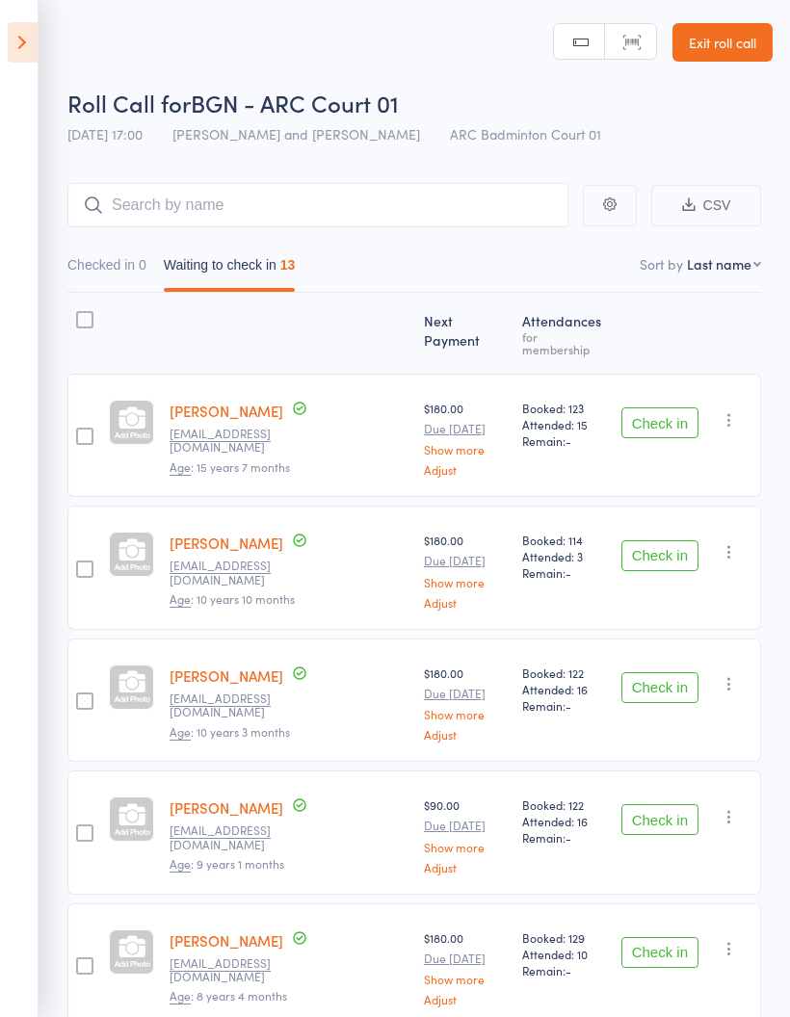
click at [20, 37] on icon at bounding box center [23, 42] width 30 height 40
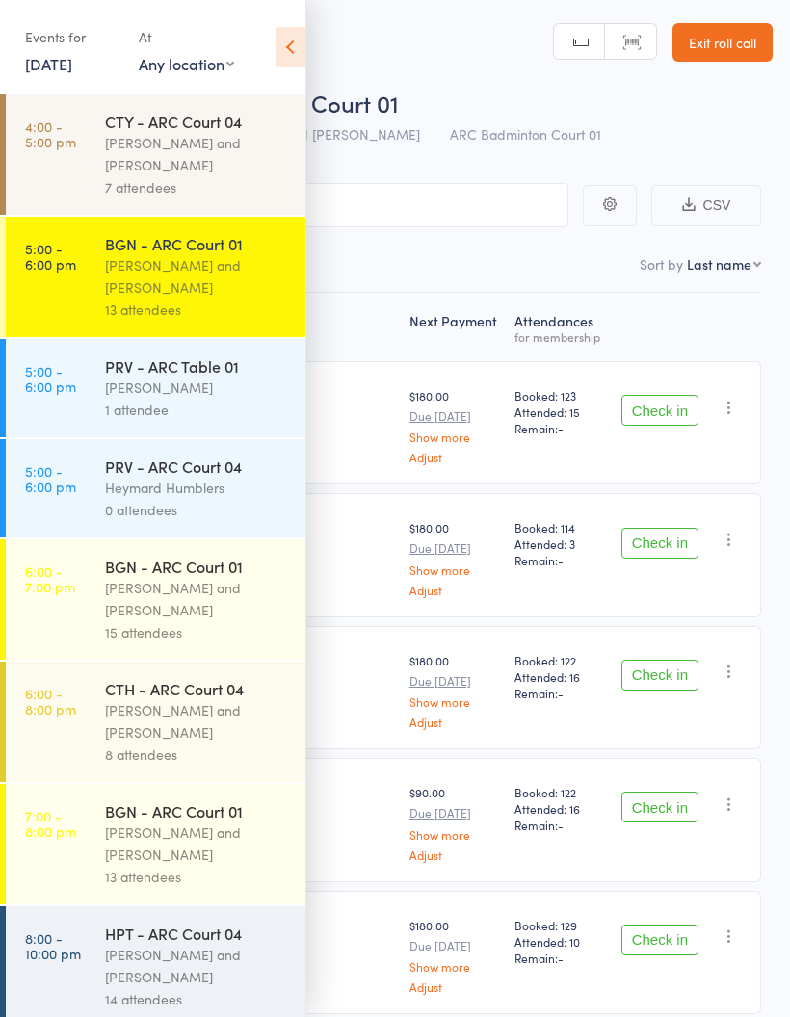
click at [82, 49] on div "Events for" at bounding box center [72, 37] width 94 height 32
click at [67, 74] on link "14 Oct, 2025" at bounding box center [48, 63] width 47 height 21
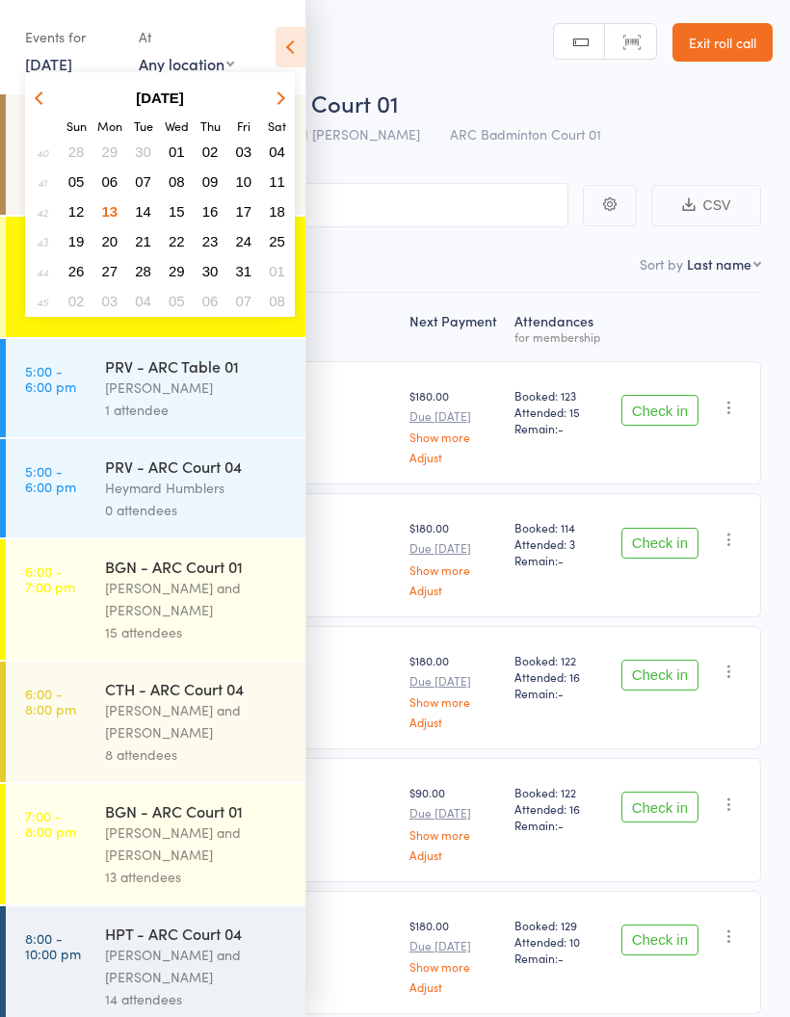
click at [112, 209] on span "13" at bounding box center [110, 211] width 16 height 16
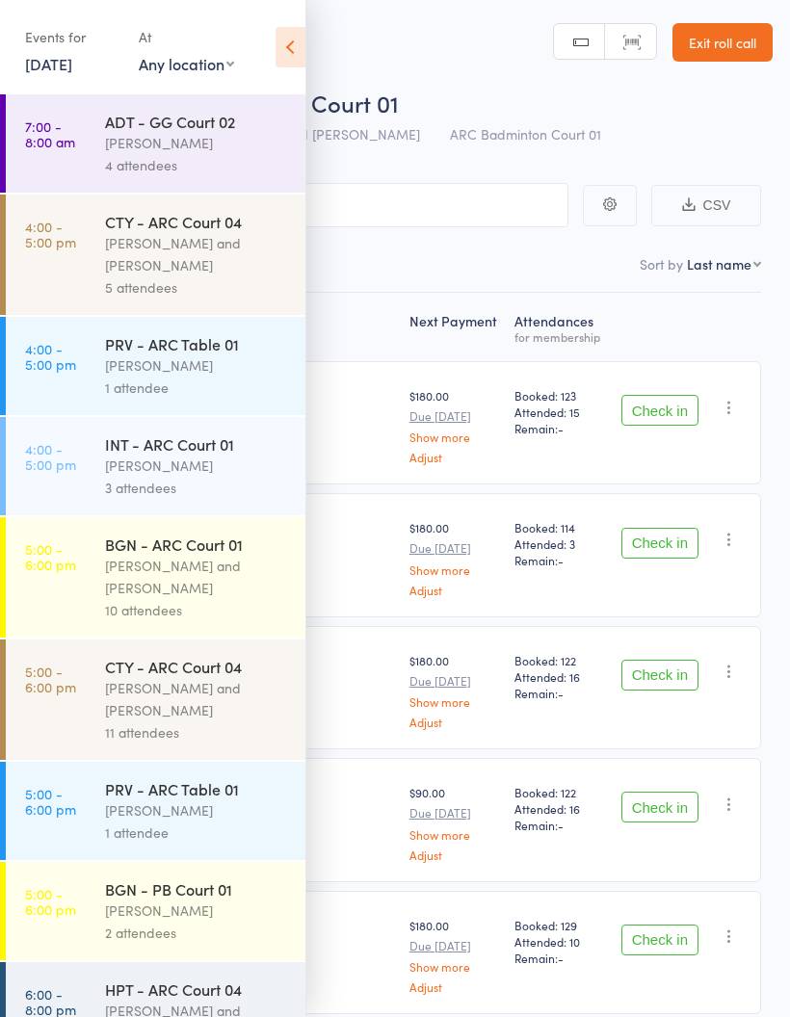
click at [226, 583] on div "[PERSON_NAME] and [PERSON_NAME]" at bounding box center [197, 577] width 184 height 44
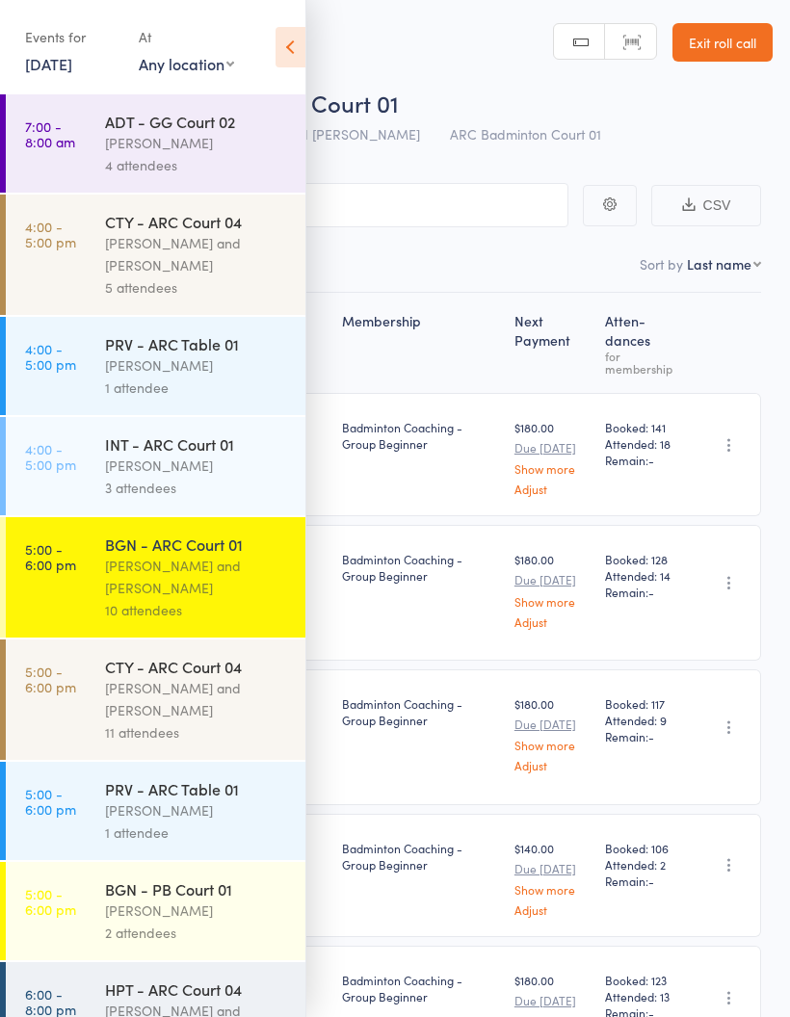
click at [299, 58] on icon at bounding box center [290, 47] width 30 height 40
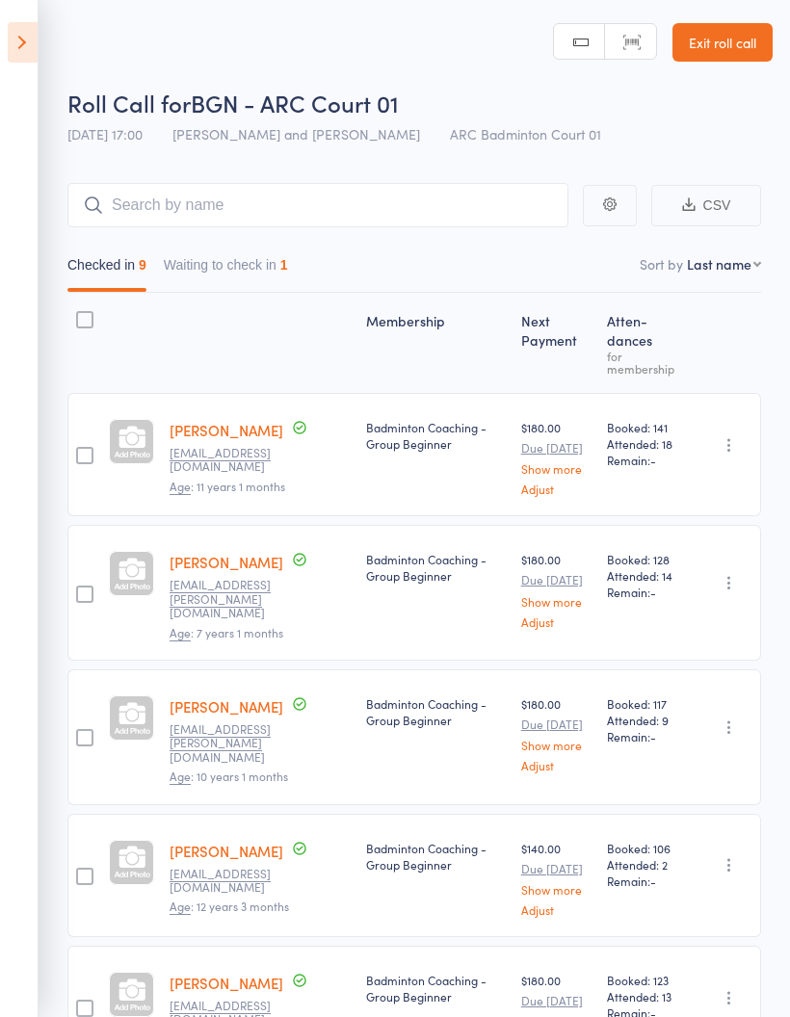
click at [277, 273] on button "Waiting to check in 1" at bounding box center [226, 269] width 124 height 44
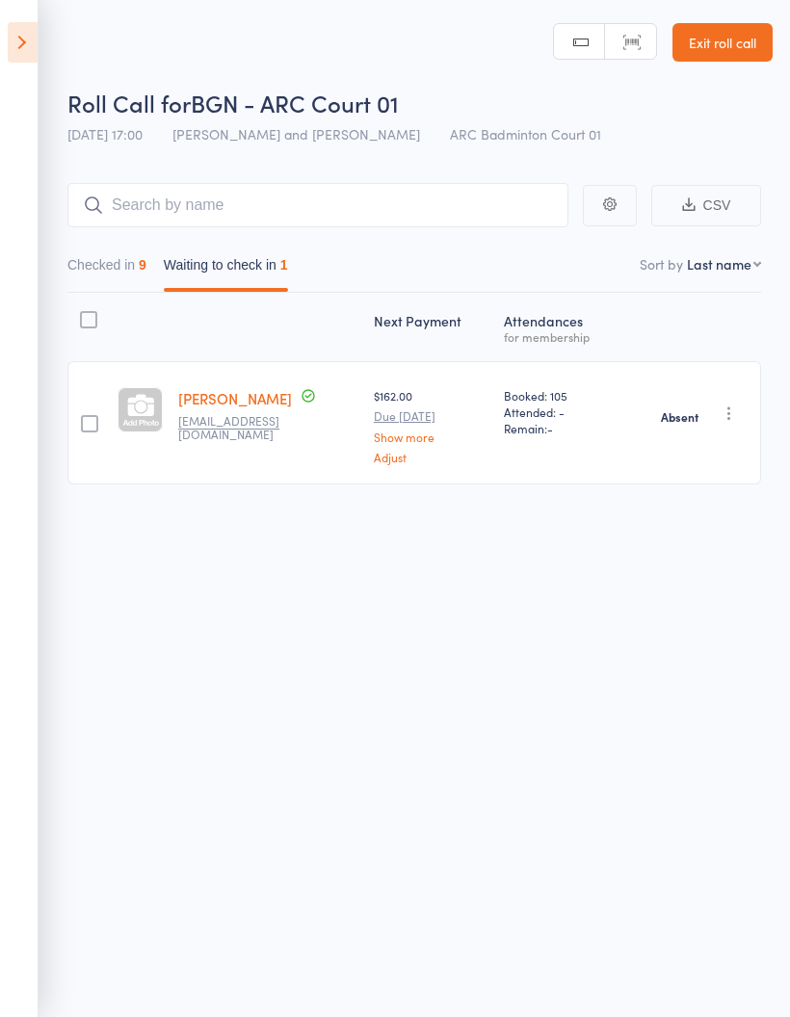
click at [127, 251] on button "Checked in 9" at bounding box center [106, 269] width 79 height 44
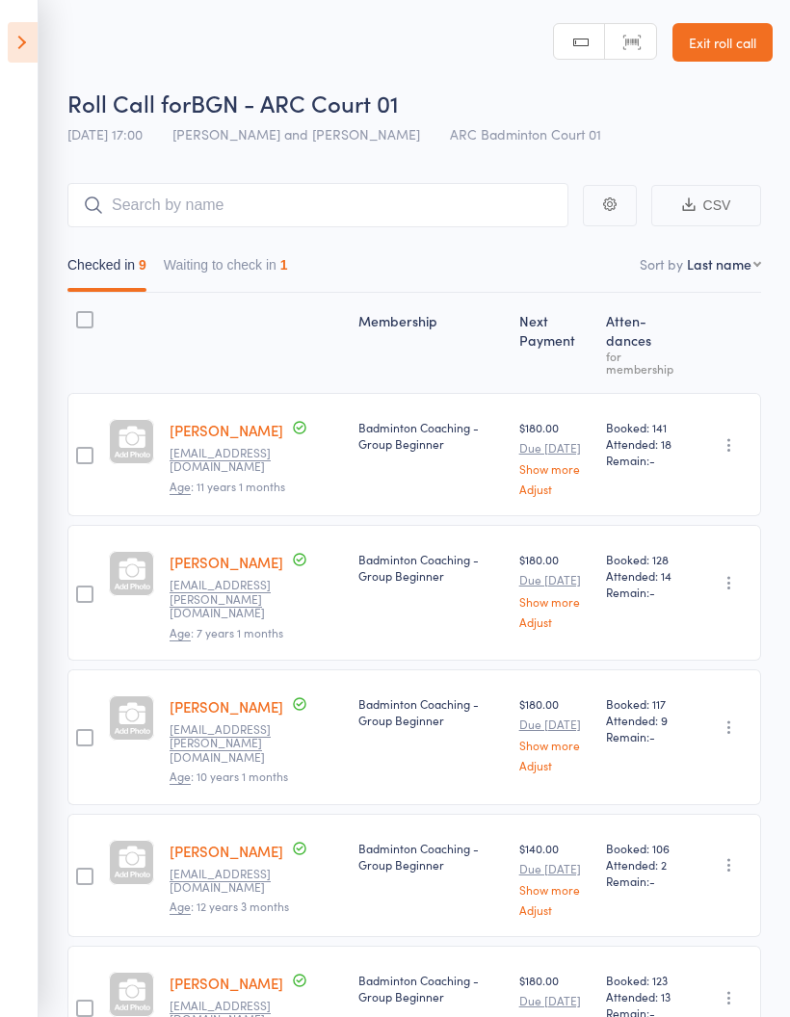
click at [202, 266] on button "Waiting to check in 1" at bounding box center [226, 269] width 124 height 44
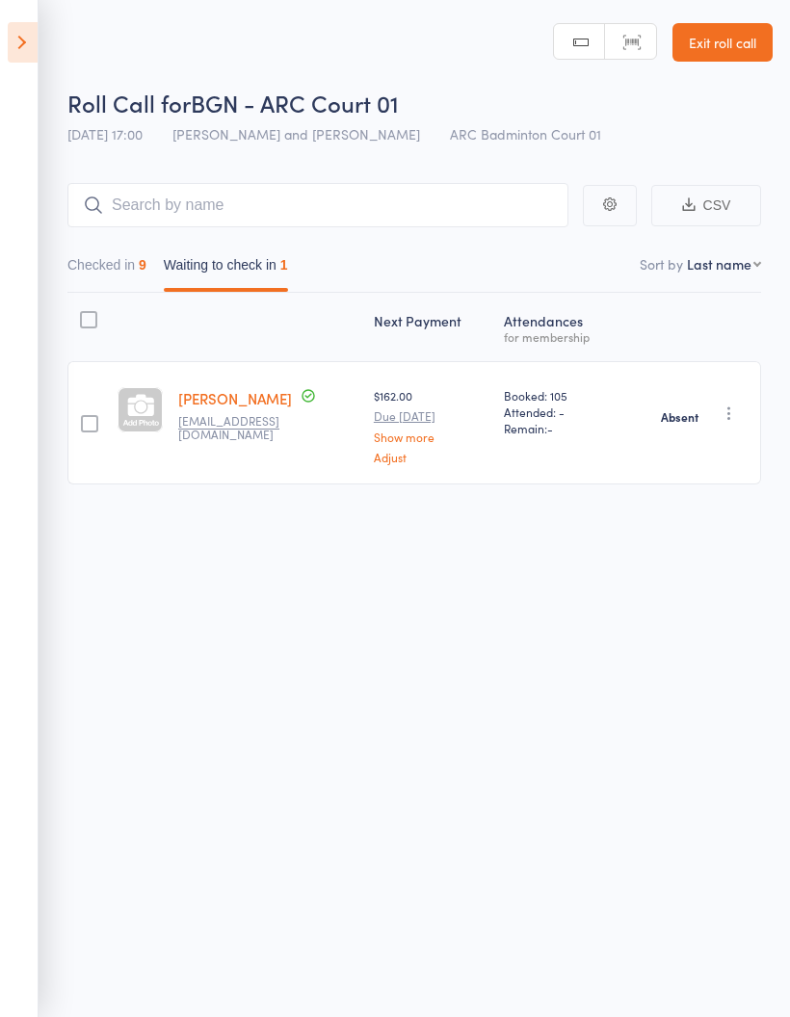
click at [96, 248] on button "Checked in 9" at bounding box center [106, 269] width 79 height 44
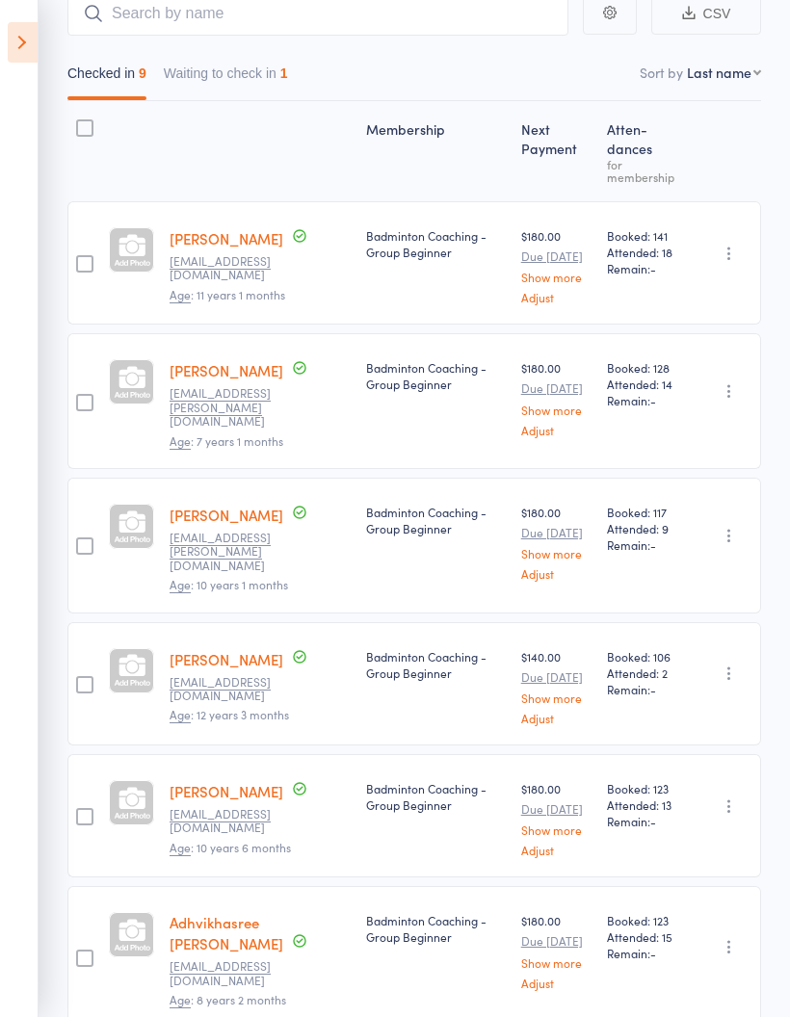
scroll to position [190, 0]
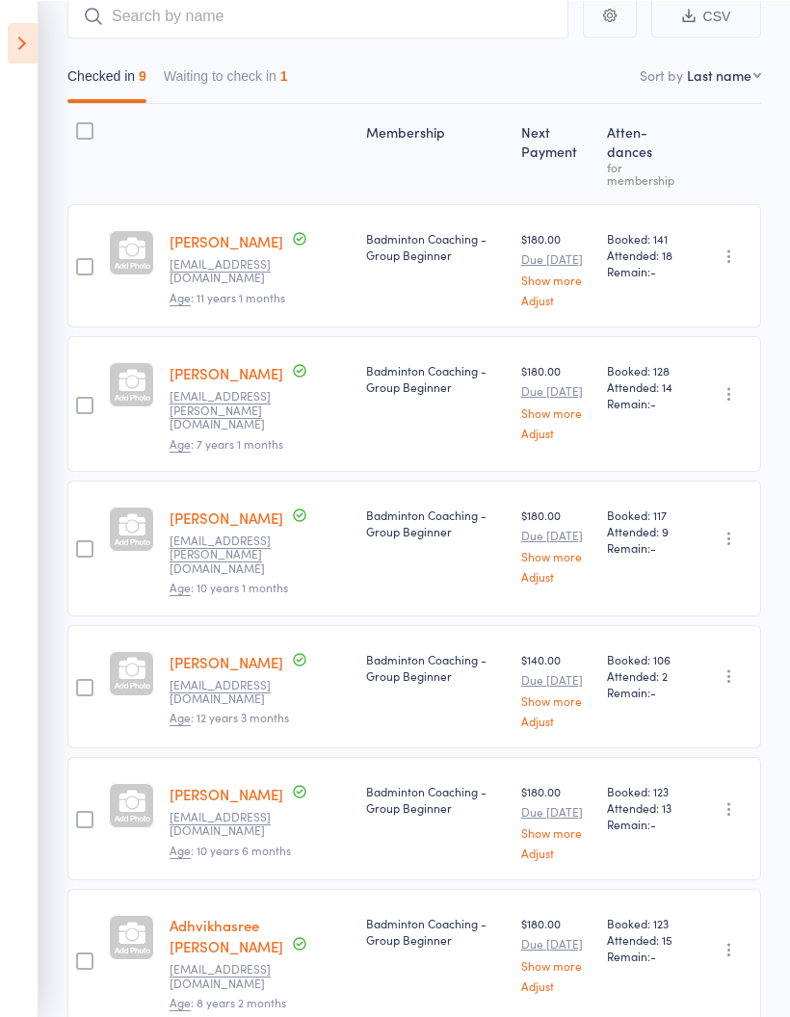
click at [234, 87] on button "Waiting to check in 1" at bounding box center [226, 80] width 124 height 44
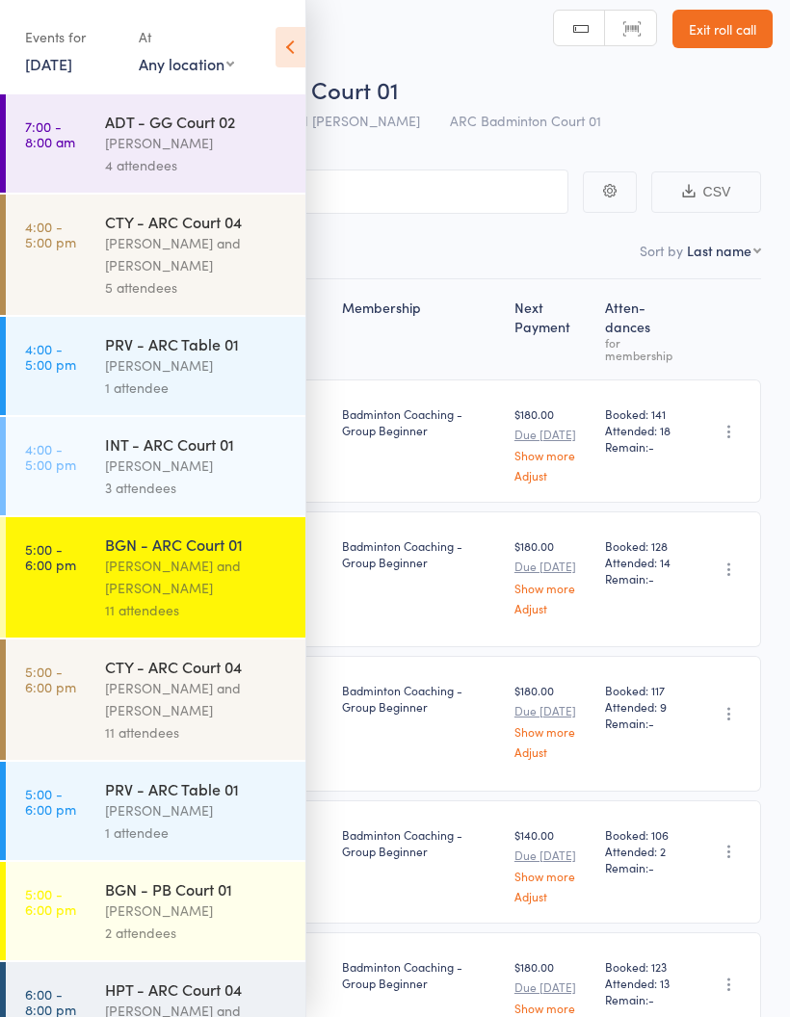
click at [289, 44] on icon at bounding box center [290, 47] width 30 height 40
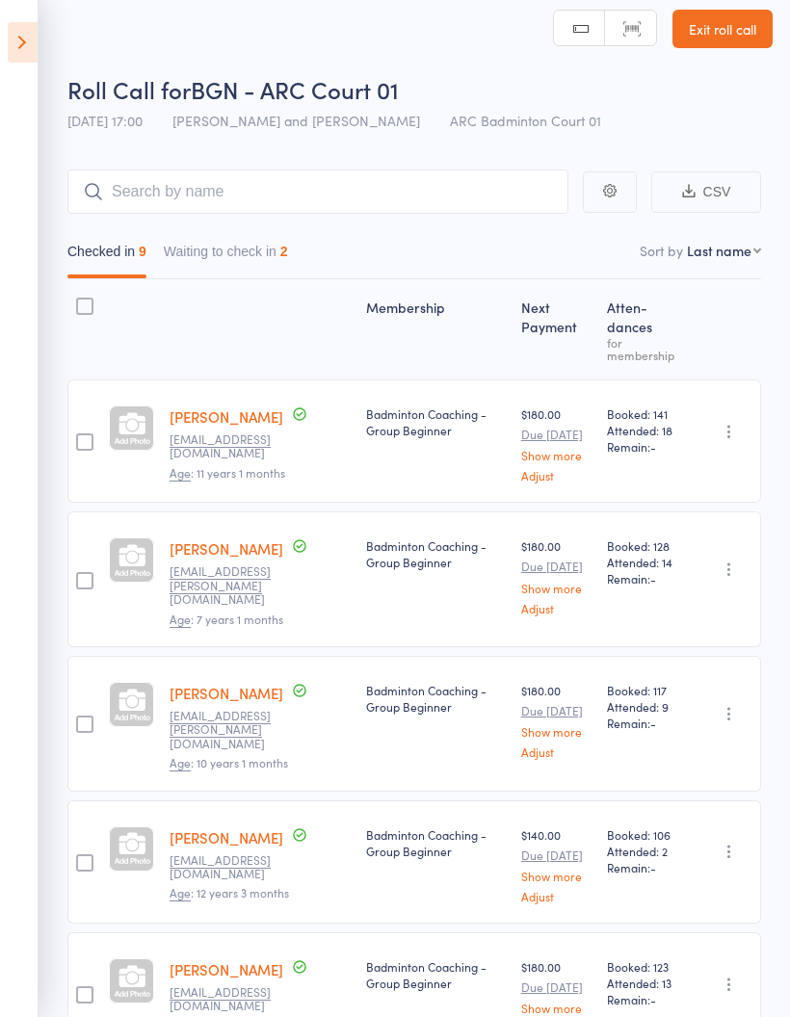
click at [263, 256] on button "Waiting to check in 2" at bounding box center [226, 256] width 124 height 44
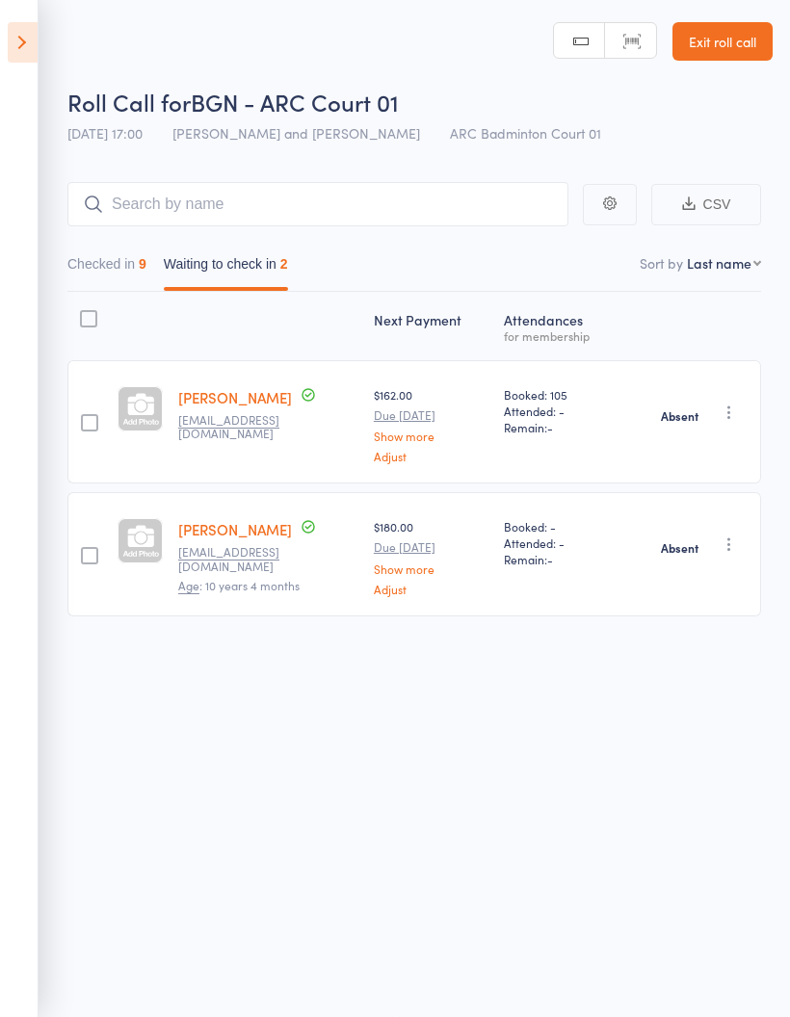
click at [11, 46] on icon at bounding box center [23, 42] width 30 height 40
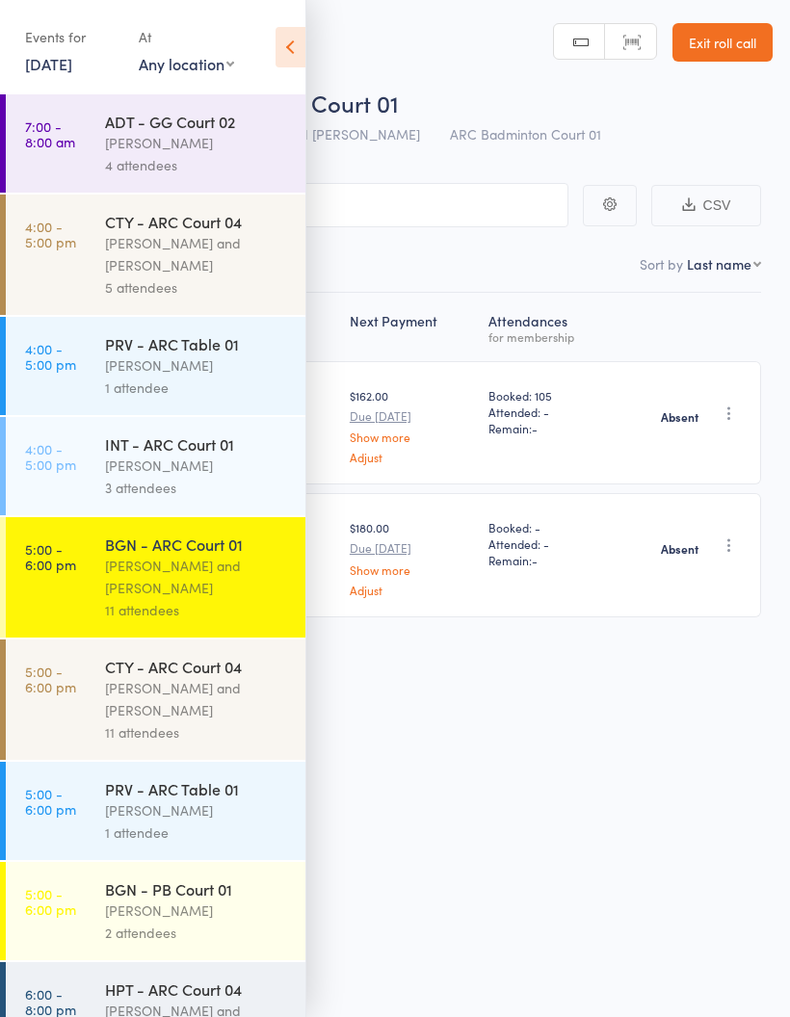
click at [58, 166] on link "7:00 - 8:00 am ADT - GG Court 02 Kathiravun Manivannan 4 attendees" at bounding box center [155, 143] width 299 height 98
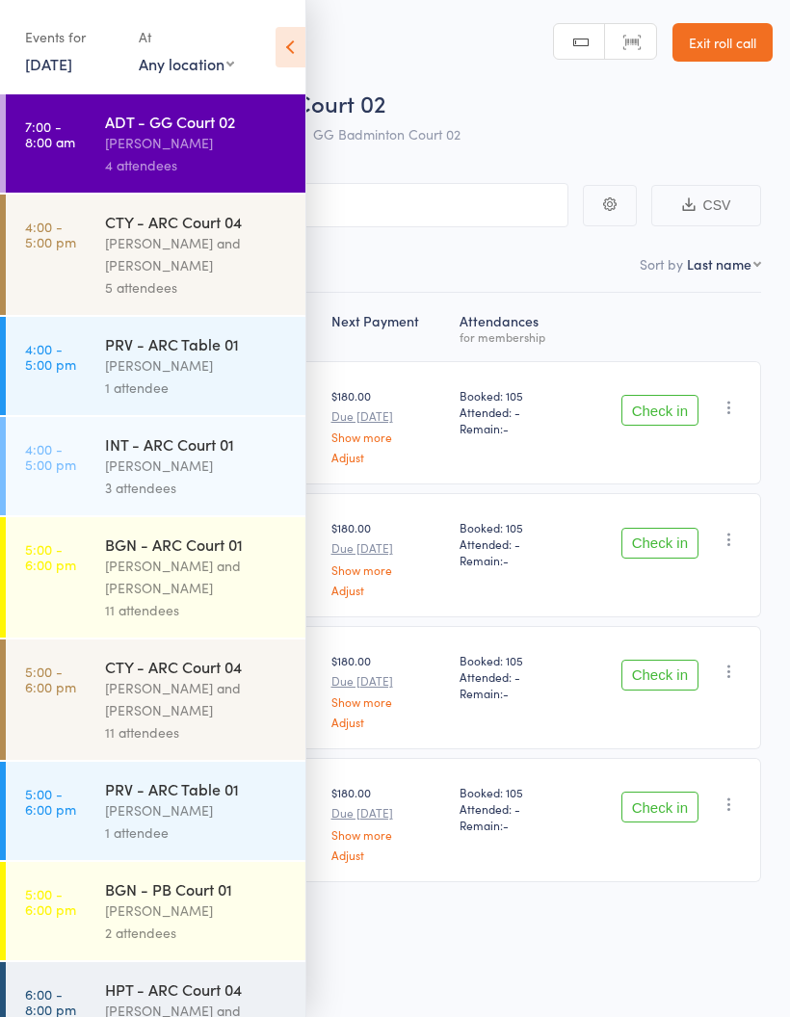
click at [79, 292] on link "4:00 - 5:00 pm CTY - ARC Court 04 Kathiravun Manivannan and Heymard Humblers 5 …" at bounding box center [155, 255] width 299 height 120
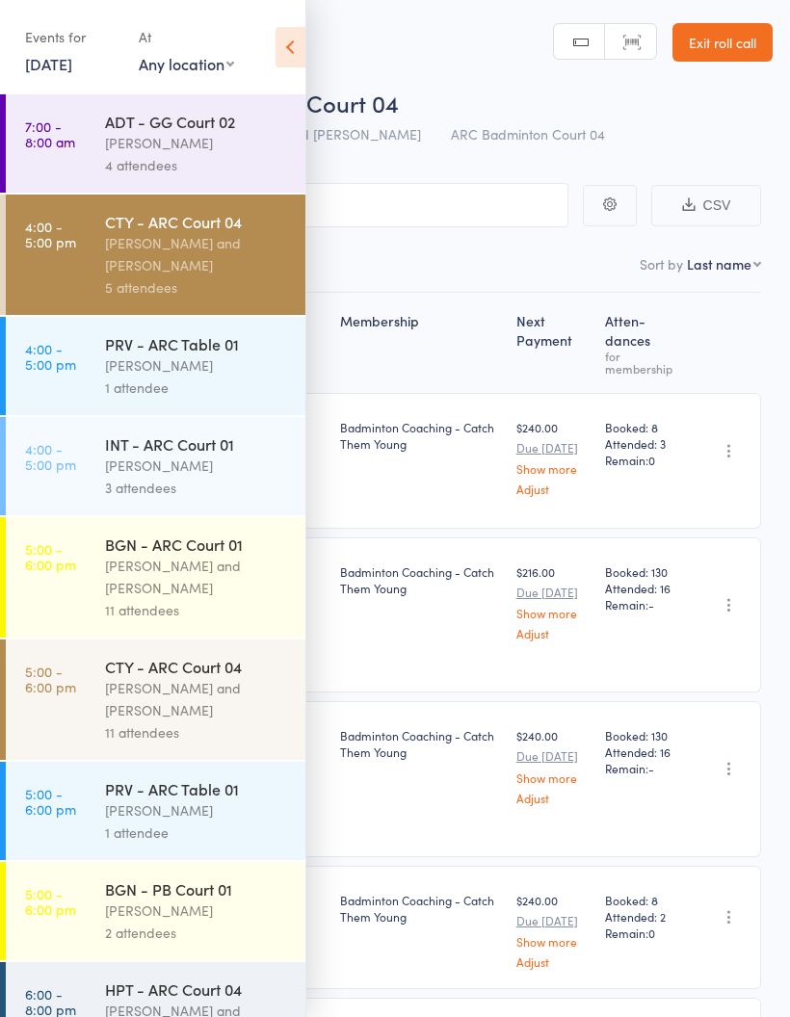
click at [57, 389] on link "4:00 - 5:00 pm PRV - ARC Table 01 Michael Chu 1 attendee" at bounding box center [155, 366] width 299 height 98
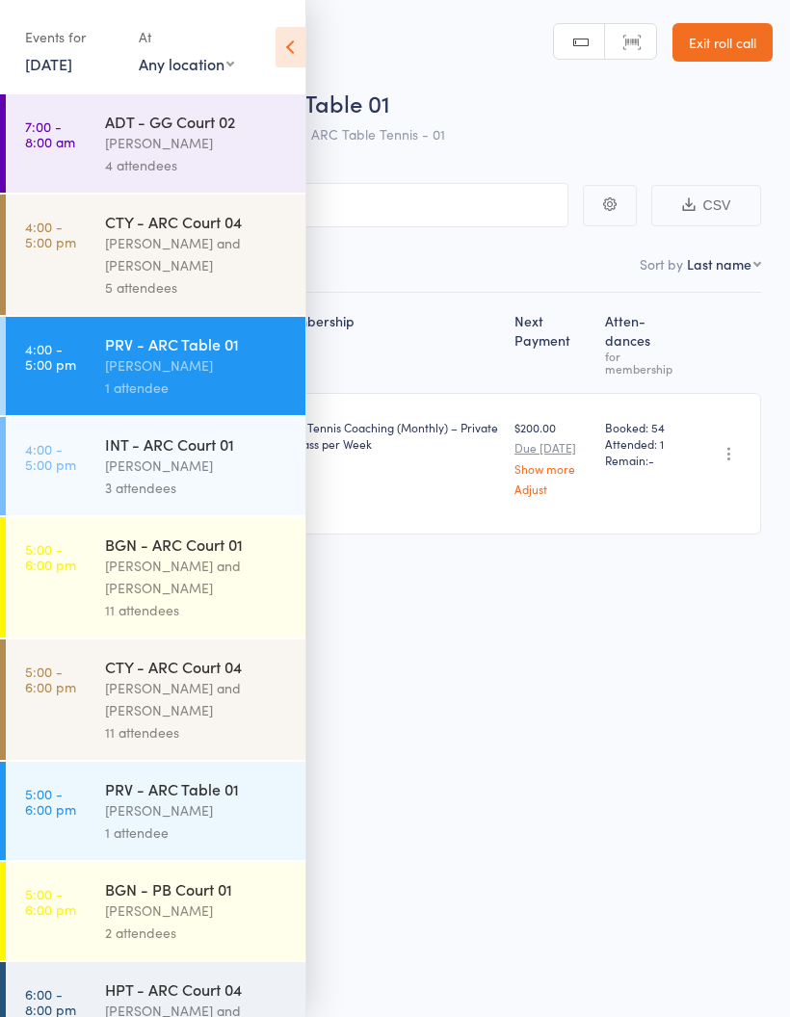
click at [75, 459] on time "4:00 - 5:00 pm" at bounding box center [50, 456] width 51 height 31
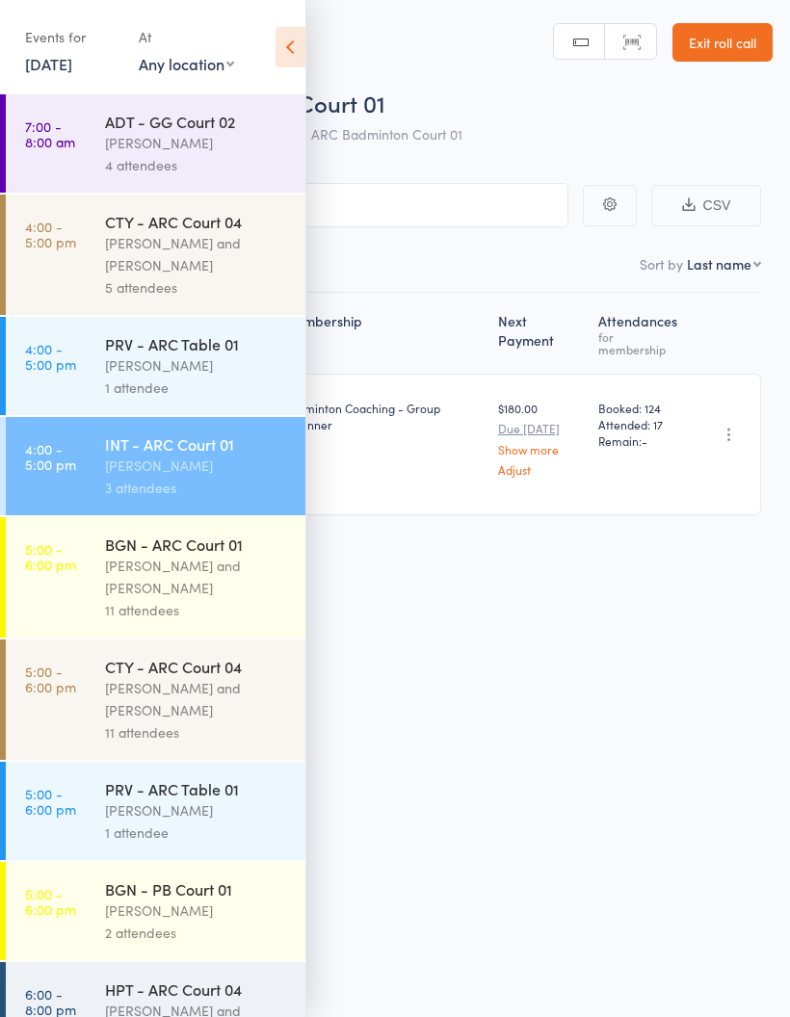
click at [290, 46] on icon at bounding box center [290, 47] width 30 height 40
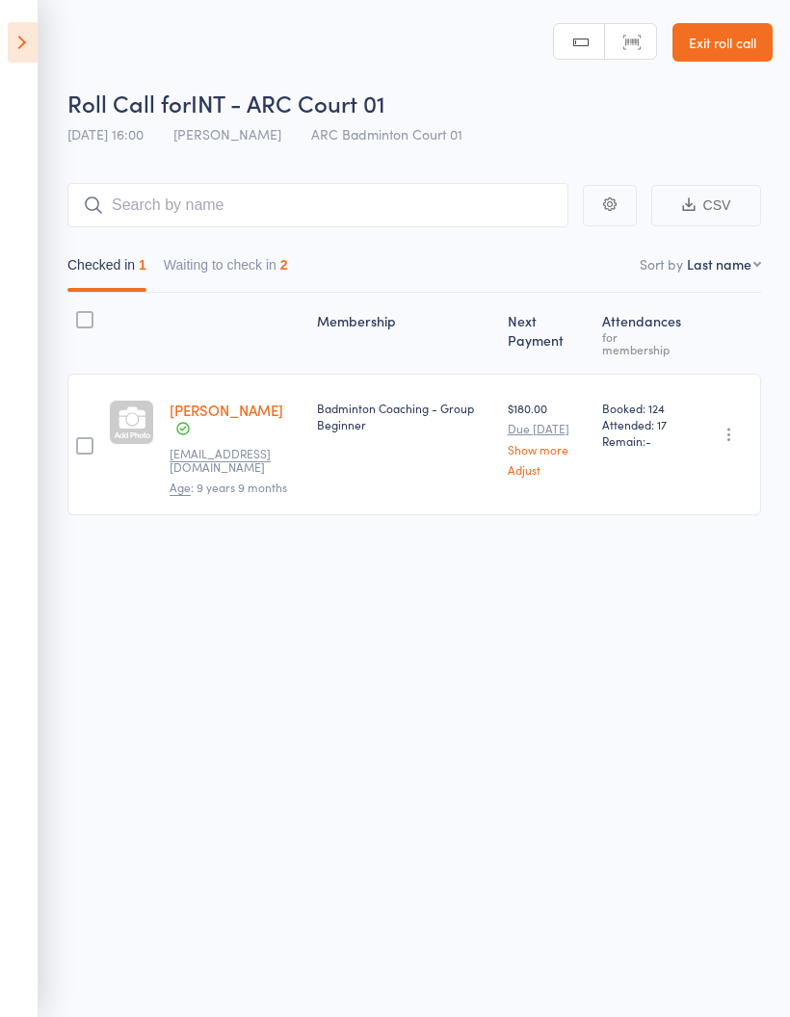
click at [205, 275] on button "Waiting to check in 2" at bounding box center [226, 269] width 124 height 44
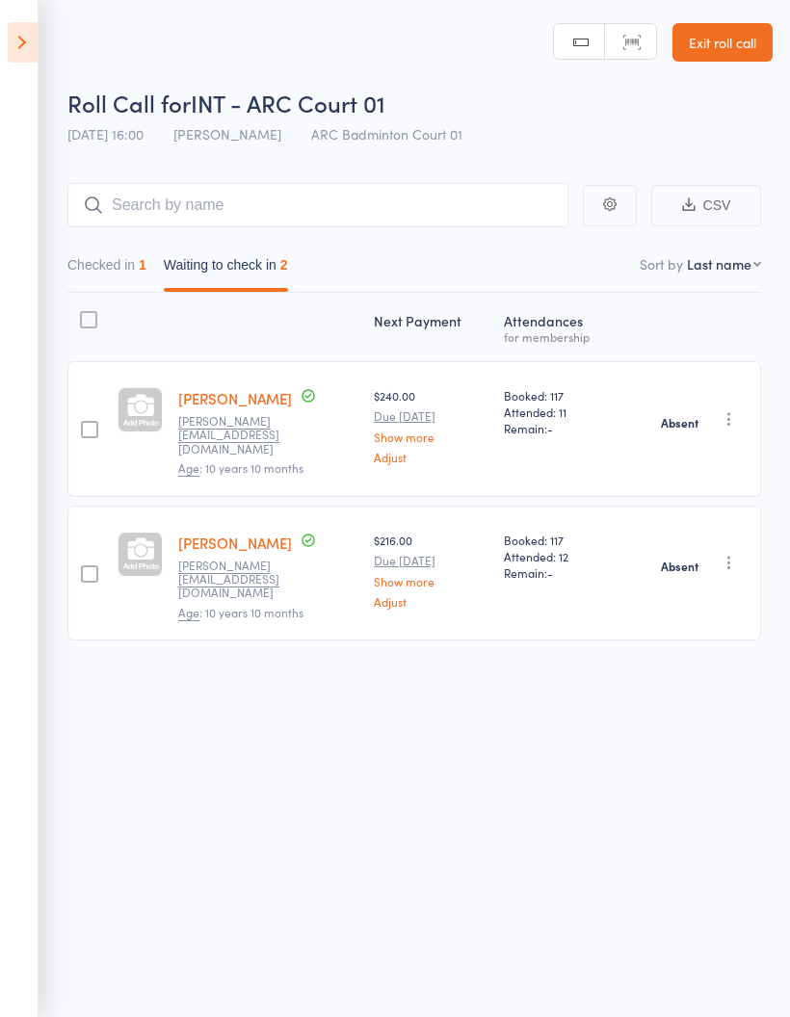
click at [97, 258] on button "Checked in 1" at bounding box center [106, 269] width 79 height 44
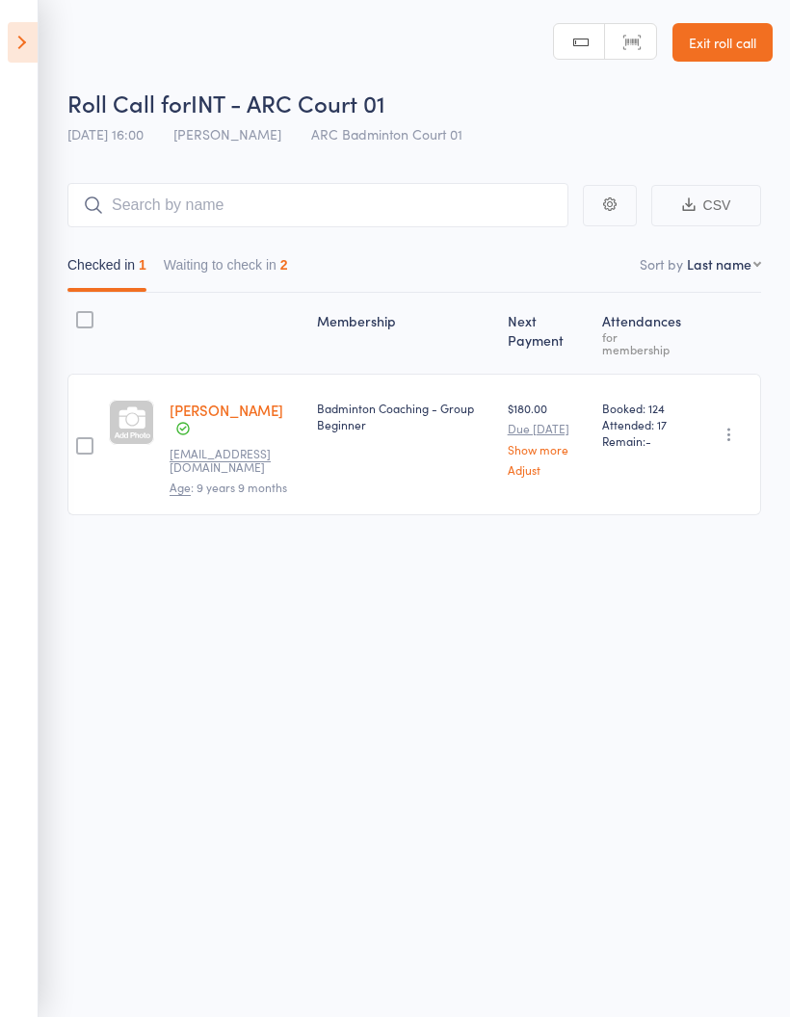
click at [18, 44] on icon at bounding box center [23, 42] width 30 height 40
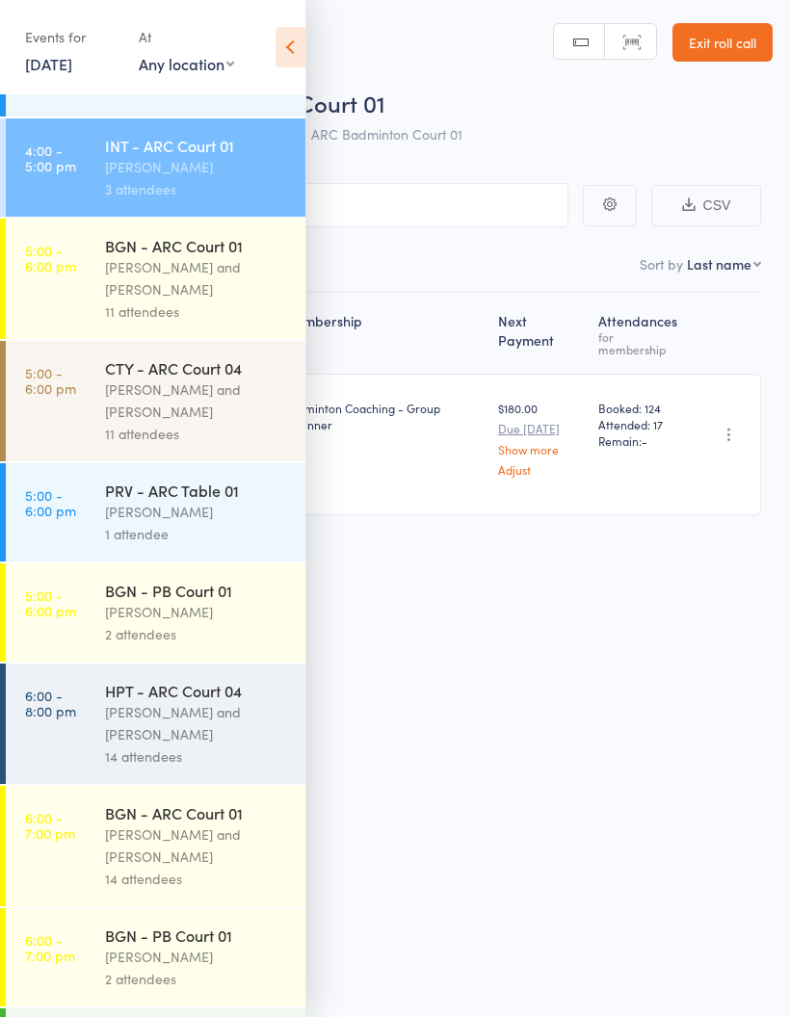
scroll to position [308, 0]
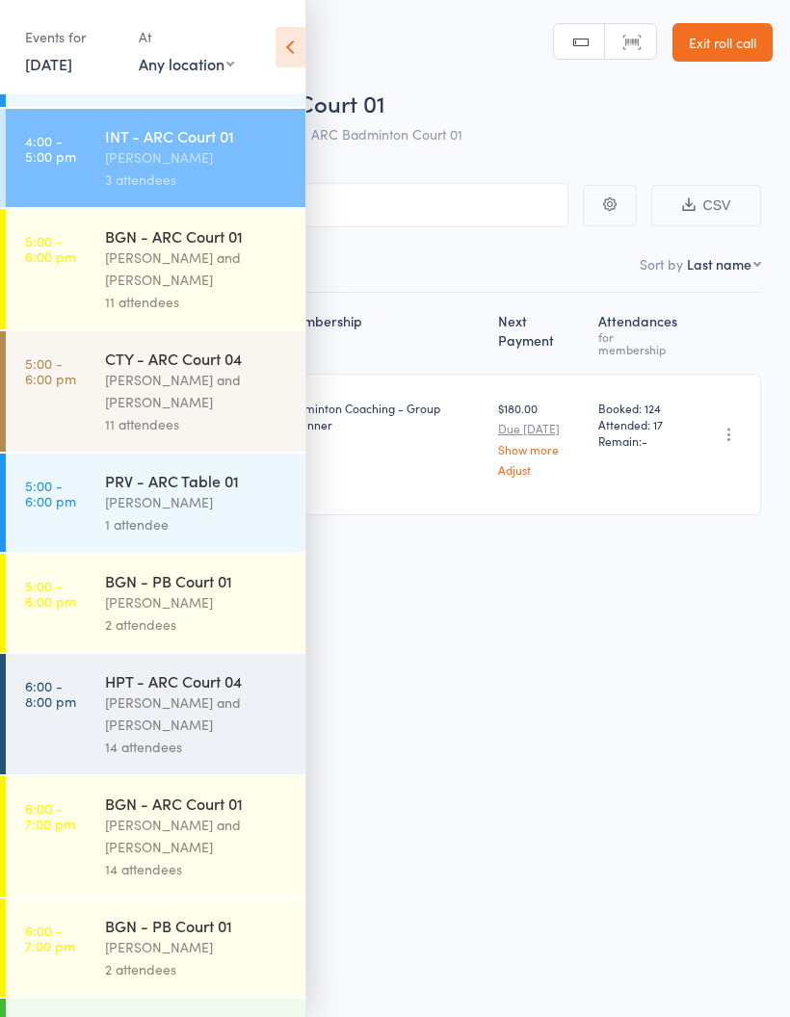
click at [116, 247] on div "BGN - ARC Court 01" at bounding box center [197, 235] width 184 height 21
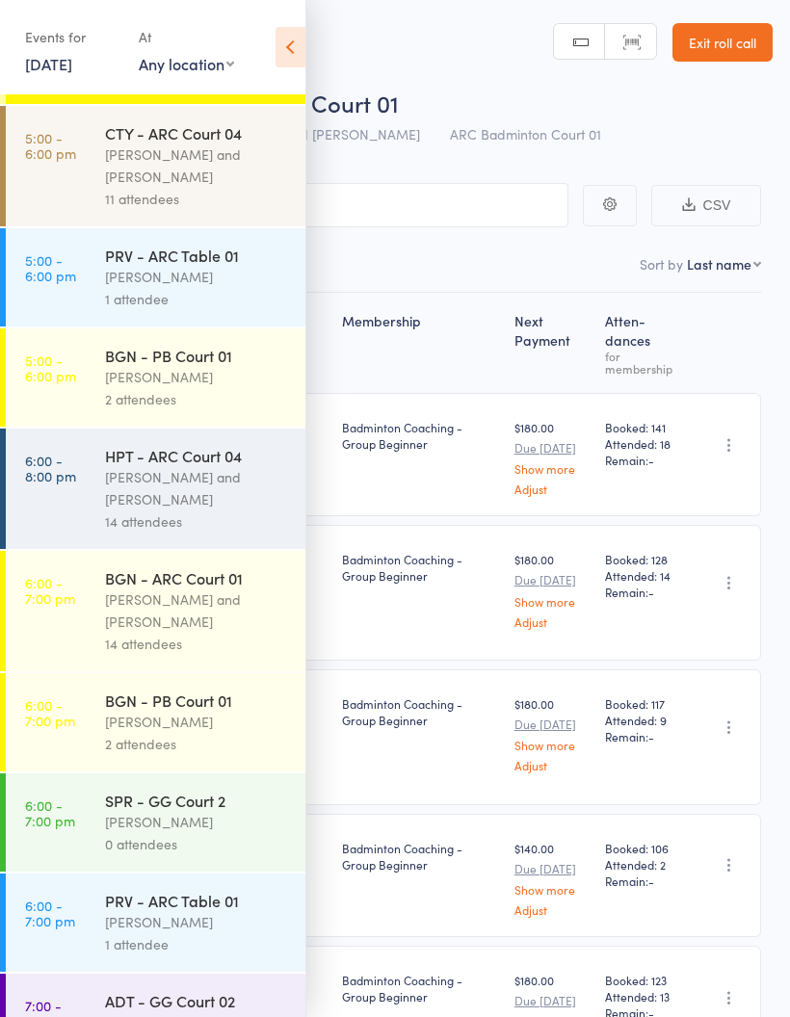
scroll to position [531, 0]
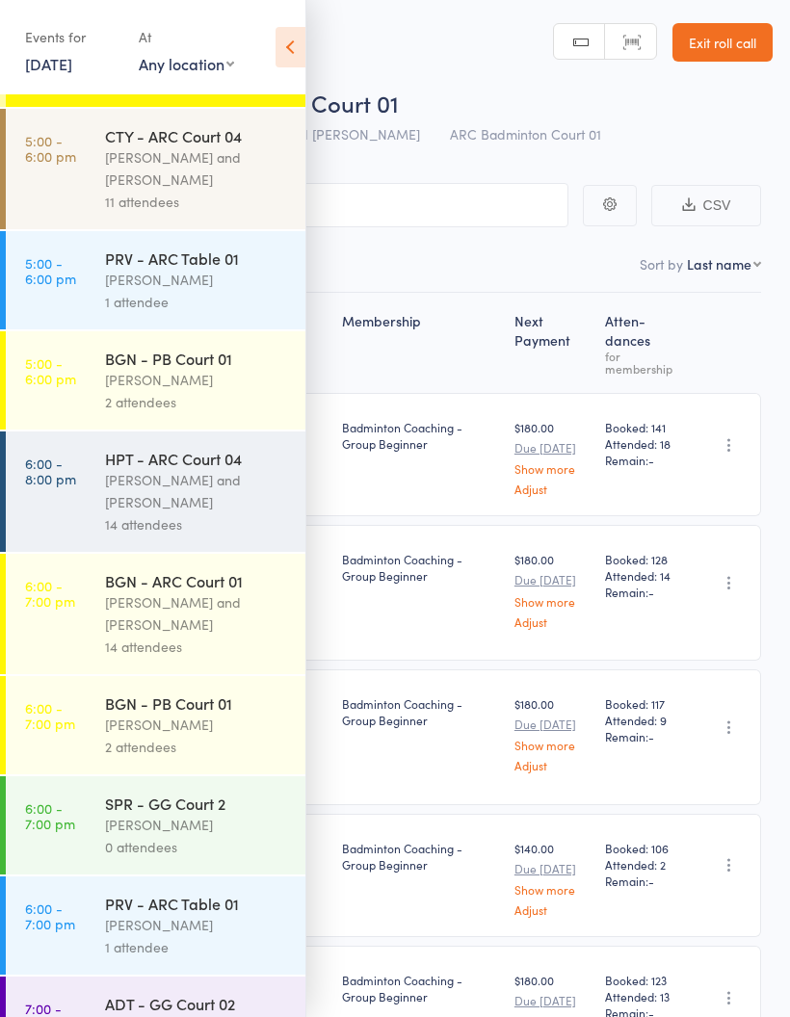
click at [61, 519] on link "6:00 - 8:00 pm HPT - ARC Court 04 Kathiravun Manivannan and Heymard Humblers 14…" at bounding box center [155, 491] width 299 height 120
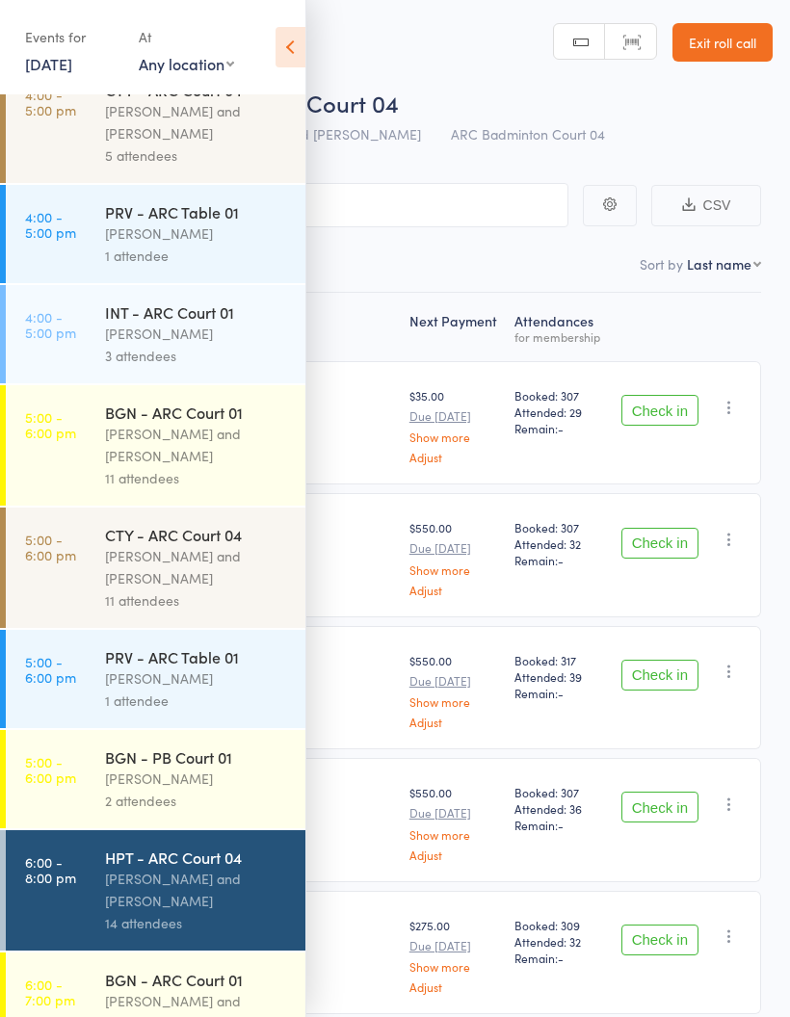
scroll to position [137, 0]
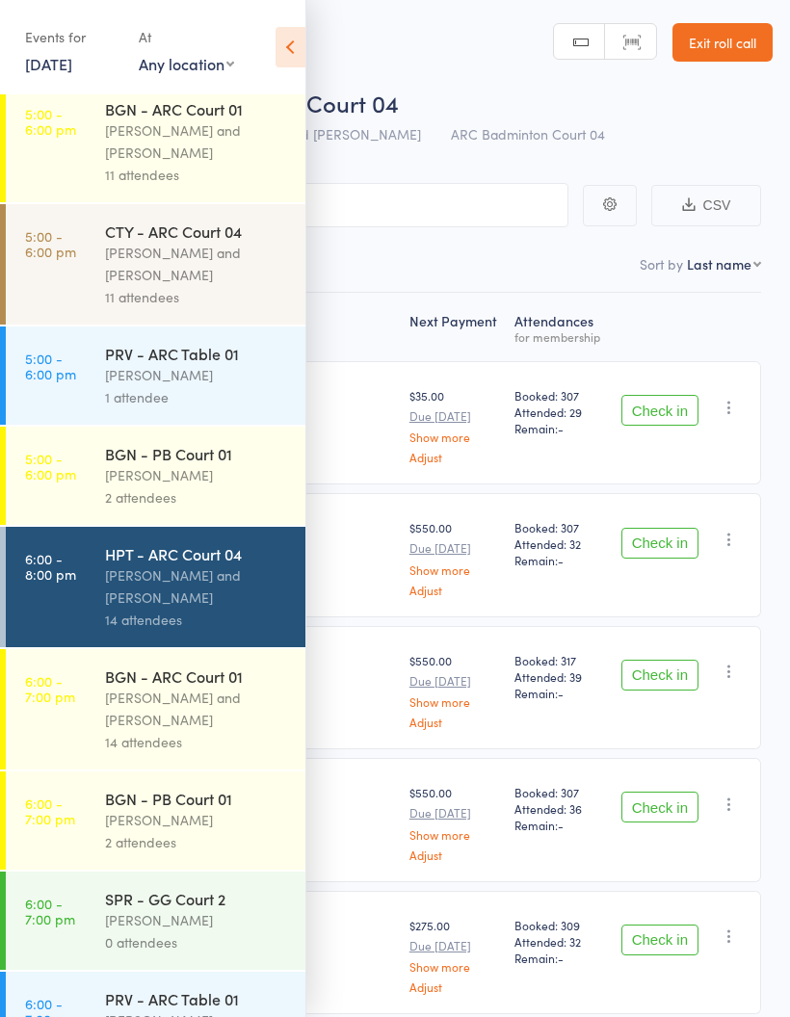
click at [293, 21] on div "Events for 13 Oct, 2025 13 Oct, 2025 October 2025 Sun Mon Tue Wed Thu Fri Sat 4…" at bounding box center [152, 48] width 305 height 97
click at [289, 48] on icon at bounding box center [290, 47] width 30 height 40
